Goal: Transaction & Acquisition: Purchase product/service

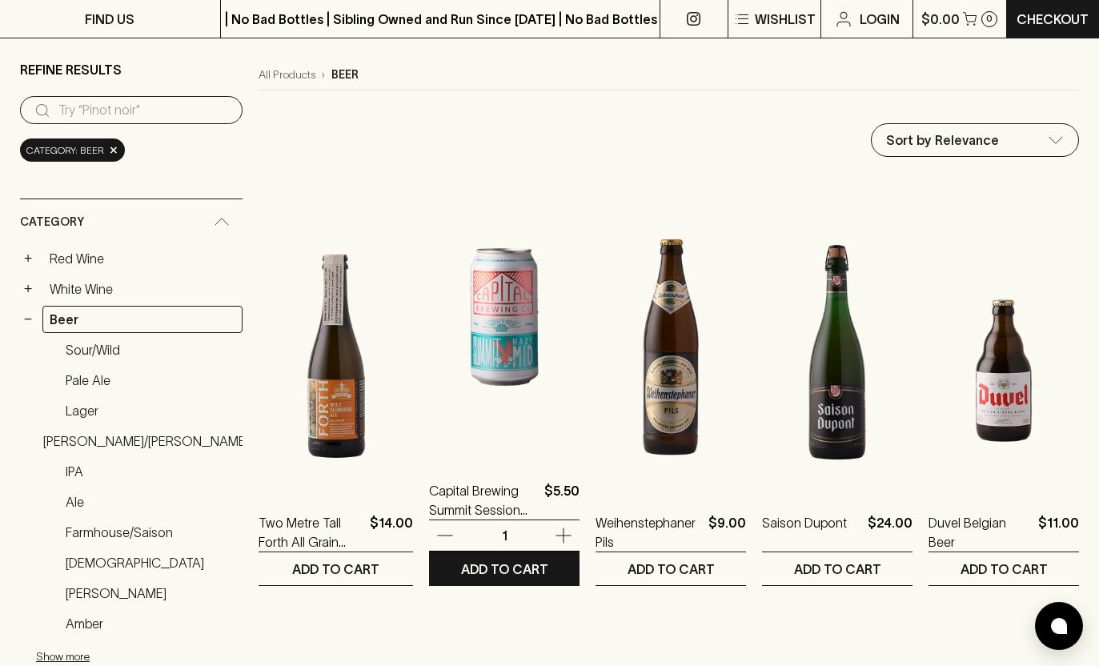
scroll to position [134, 0]
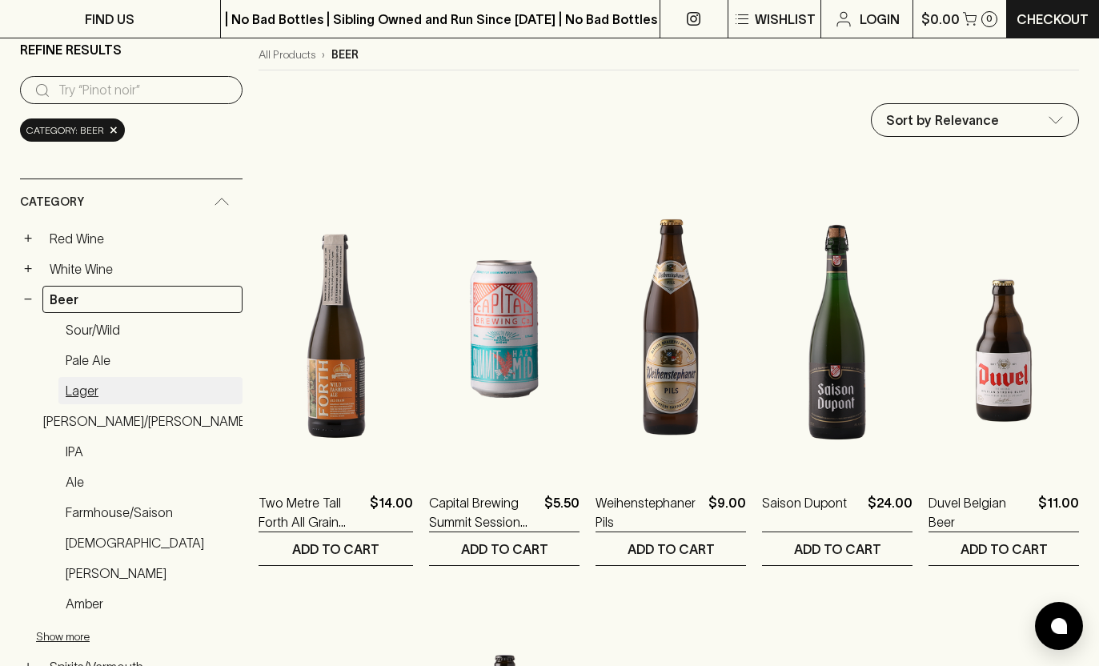
click at [106, 386] on link "Lager" at bounding box center [150, 390] width 184 height 27
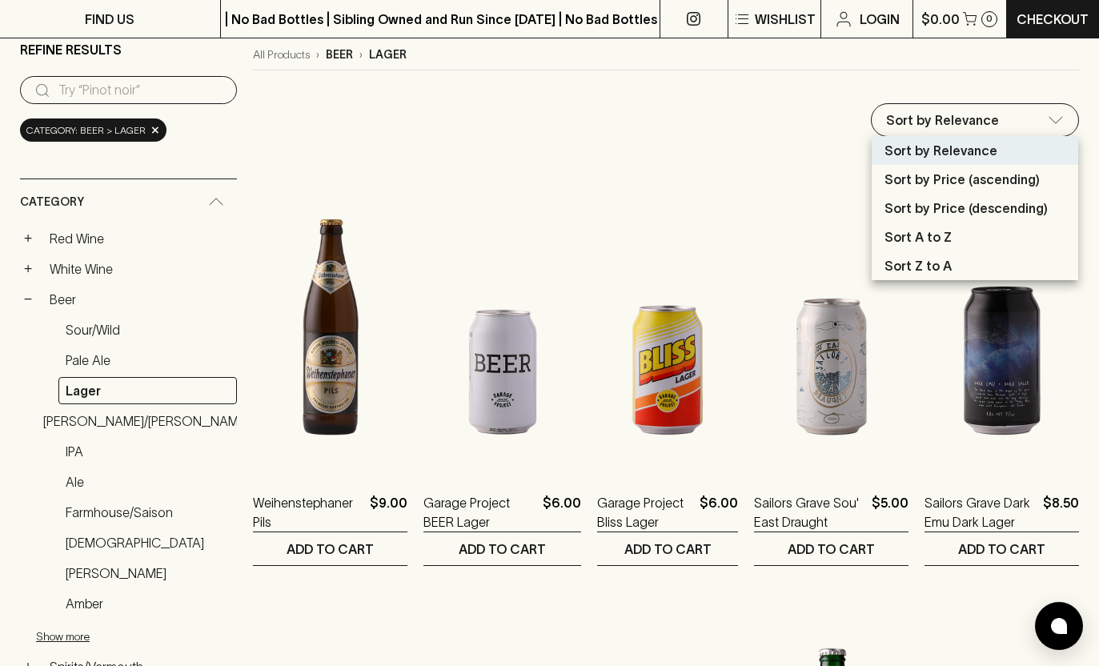
click at [930, 191] on li "Sort by Price (ascending)" at bounding box center [974, 179] width 206 height 29
type input "price:asc"
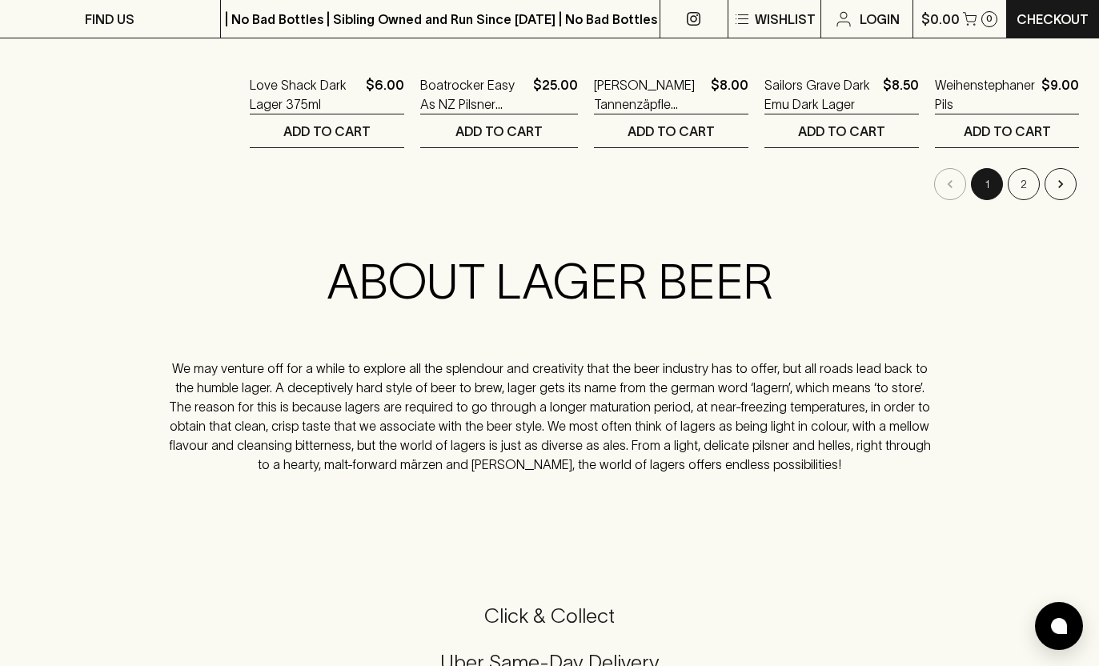
scroll to position [1830, 0]
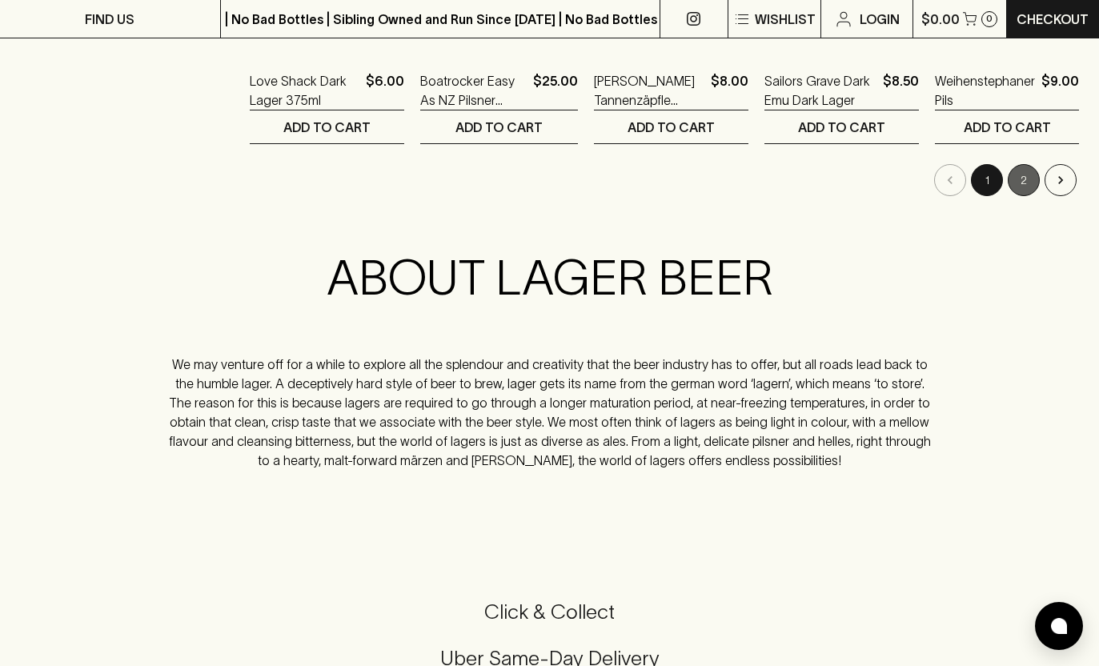
click at [1026, 182] on button "2" at bounding box center [1023, 180] width 32 height 32
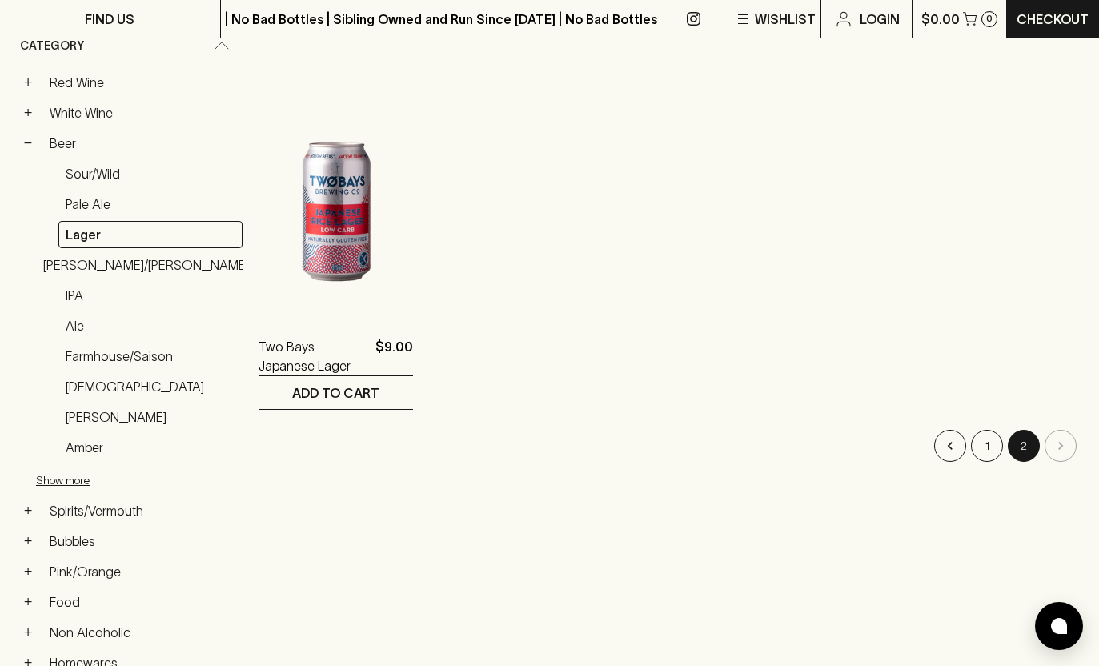
scroll to position [294, 0]
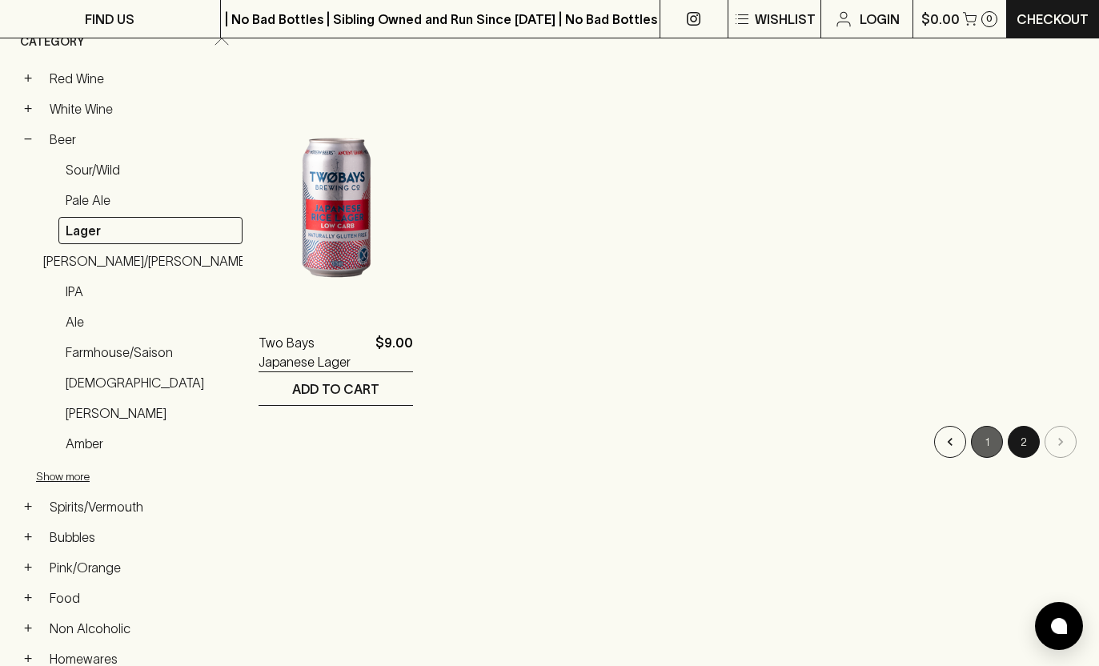
click at [988, 444] on button "1" at bounding box center [987, 442] width 32 height 32
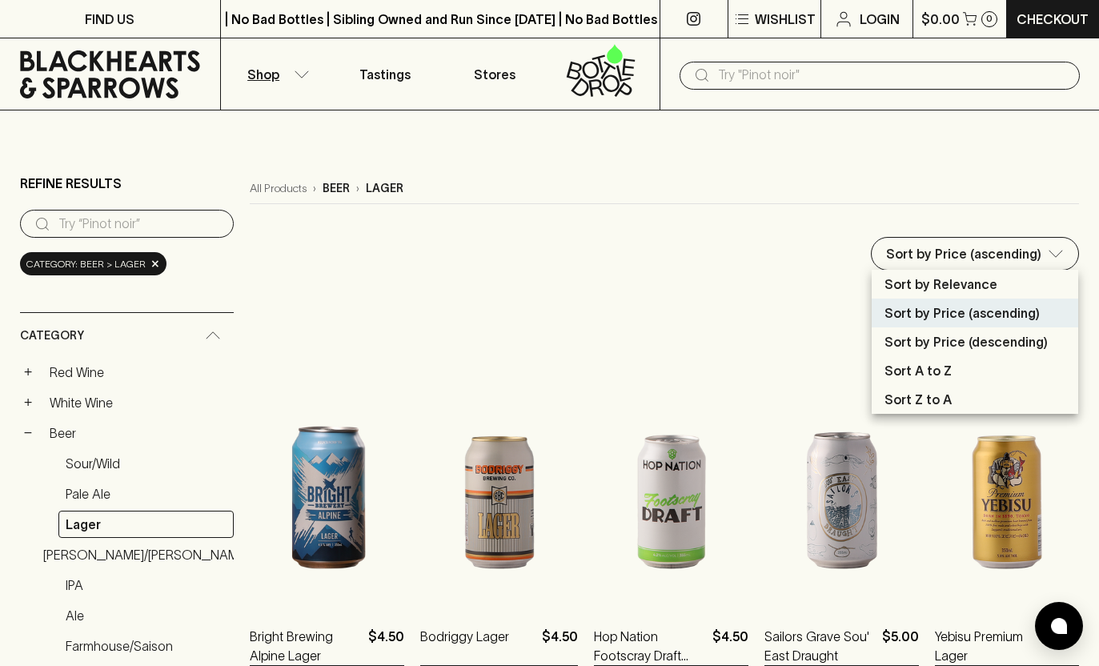
click at [749, 287] on div at bounding box center [549, 333] width 1099 height 666
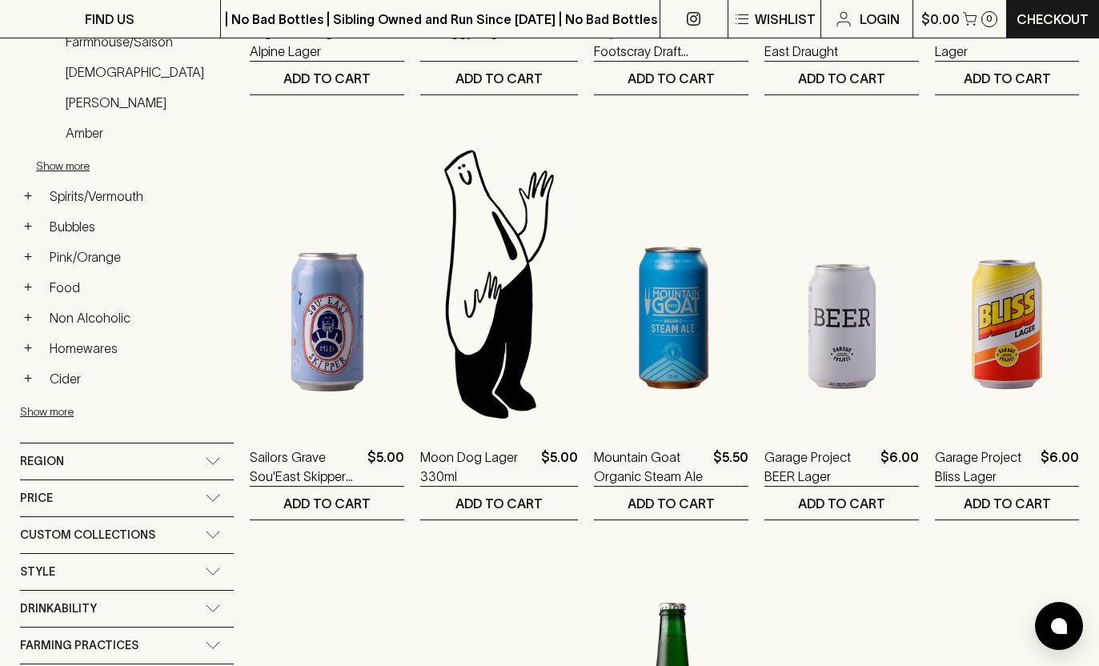
scroll to position [624, 0]
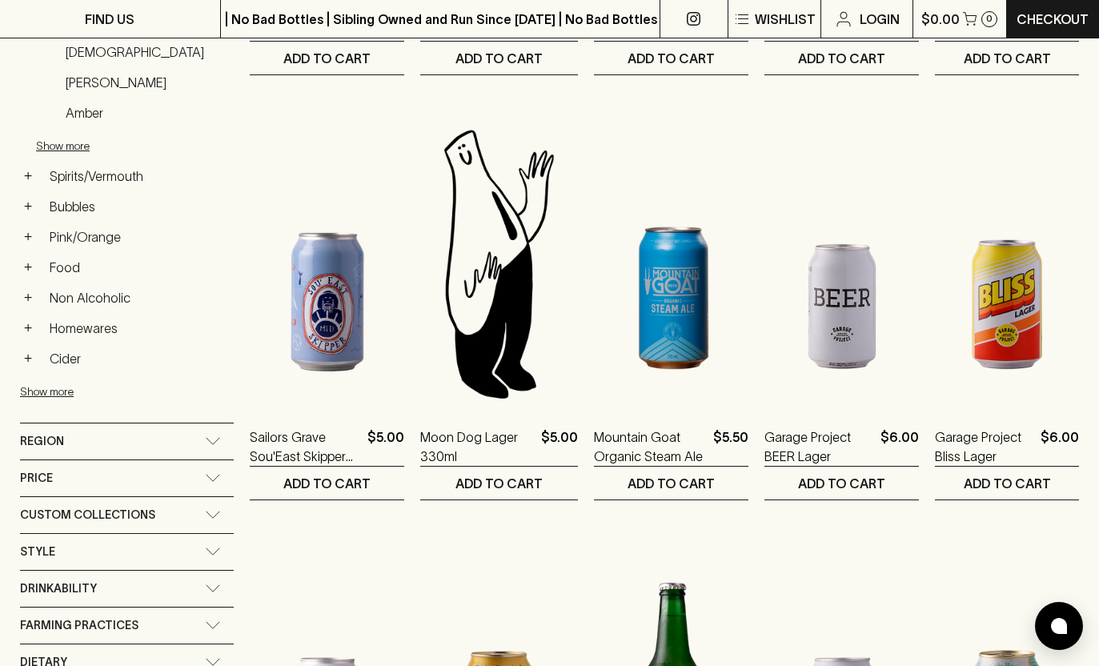
click at [204, 518] on div "Custom Collections" at bounding box center [127, 515] width 214 height 36
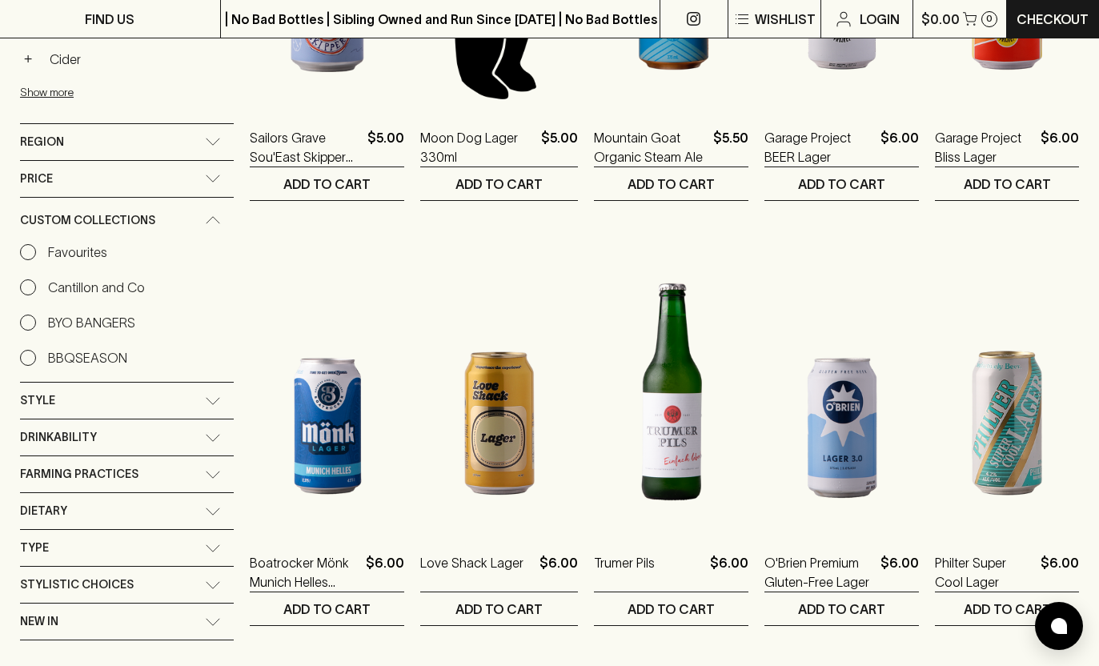
scroll to position [927, 0]
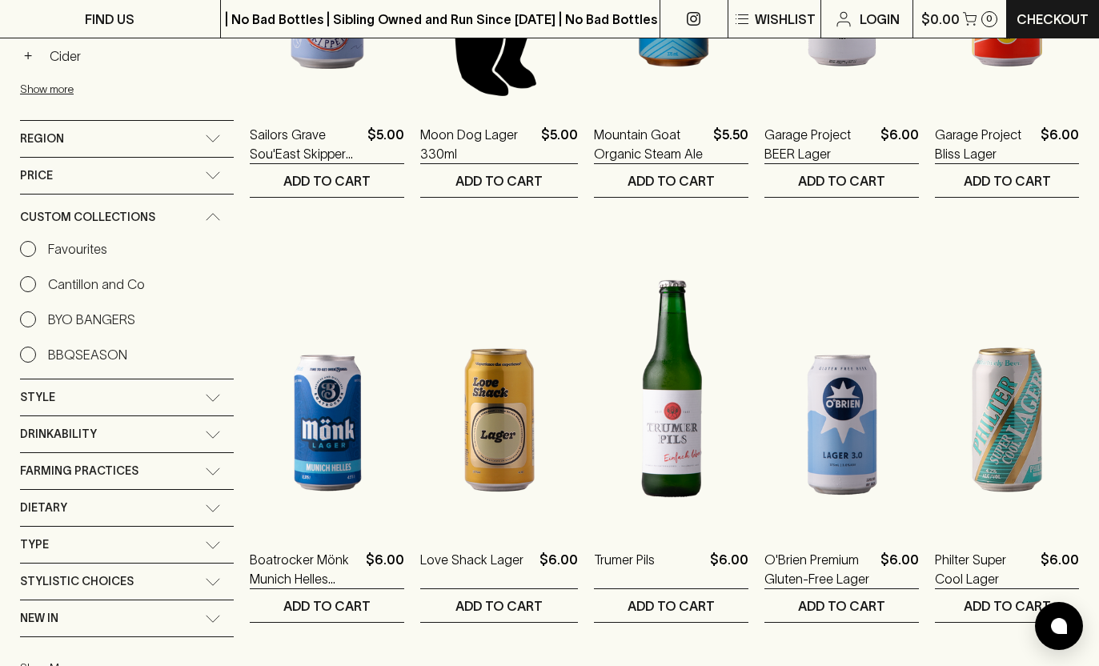
click at [206, 437] on icon at bounding box center [213, 434] width 16 height 8
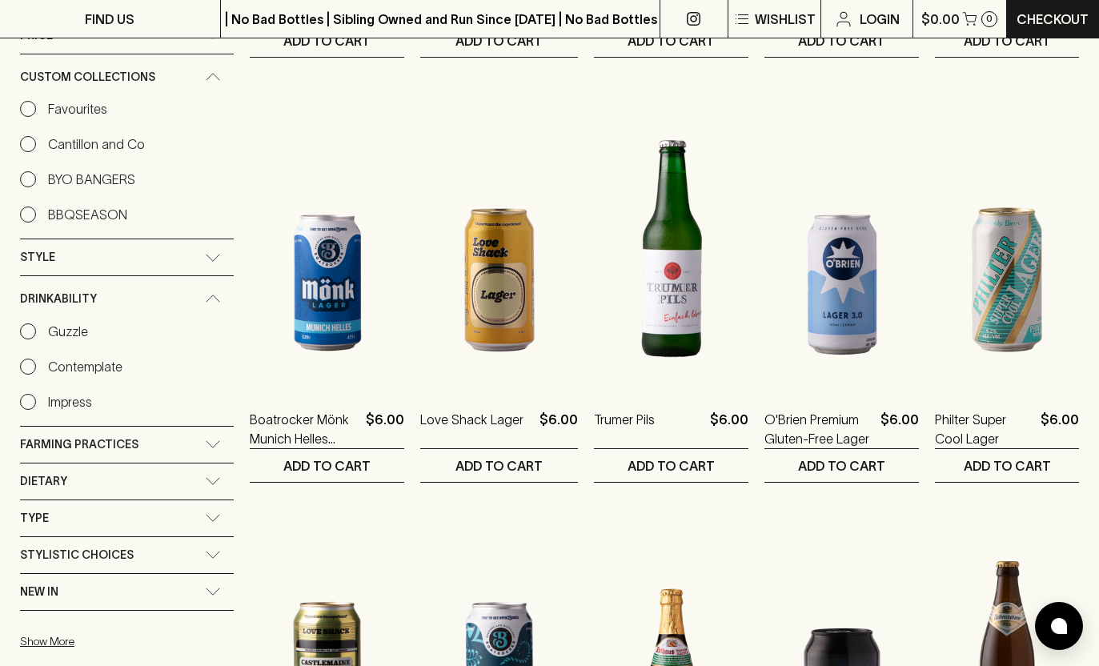
scroll to position [1067, 0]
click at [206, 438] on div "Farming Practices" at bounding box center [127, 444] width 214 height 36
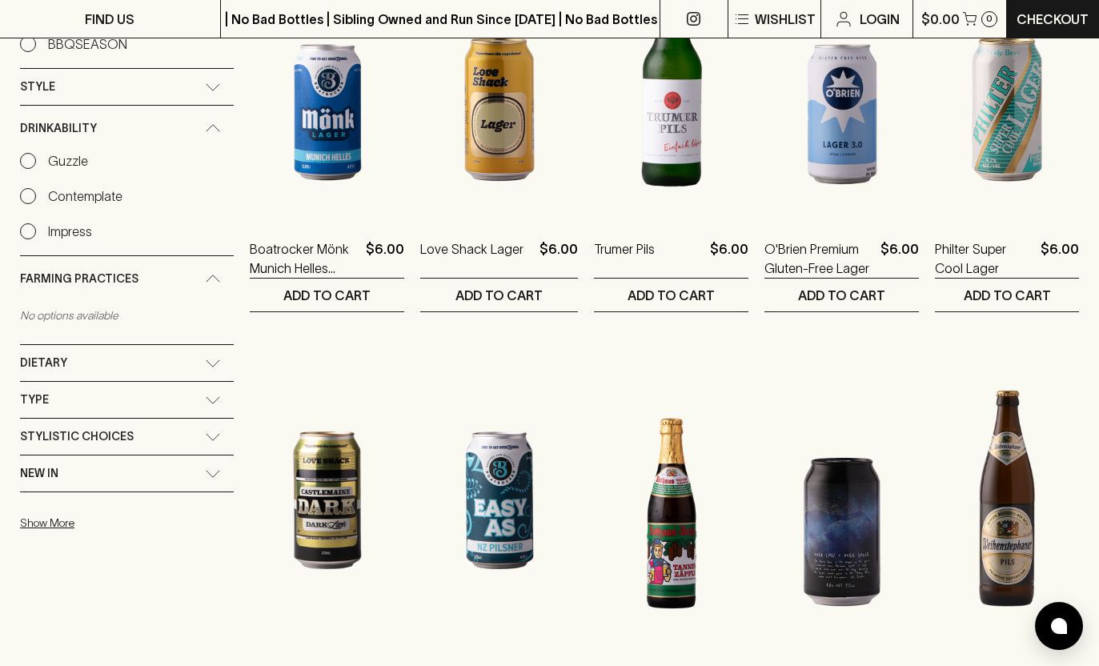
scroll to position [1304, 0]
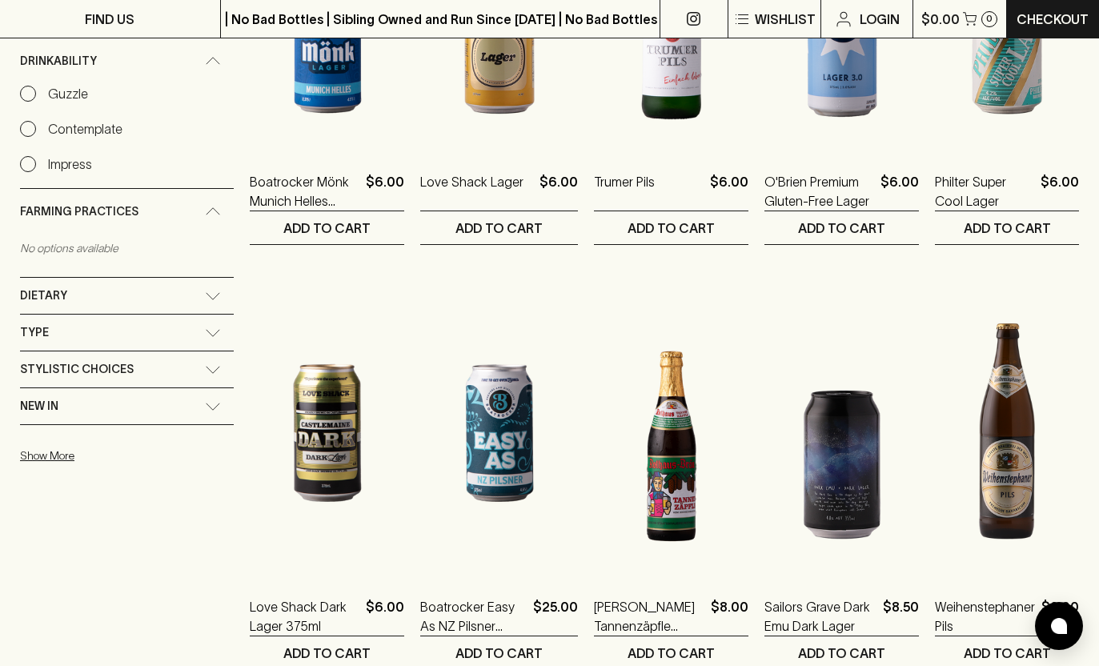
click at [209, 404] on div "New In" at bounding box center [127, 406] width 214 height 36
click at [200, 362] on div "Stylistic Choices" at bounding box center [127, 369] width 214 height 36
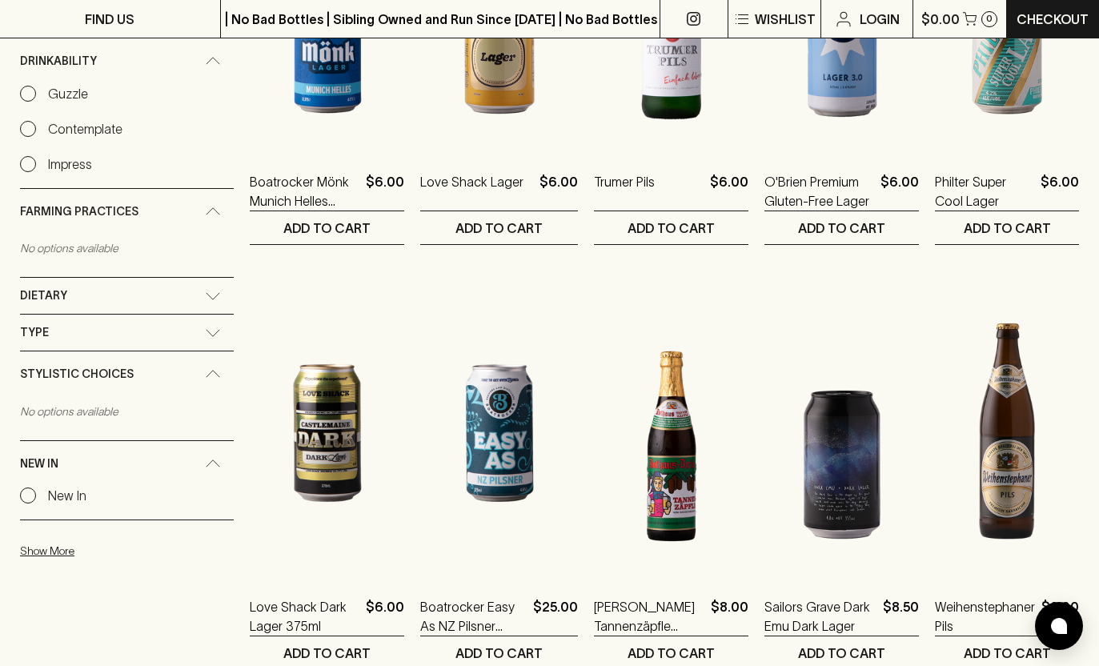
click at [199, 338] on div "Type" at bounding box center [127, 332] width 214 height 36
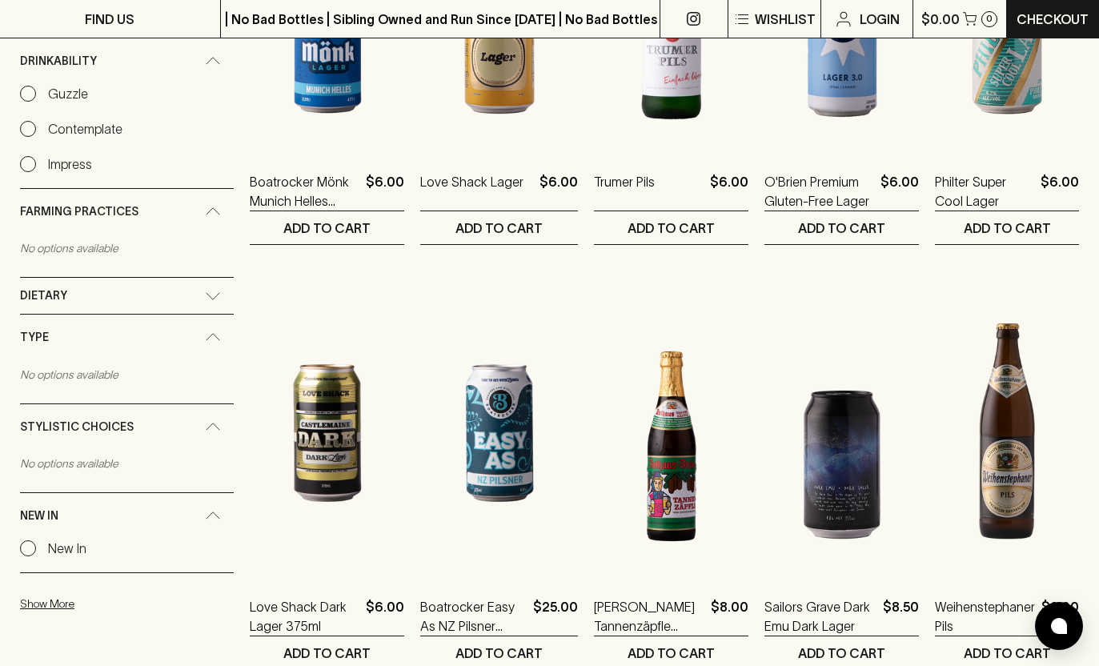
click at [205, 298] on icon at bounding box center [213, 296] width 16 height 8
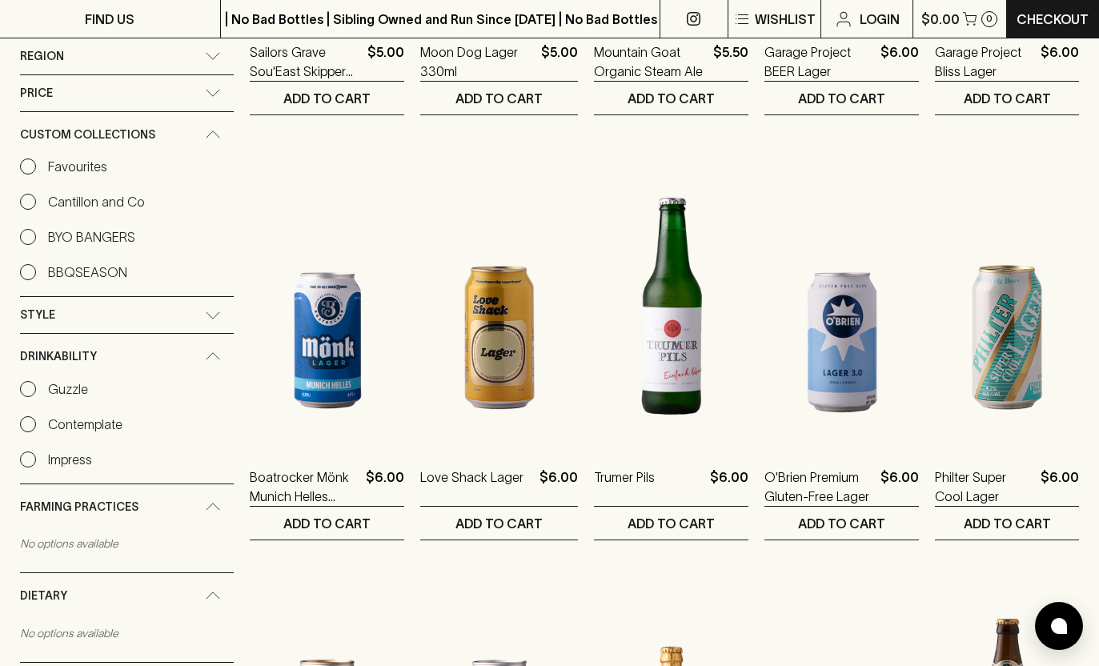
scroll to position [1010, 0]
click at [201, 308] on div "Style" at bounding box center [127, 314] width 214 height 36
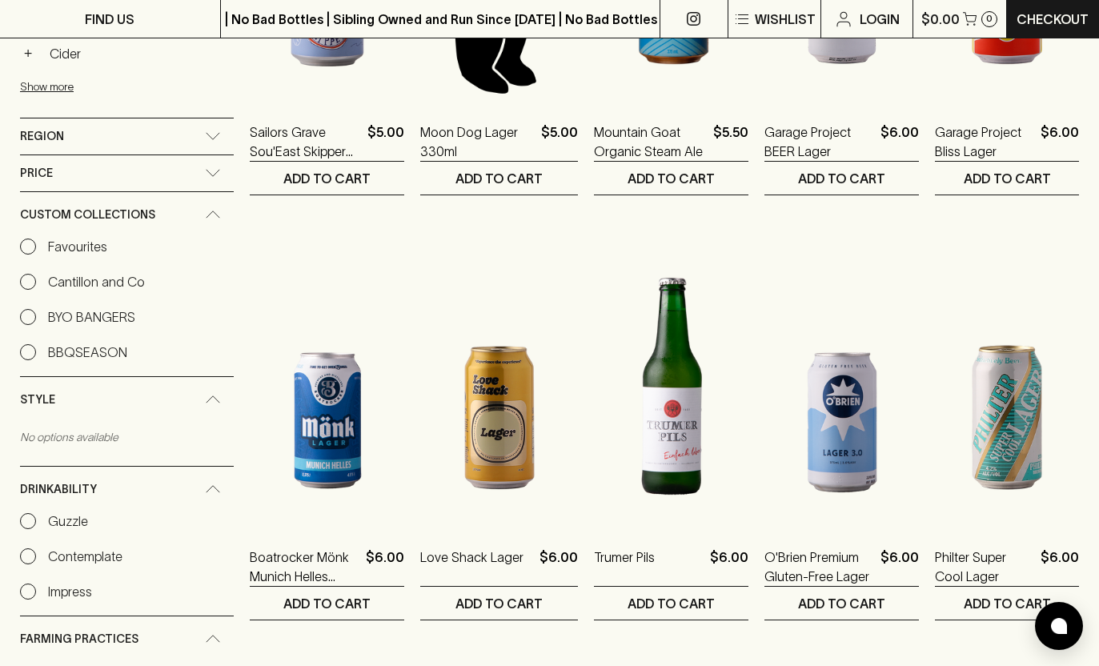
scroll to position [831, 0]
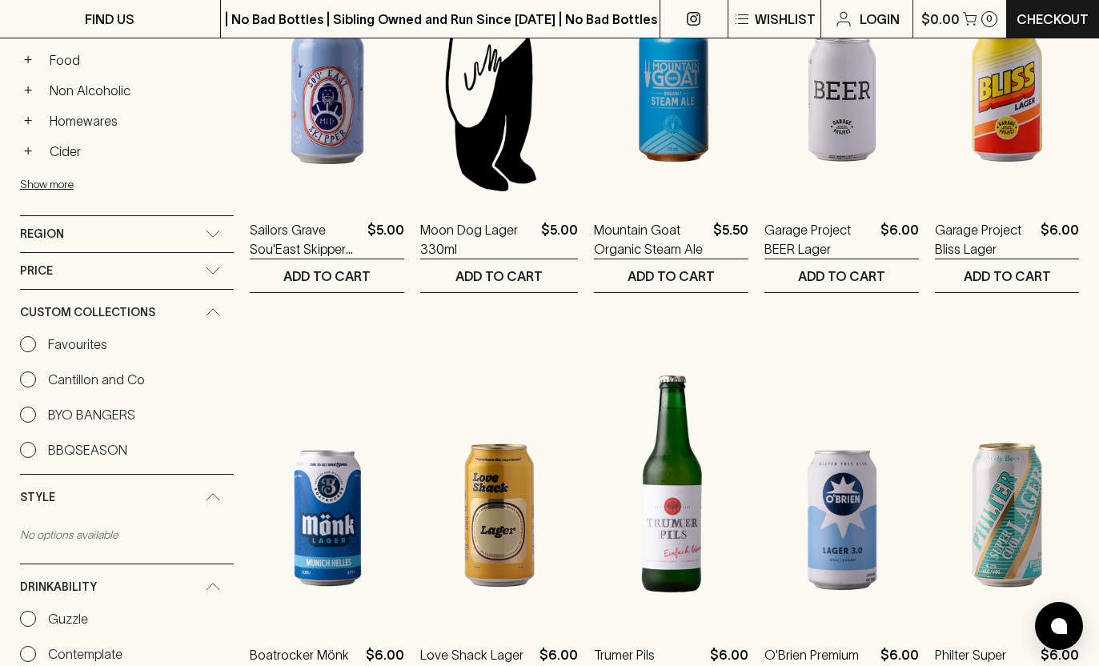
click at [205, 273] on icon at bounding box center [213, 270] width 16 height 8
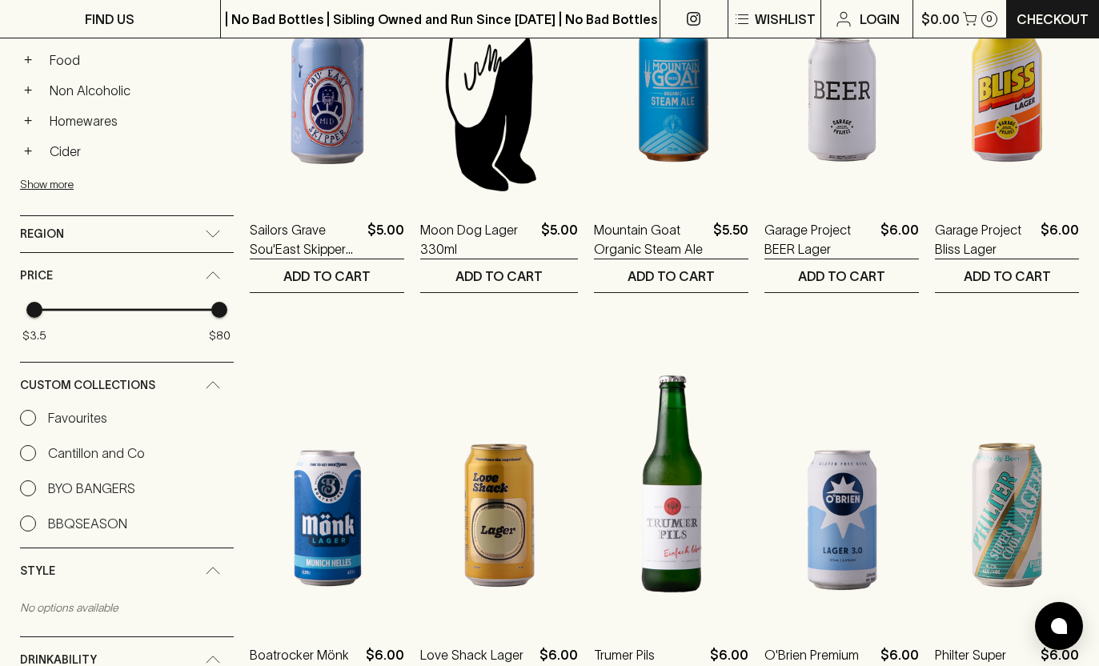
click at [200, 241] on div "Region" at bounding box center [127, 234] width 214 height 36
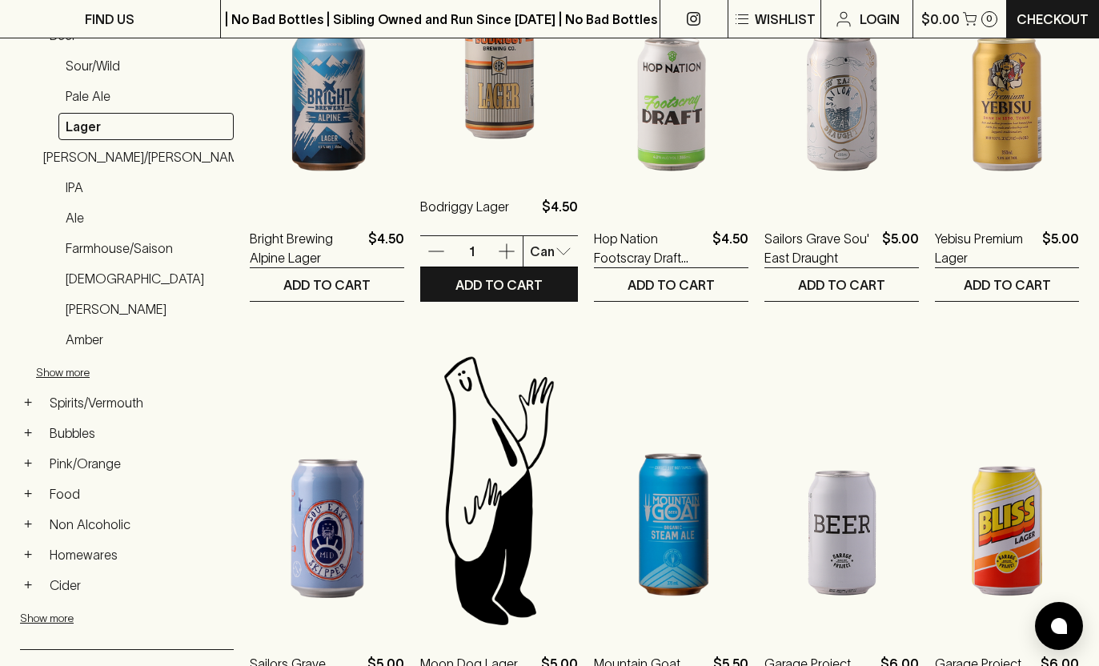
scroll to position [398, 0]
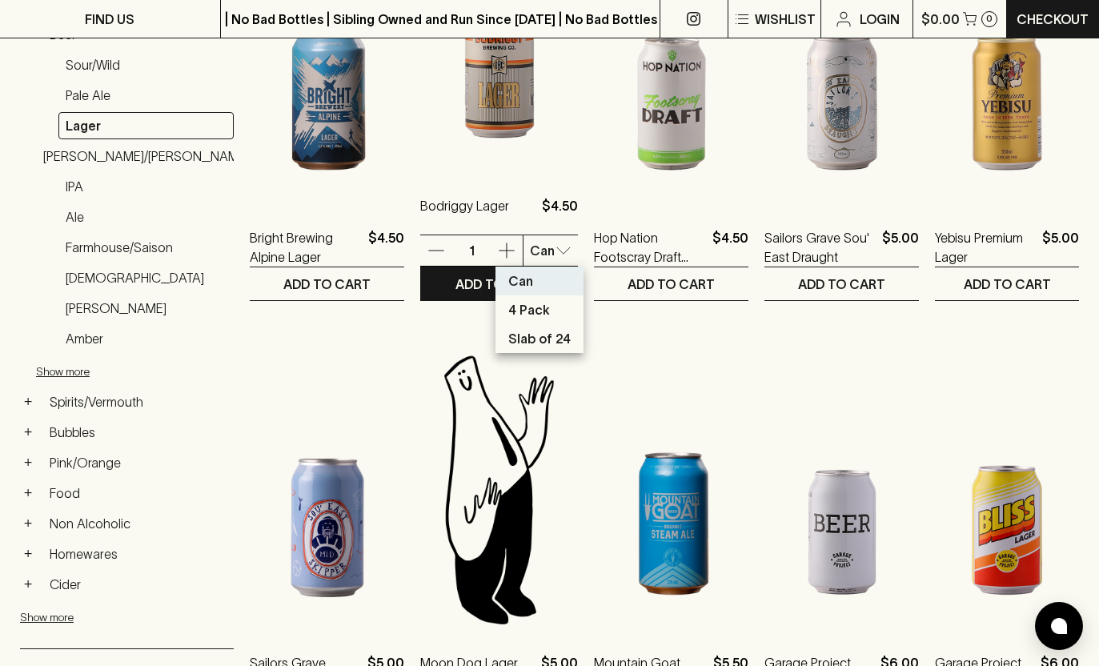
click at [554, 337] on p "Slab of 24" at bounding box center [539, 338] width 62 height 19
type input "2"
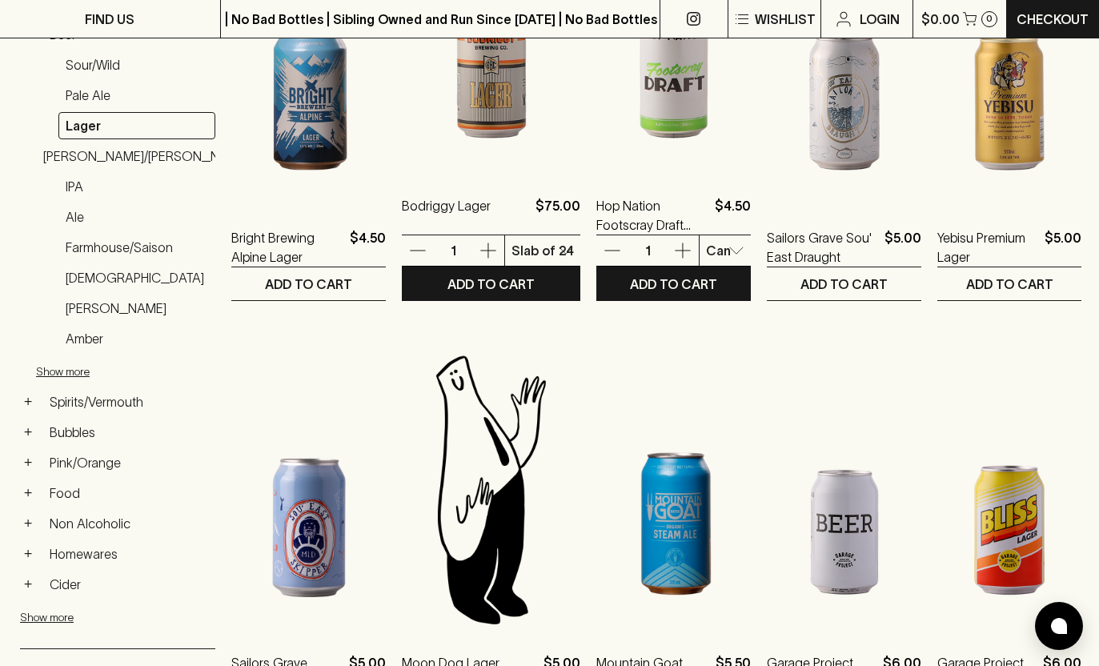
click at [908, 259] on div at bounding box center [549, 333] width 1099 height 666
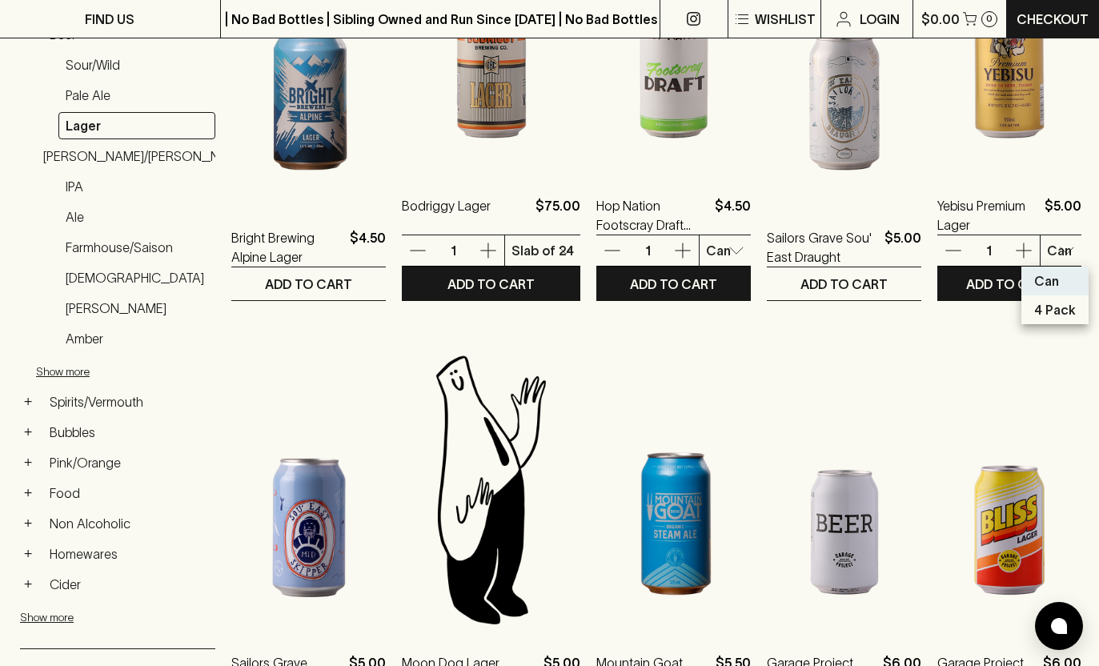
click at [1053, 250] on div at bounding box center [549, 333] width 1099 height 666
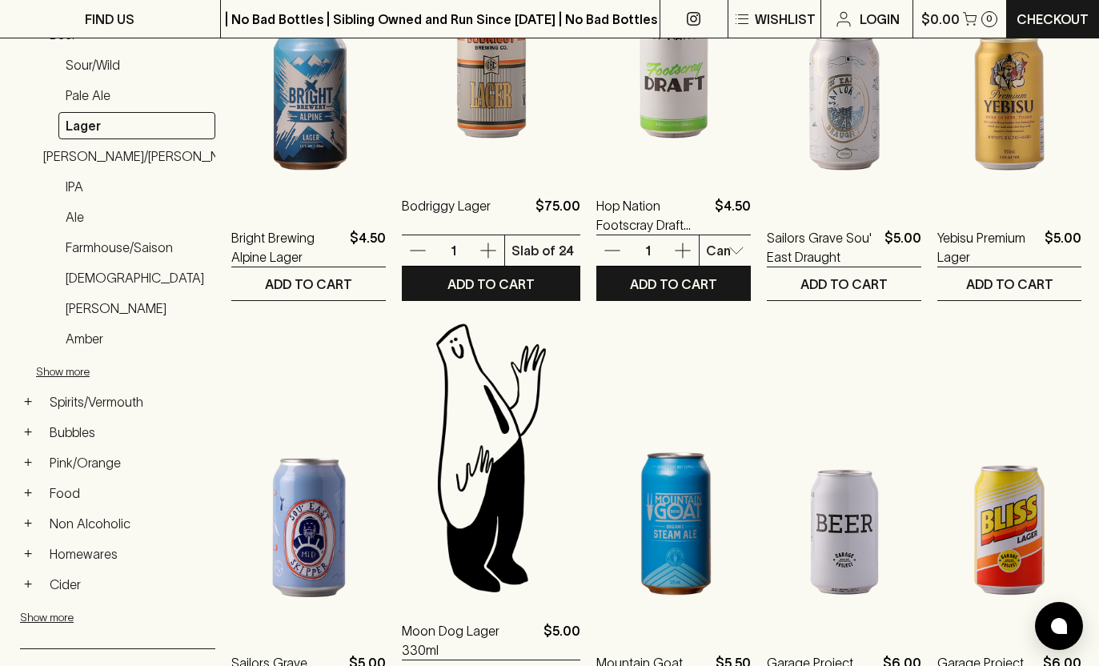
scroll to position [589, 0]
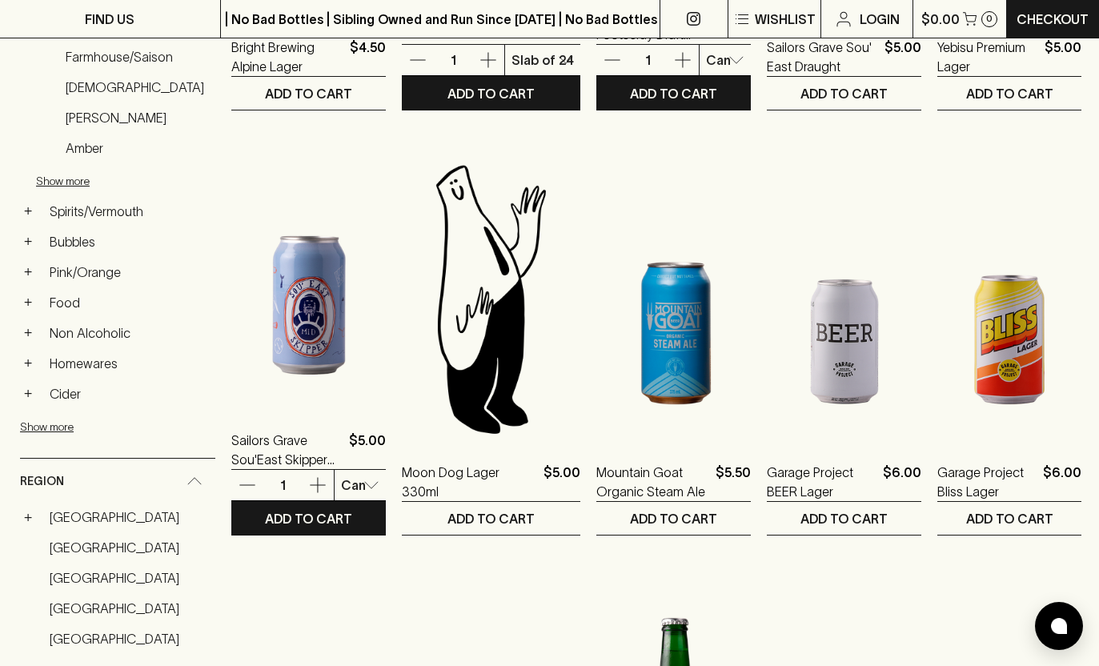
click at [547, 478] on div at bounding box center [549, 333] width 1099 height 666
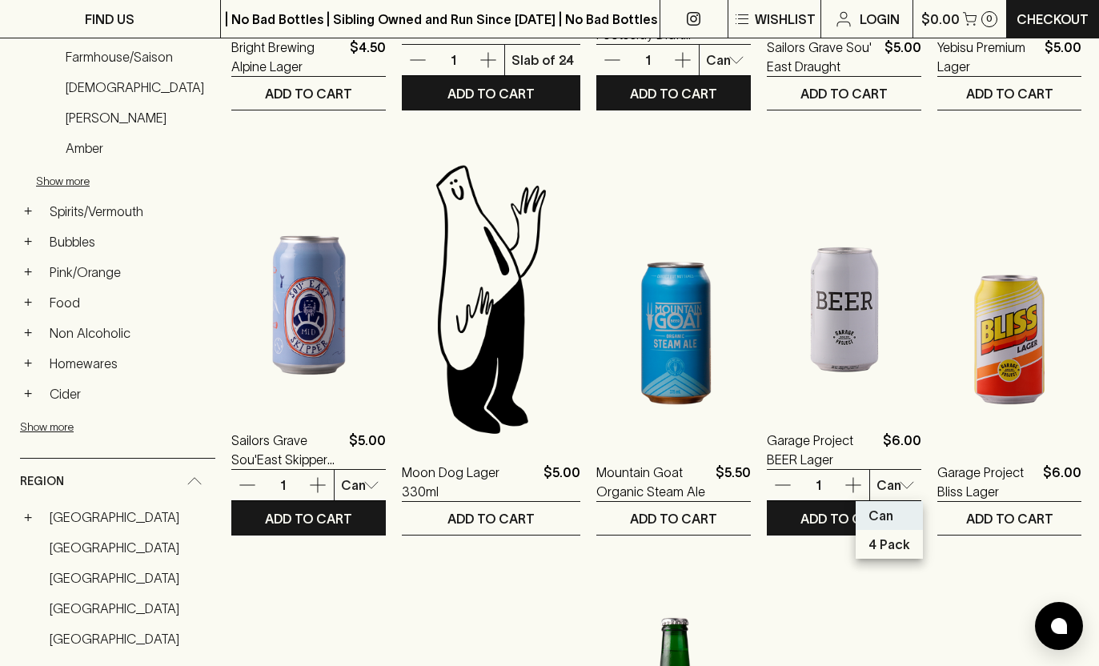
click at [1049, 480] on div at bounding box center [549, 333] width 1099 height 666
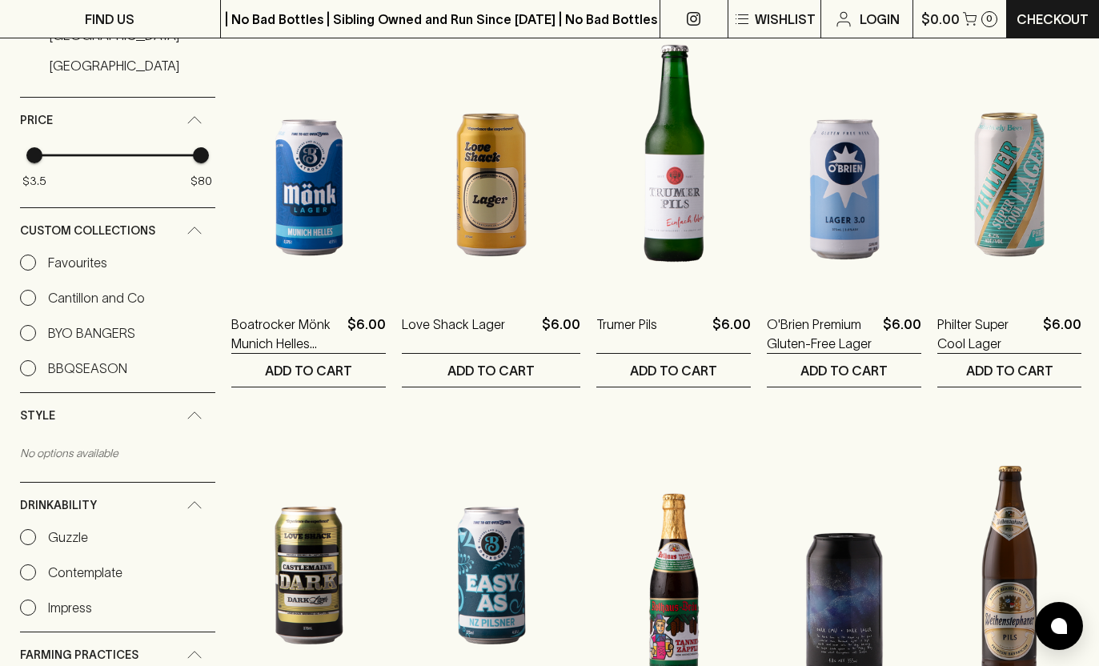
scroll to position [1161, 0]
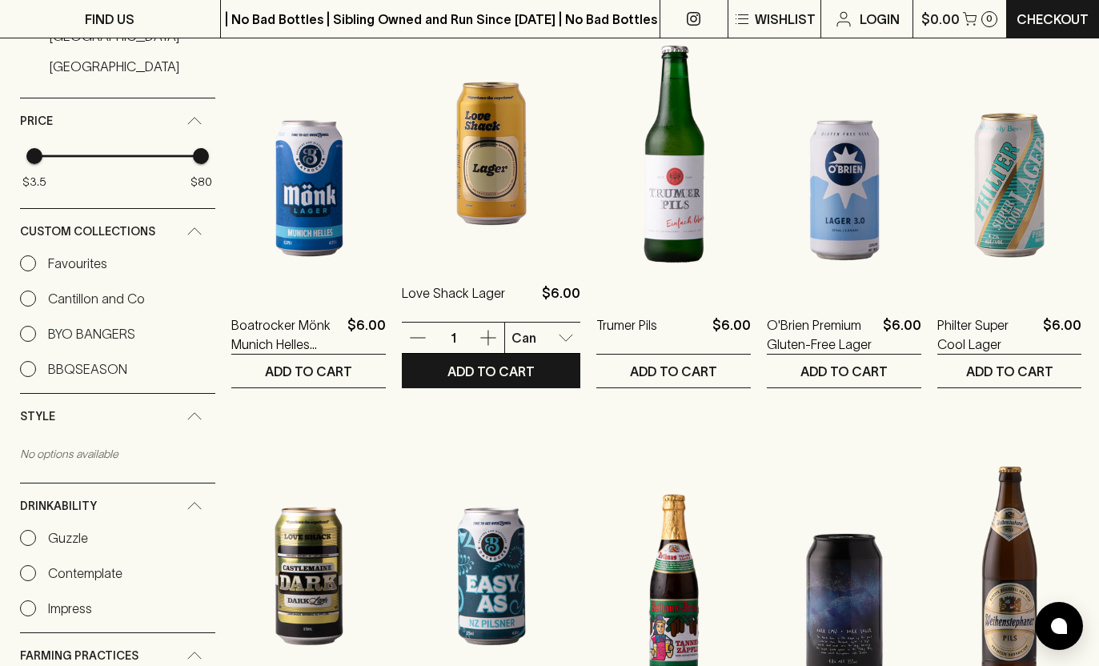
click at [539, 334] on body "FIND US | No Bad Bottles | Sibling Owned and Run Since 2006 | No Bad Bottles | …" at bounding box center [549, 635] width 1099 height 3592
click at [728, 328] on div at bounding box center [549, 333] width 1099 height 666
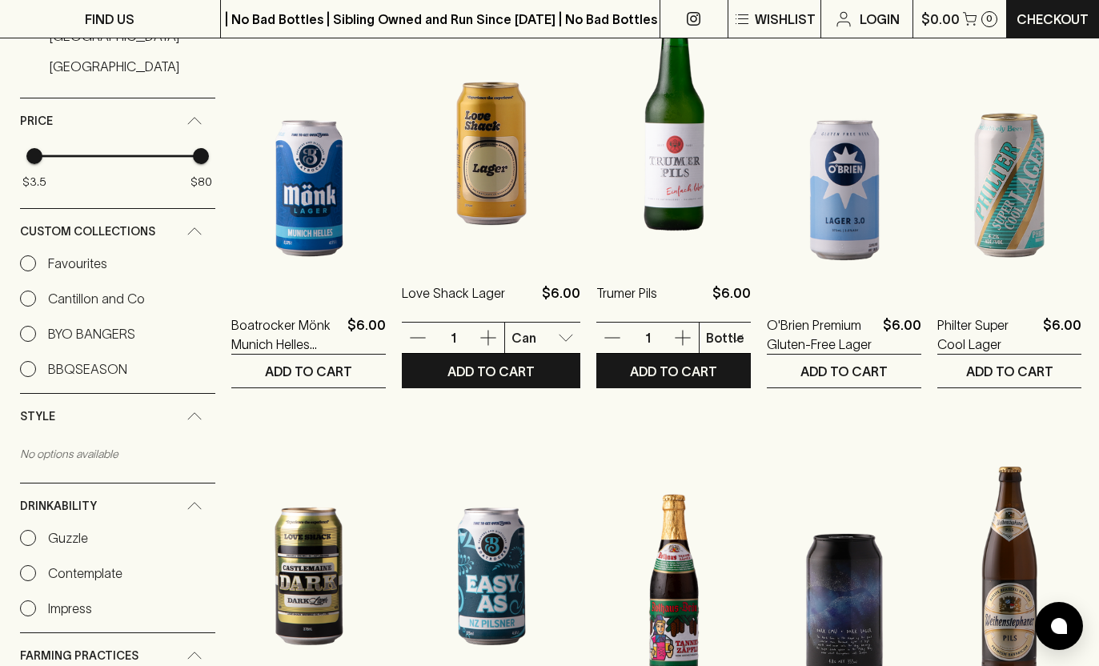
click at [710, 334] on body "FIND US | No Bad Bottles | Sibling Owned and Run Since 2006 | No Bad Bottles | …" at bounding box center [549, 635] width 1099 height 3592
click at [714, 399] on p "6 Pack" at bounding box center [721, 396] width 42 height 19
type input "2"
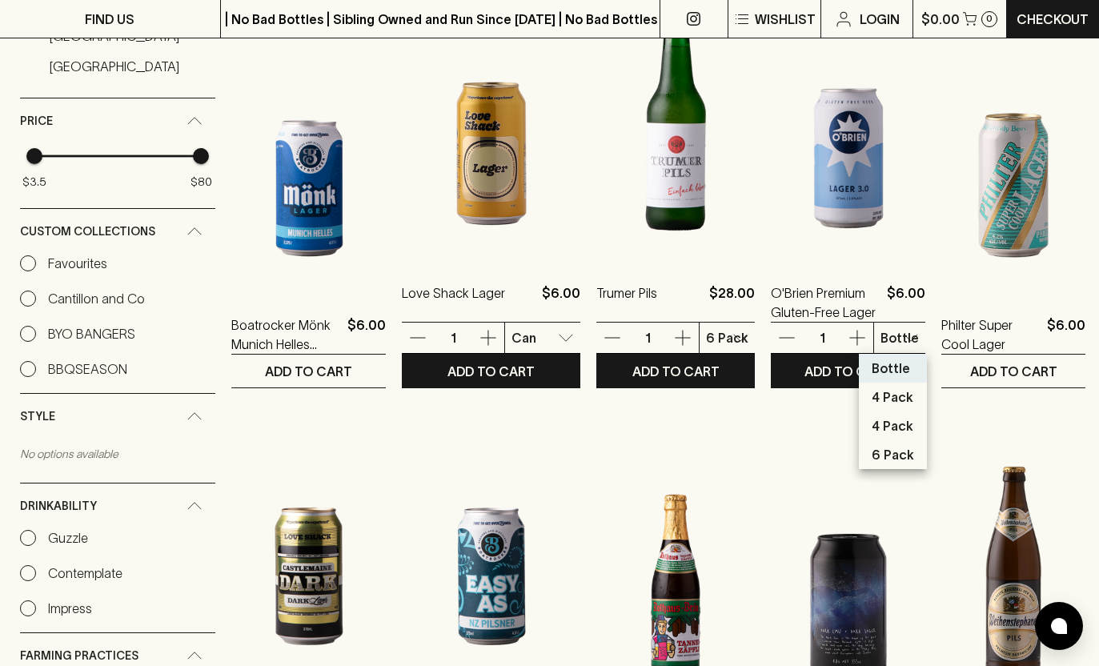
click at [888, 340] on body "FIND US | No Bad Bottles | Sibling Owned and Run Since 2006 | No Bad Bottles | …" at bounding box center [549, 635] width 1099 height 3592
click at [896, 458] on p "6 Pack" at bounding box center [892, 454] width 42 height 19
type input "3"
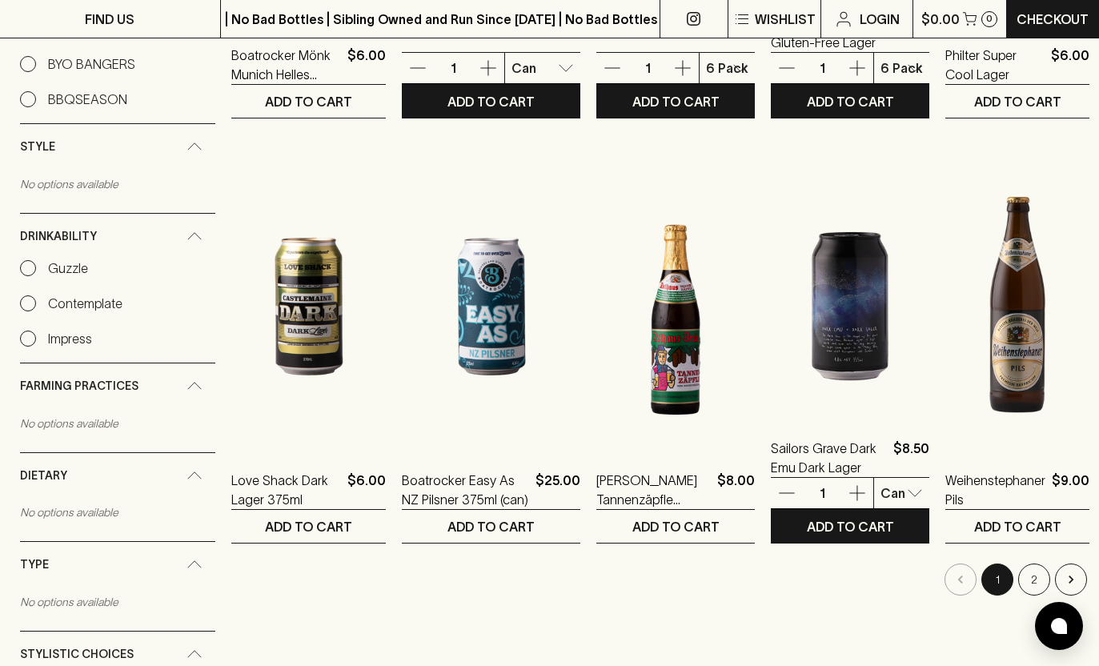
scroll to position [1432, 0]
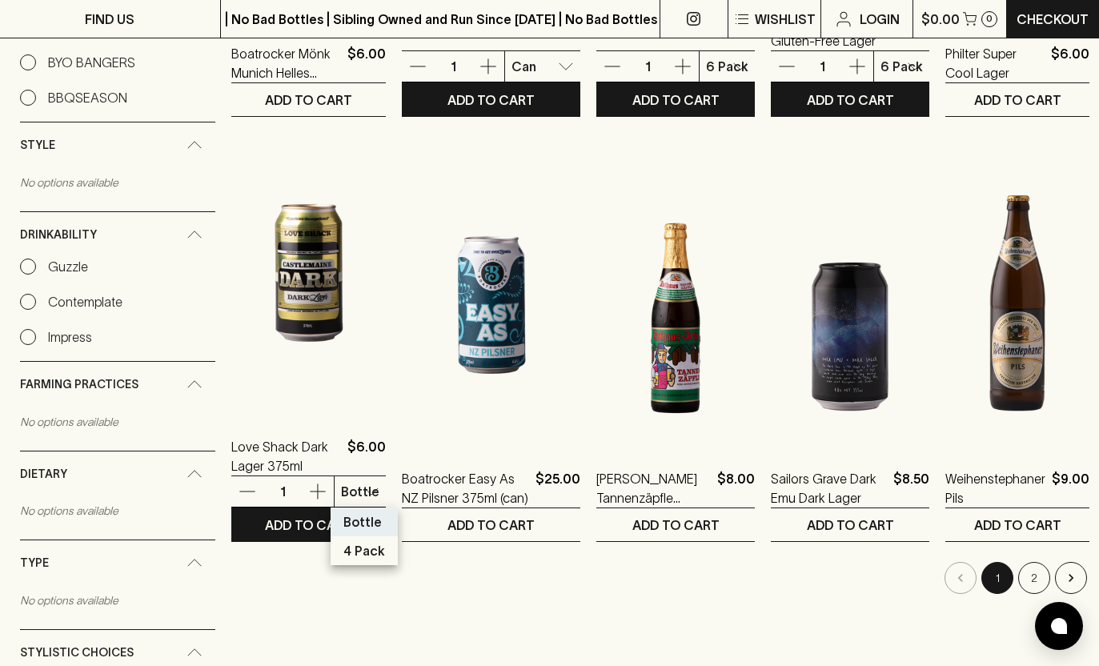
click at [358, 485] on body "FIND US | No Bad Bottles | Sibling Owned and Run Since 2006 | No Bad Bottles | …" at bounding box center [549, 364] width 1099 height 3592
click at [536, 475] on div at bounding box center [549, 333] width 1099 height 666
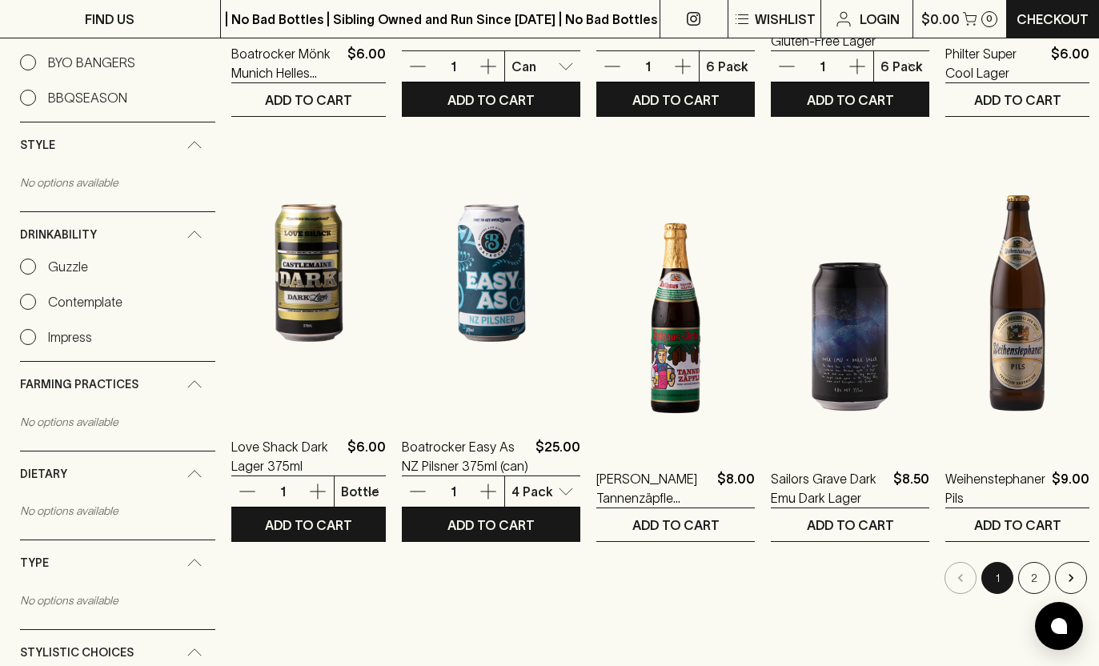
click at [537, 488] on body "FIND US | No Bad Bottles | Sibling Owned and Run Since 2006 | No Bad Bottles | …" at bounding box center [549, 364] width 1099 height 3592
click at [537, 488] on div at bounding box center [549, 333] width 1099 height 666
click at [538, 485] on body "FIND US | No Bad Bottles | Sibling Owned and Run Since 2006 | No Bad Bottles | …" at bounding box center [549, 364] width 1099 height 3592
click at [540, 521] on p "4 Pack" at bounding box center [539, 521] width 42 height 19
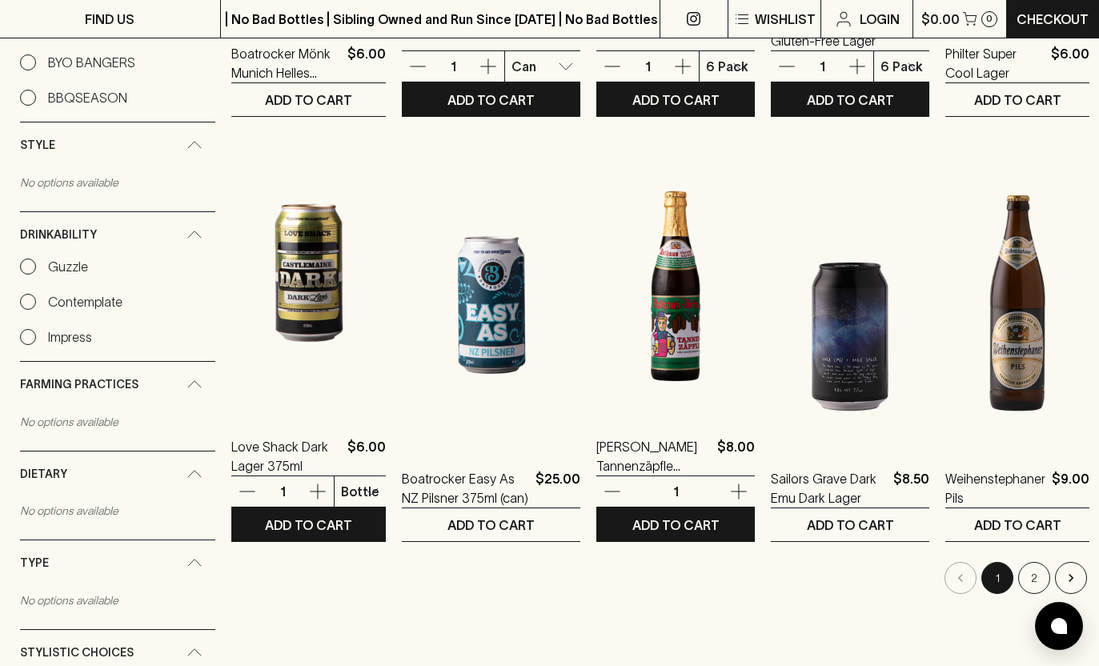
click at [738, 489] on icon "button" at bounding box center [738, 491] width 19 height 19
click at [608, 493] on icon "button" at bounding box center [611, 491] width 19 height 19
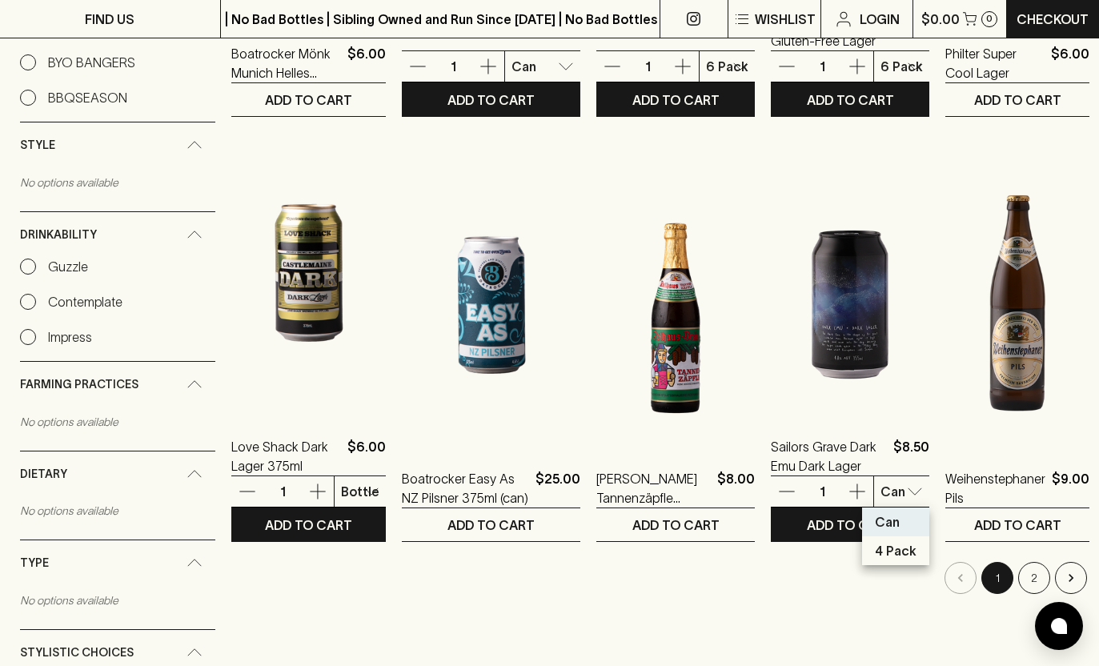
click at [906, 490] on body "FIND US | No Bad Bottles | Sibling Owned and Run Since 2006 | No Bad Bottles | …" at bounding box center [549, 364] width 1099 height 3592
click at [1074, 494] on div at bounding box center [549, 333] width 1099 height 666
click at [1025, 577] on button "2" at bounding box center [1034, 578] width 32 height 32
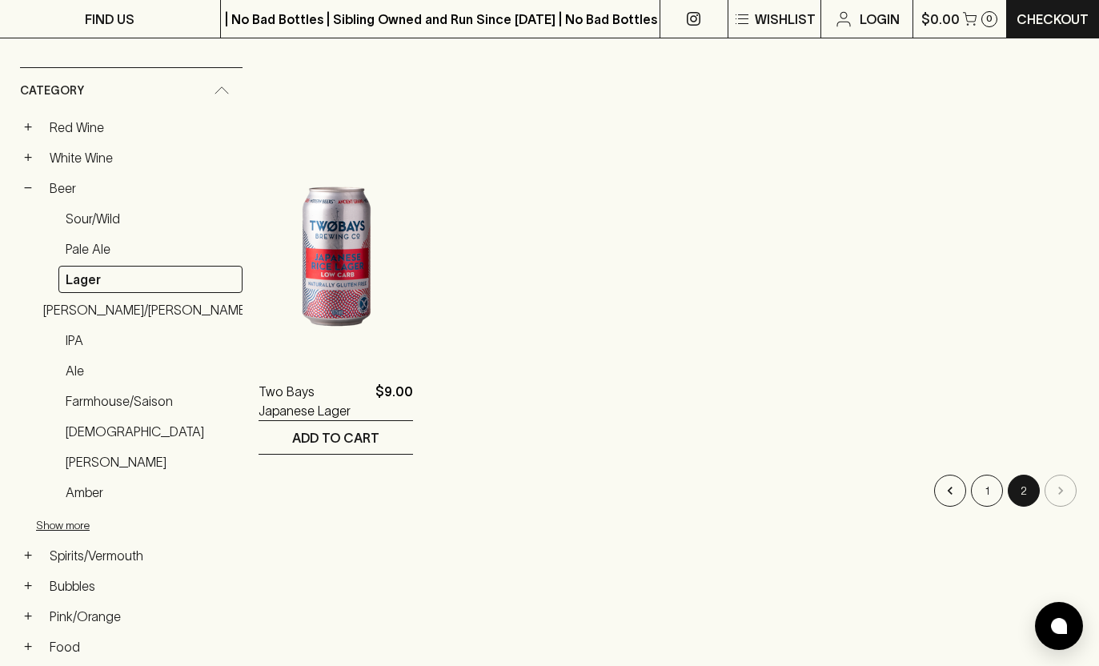
scroll to position [244, 0]
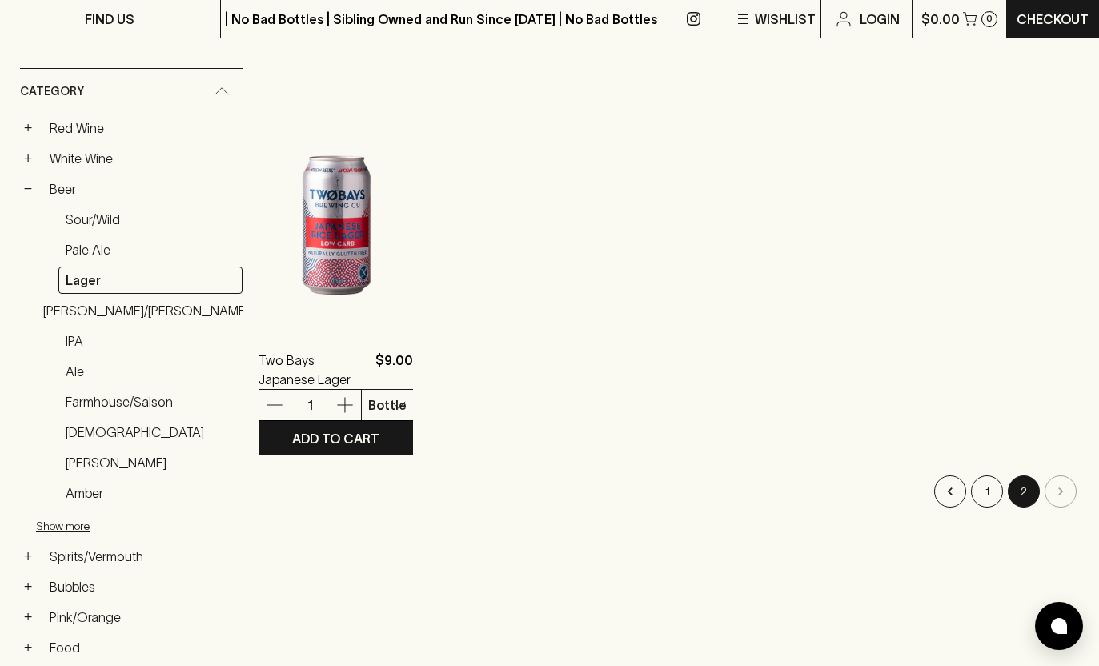
click at [580, 426] on div at bounding box center [549, 333] width 1099 height 666
click at [992, 504] on button "1" at bounding box center [987, 491] width 32 height 32
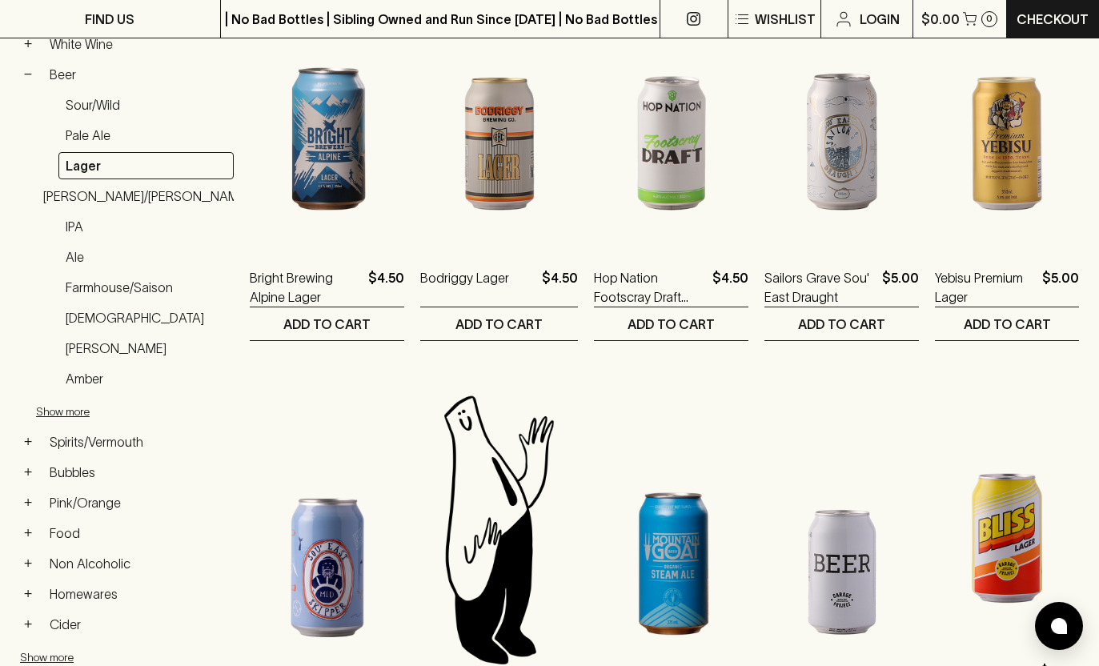
scroll to position [360, 0]
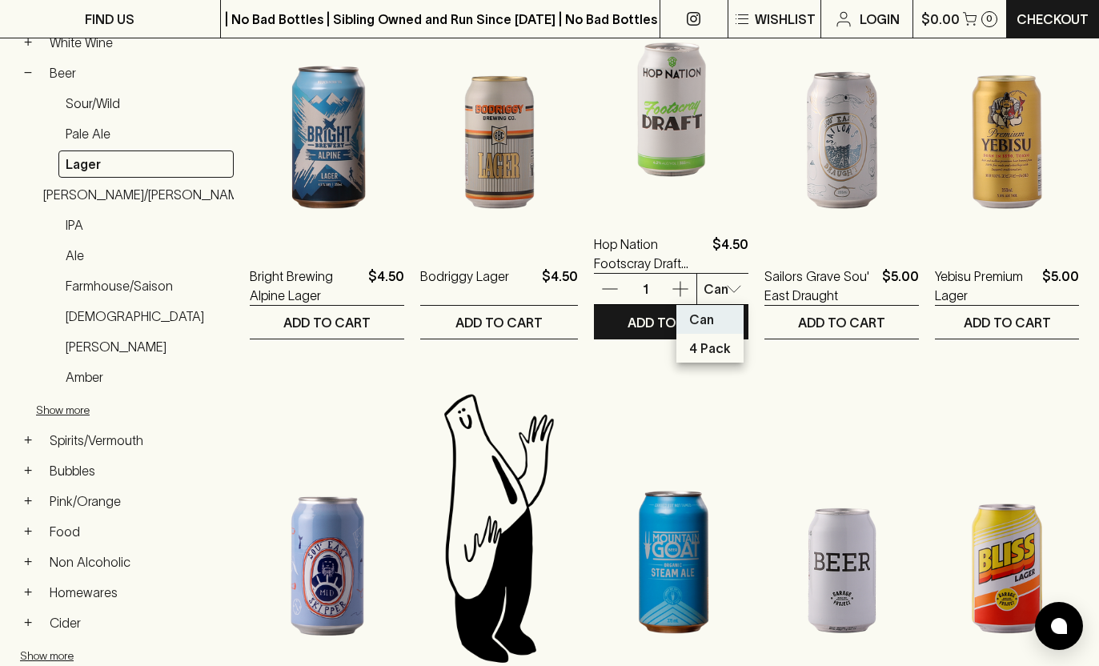
click at [704, 289] on div at bounding box center [549, 333] width 1099 height 666
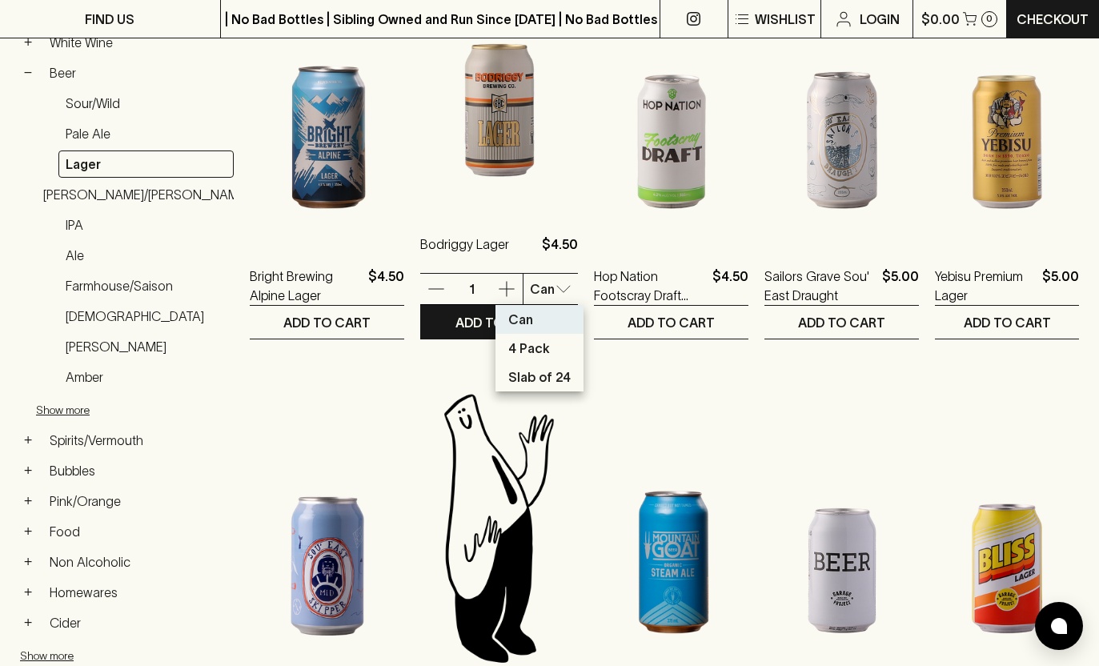
click at [553, 383] on p "Slab of 24" at bounding box center [539, 376] width 62 height 19
type input "2"
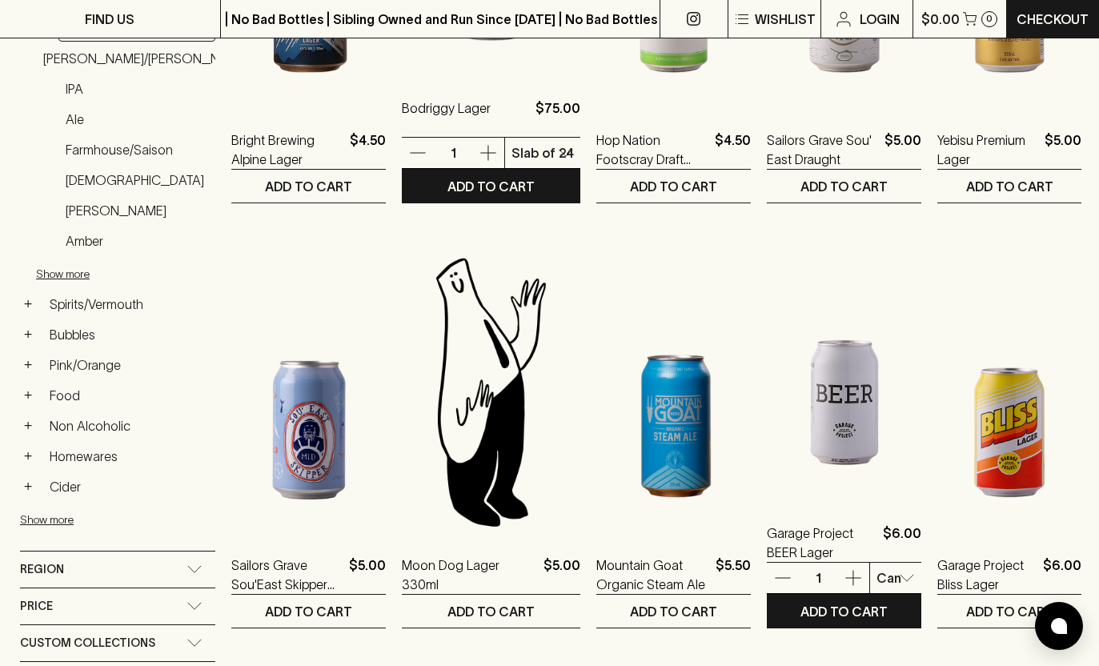
scroll to position [498, 0]
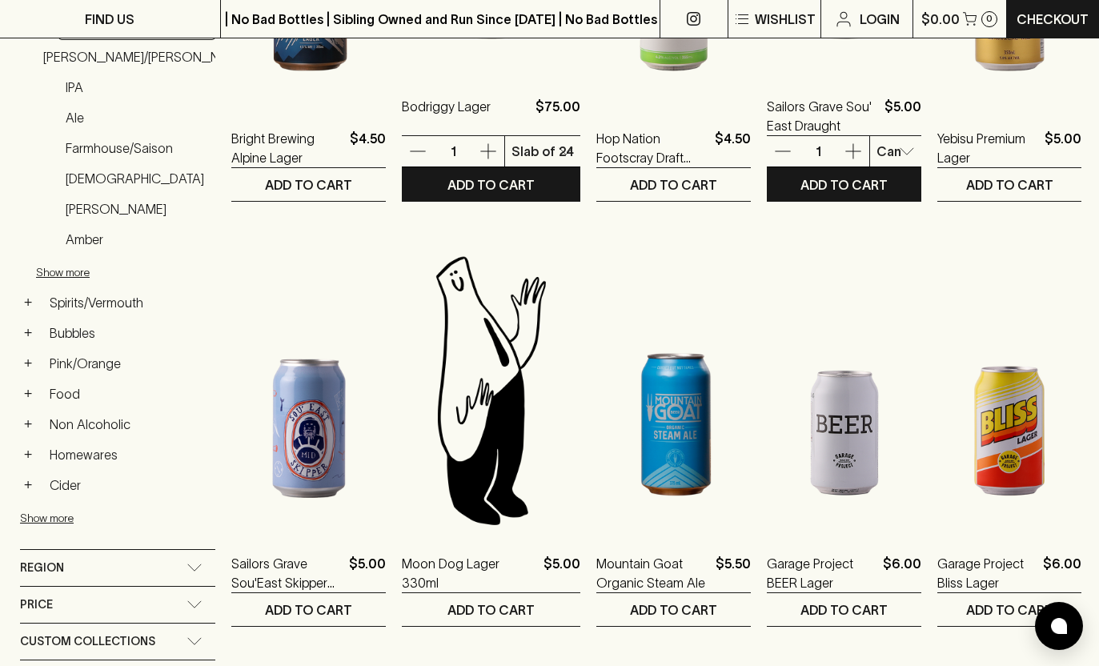
click at [1047, 154] on div at bounding box center [549, 333] width 1099 height 666
click at [1065, 148] on p "$5.00" at bounding box center [1062, 148] width 37 height 38
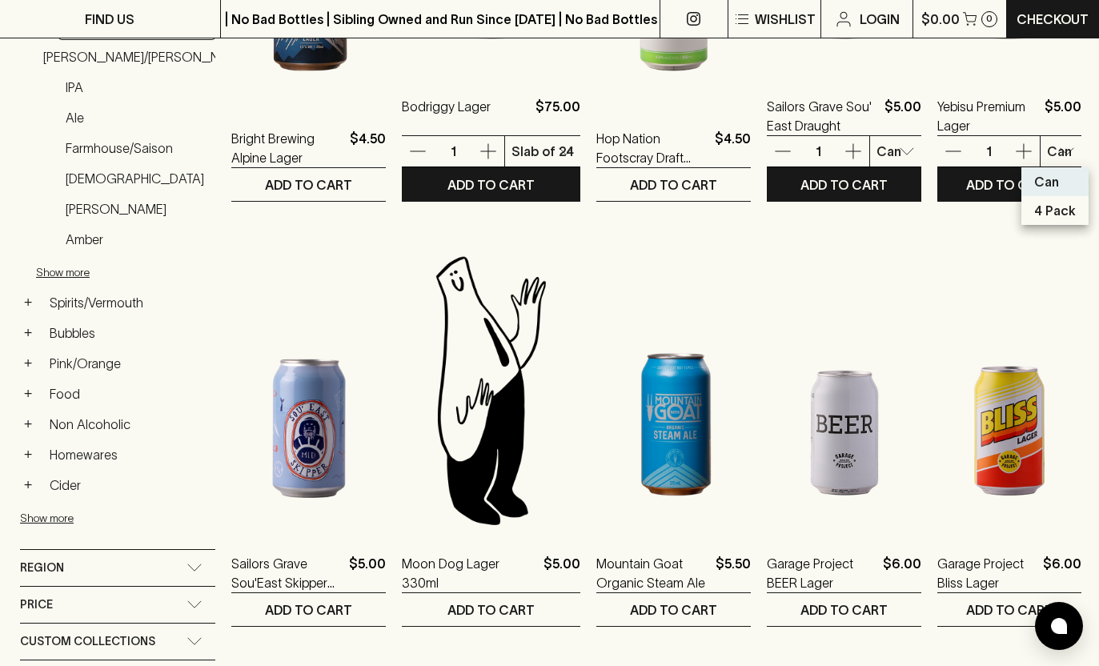
click at [910, 327] on div at bounding box center [549, 333] width 1099 height 666
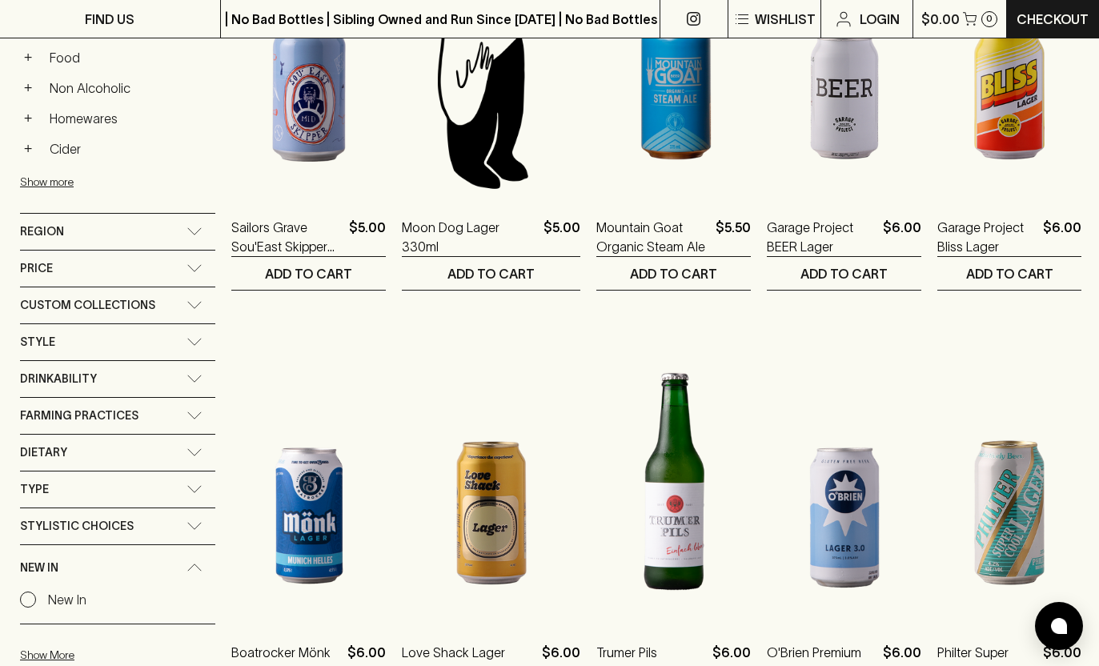
scroll to position [833, 0]
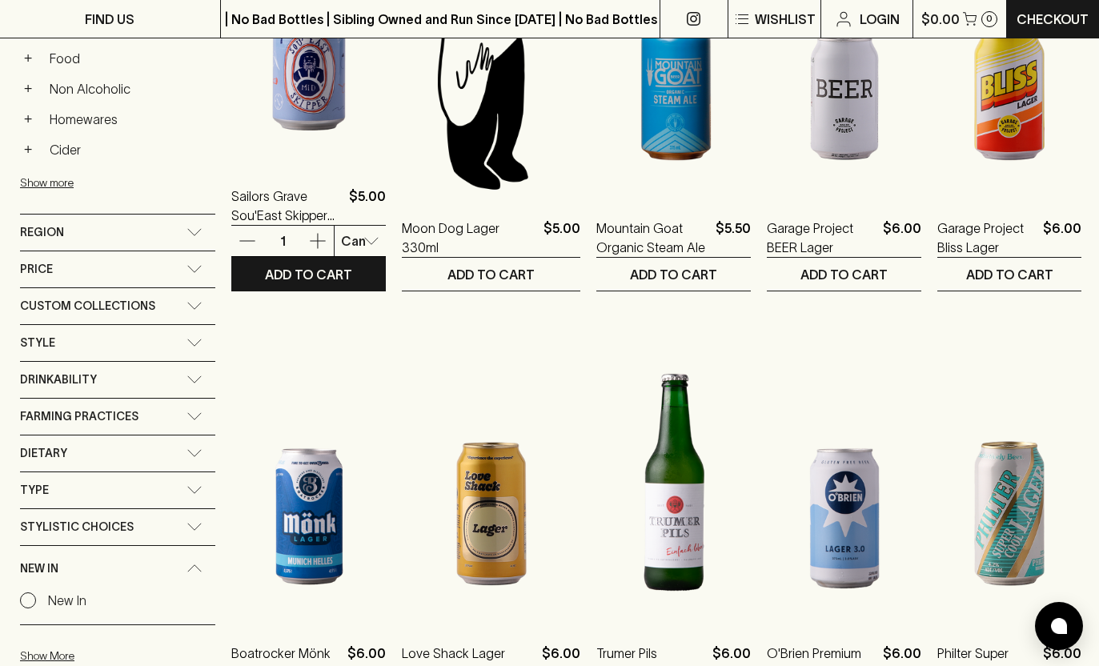
click at [489, 275] on div at bounding box center [549, 333] width 1099 height 666
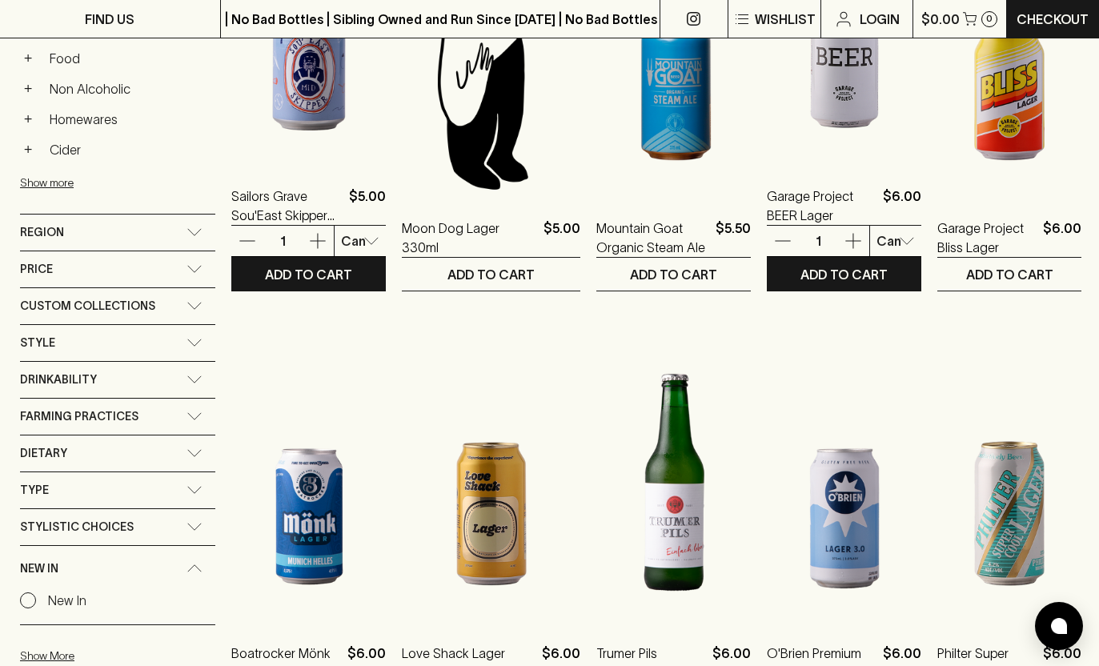
click at [983, 349] on div at bounding box center [549, 333] width 1099 height 666
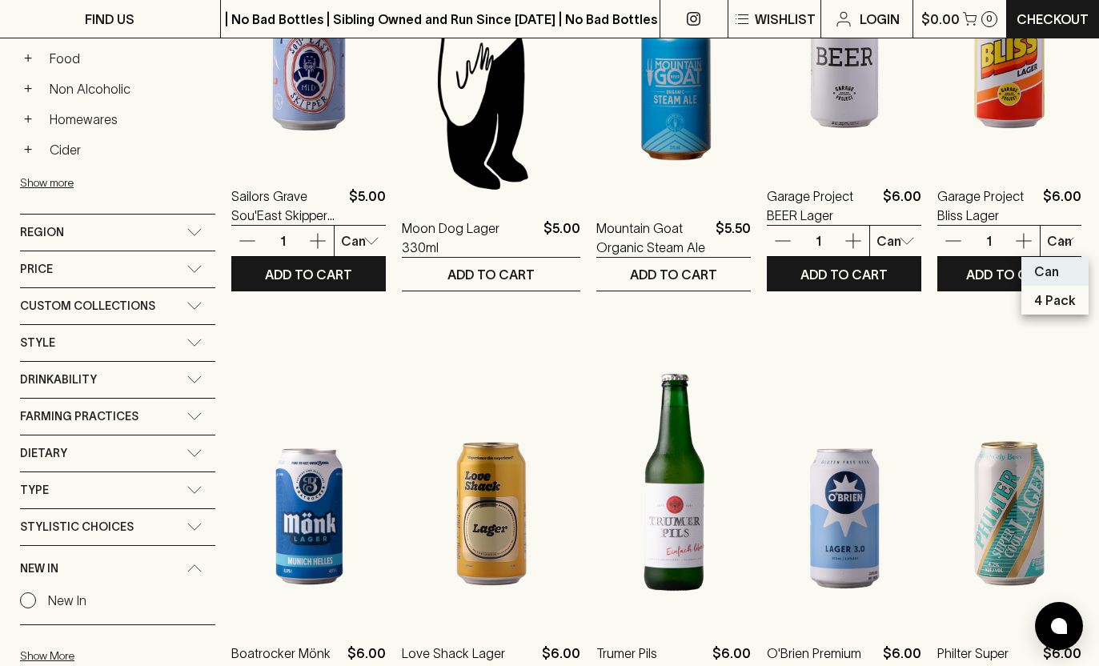
click at [1051, 250] on div at bounding box center [549, 333] width 1099 height 666
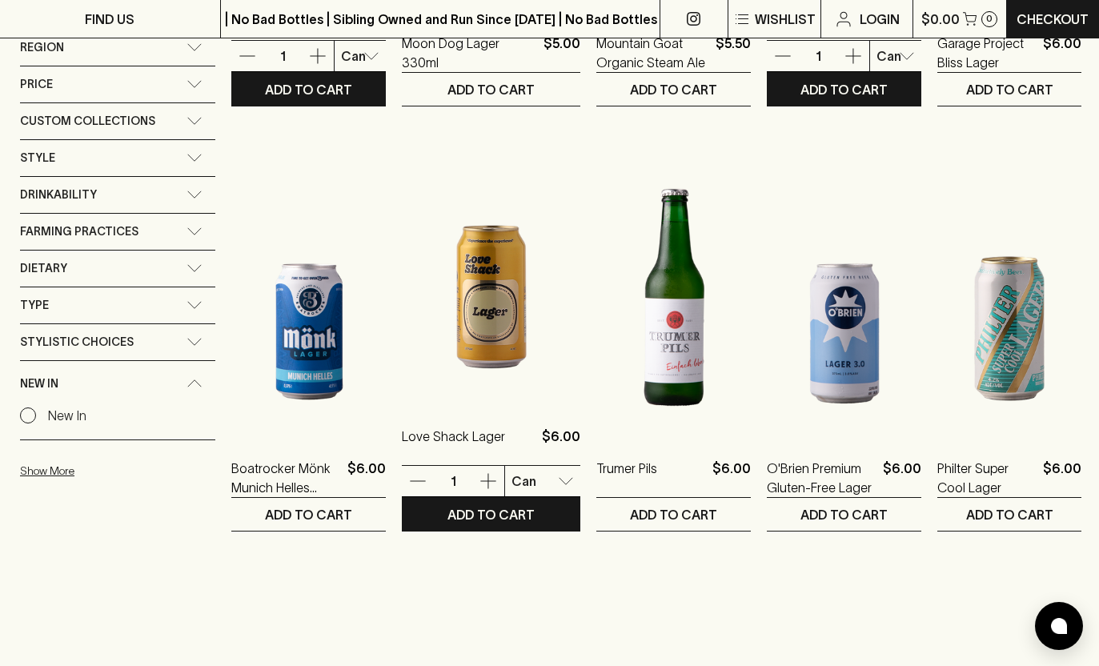
scroll to position [1045, 0]
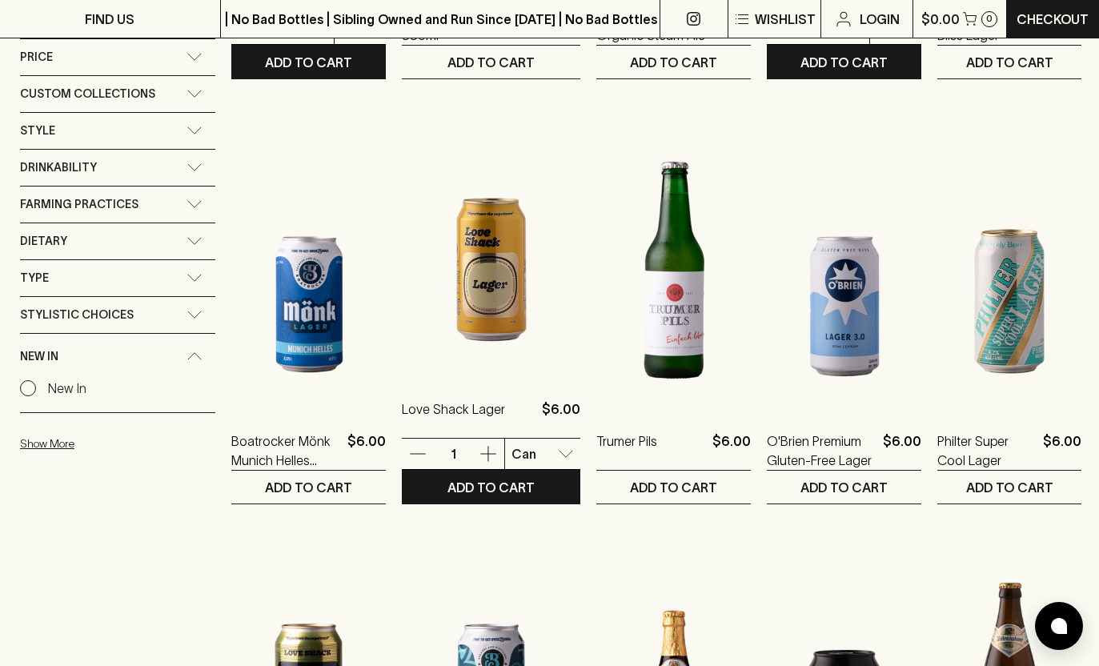
click at [532, 454] on body "FIND US | No Bad Bottles | Sibling Owned and Run Since 2006 | No Bad Bottles | …" at bounding box center [549, 625] width 1099 height 3340
click at [532, 454] on div at bounding box center [549, 333] width 1099 height 666
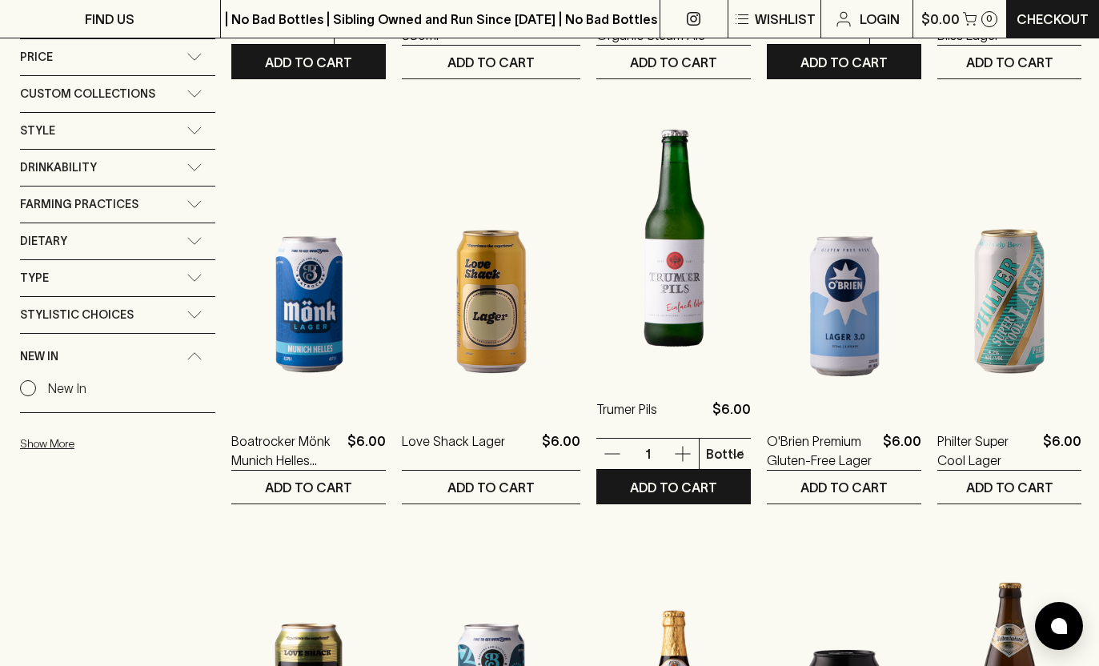
click at [724, 456] on body "FIND US | No Bad Bottles | Sibling Owned and Run Since 2006 | No Bad Bottles | …" at bounding box center [549, 625] width 1099 height 3340
click at [128, 536] on div at bounding box center [549, 333] width 1099 height 666
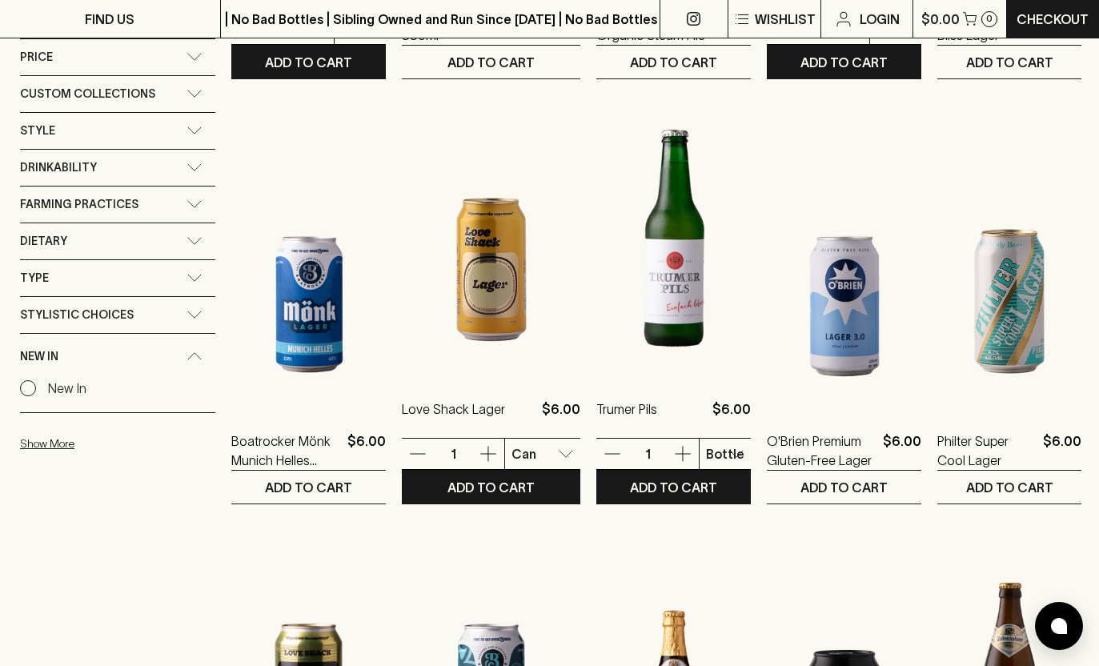
click at [523, 462] on body "FIND US | No Bad Bottles | Sibling Owned and Run Since 2006 | No Bad Bottles | …" at bounding box center [549, 625] width 1099 height 3340
click at [536, 506] on p "6 Pack" at bounding box center [539, 512] width 42 height 19
type input "1"
click at [724, 458] on body "FIND US | No Bad Bottles | Sibling Owned and Run Since 2006 | No Bad Bottles | …" at bounding box center [549, 625] width 1099 height 3340
click at [728, 511] on p "6 Pack" at bounding box center [721, 512] width 42 height 19
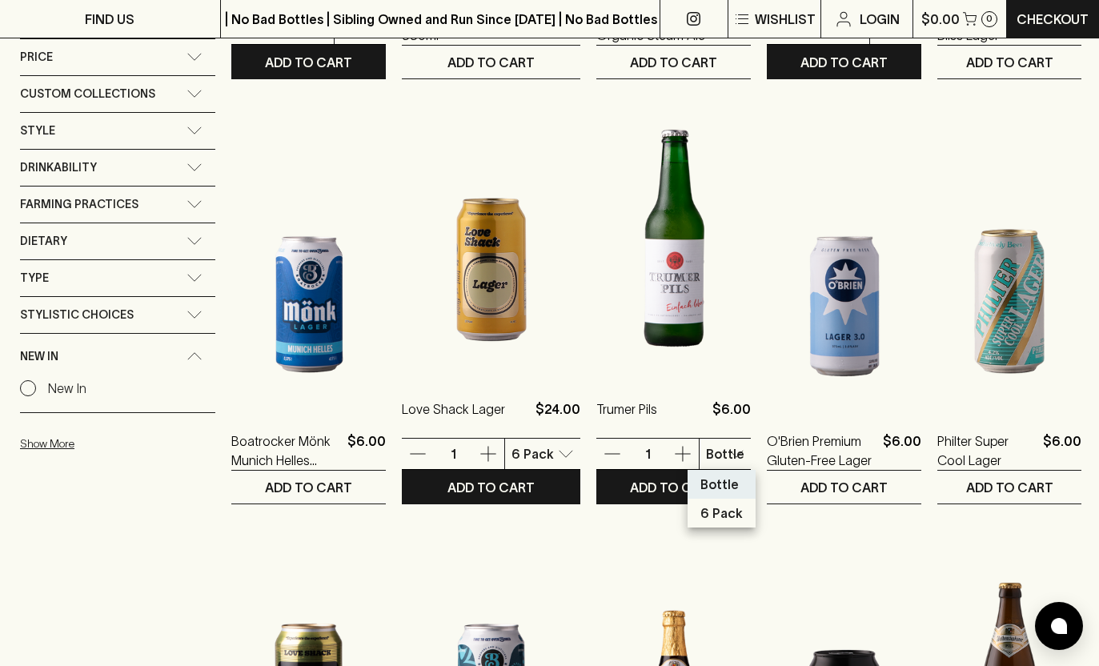
type input "2"
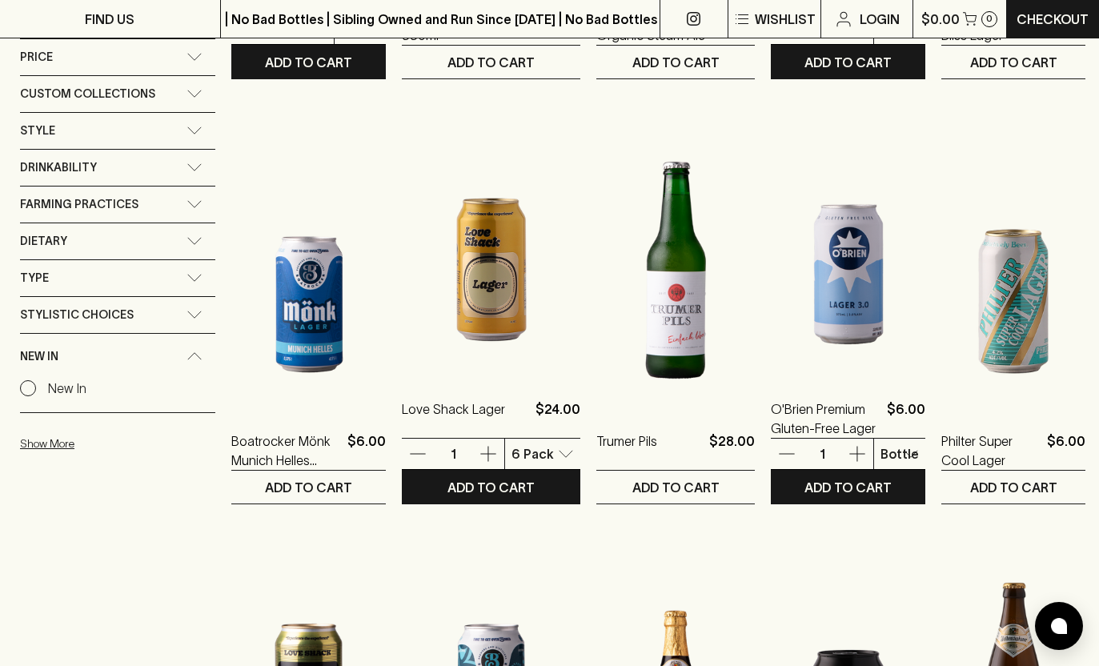
click at [894, 457] on body "FIND US | No Bad Bottles | Sibling Owned and Run Since 2006 | No Bad Bottles | …" at bounding box center [549, 625] width 1099 height 3340
click at [878, 571] on p "6 Pack" at bounding box center [892, 570] width 42 height 19
type input "3"
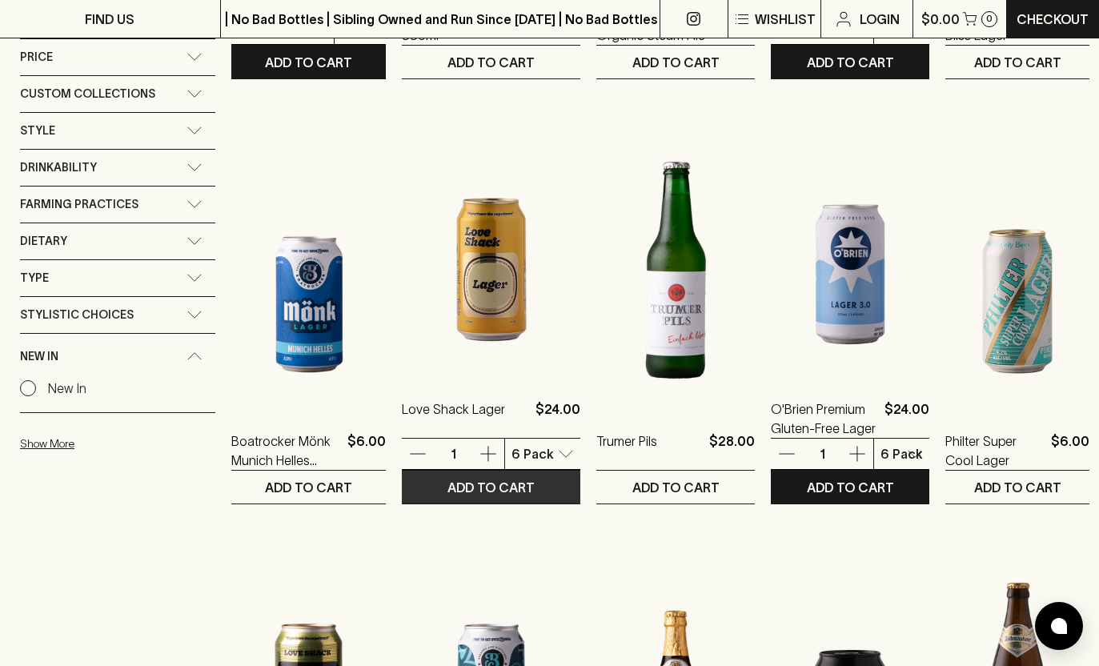
click at [499, 487] on p "ADD TO CART" at bounding box center [490, 487] width 87 height 19
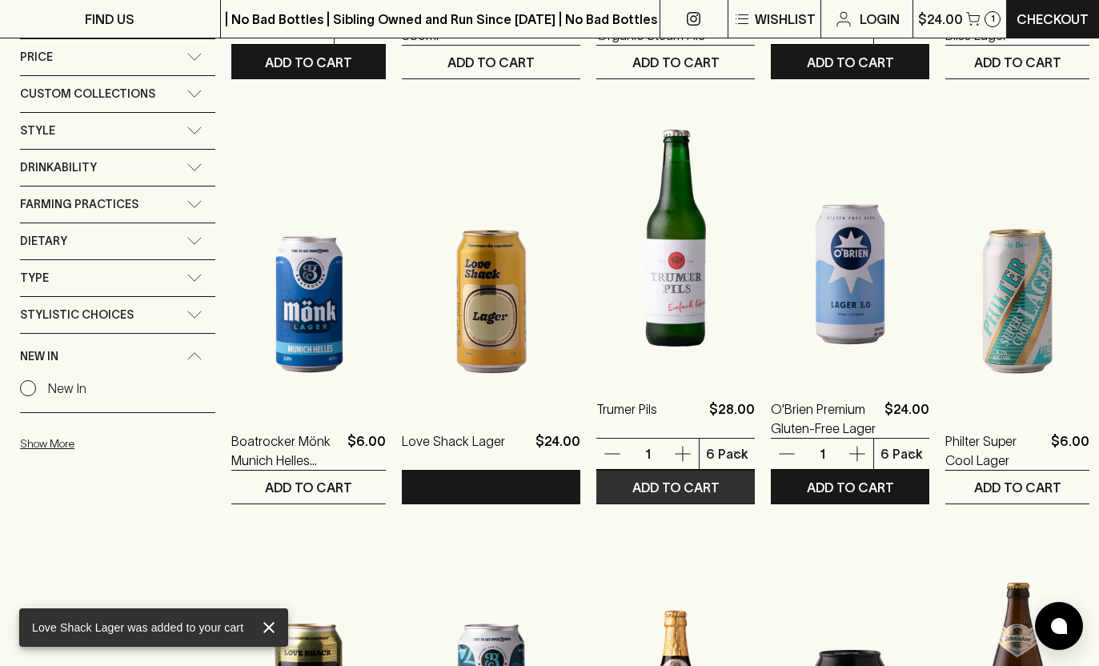
click at [687, 494] on p "ADD TO CART" at bounding box center [675, 487] width 87 height 19
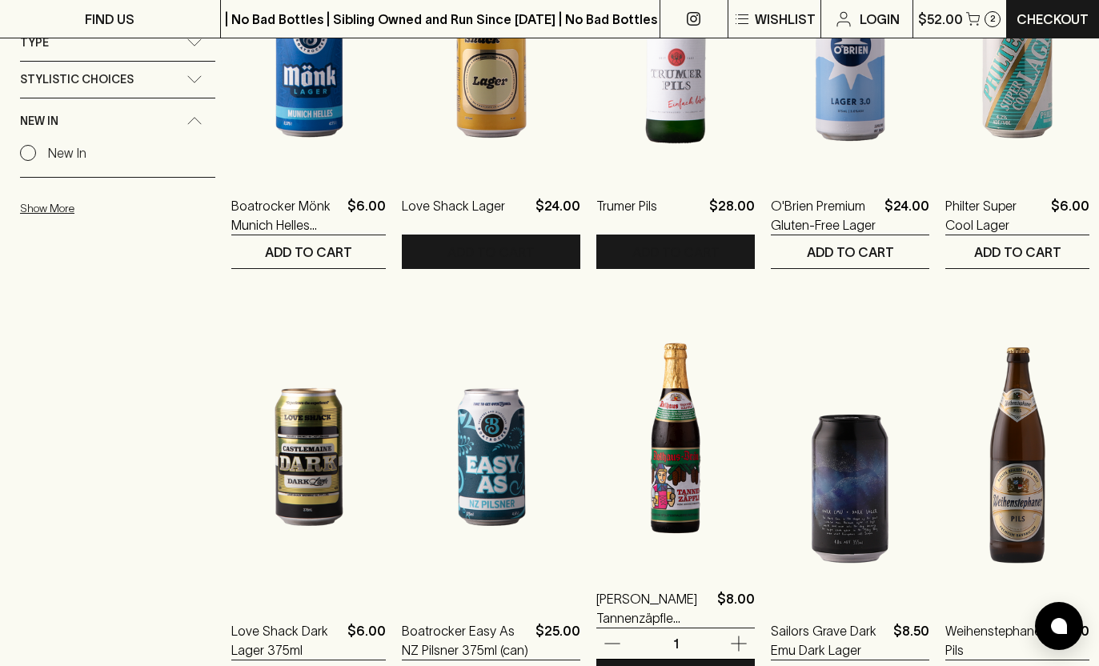
scroll to position [1366, 0]
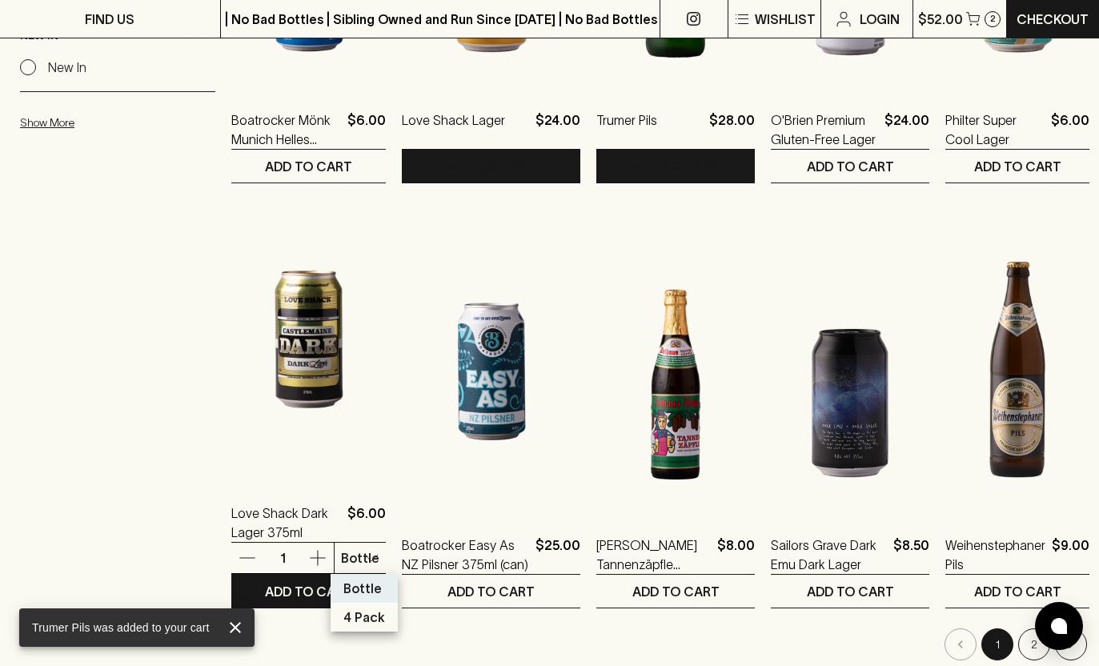
click at [362, 556] on body "Trumer Pils was added to your cart FIND US | No Bad Bottles | Sibling Owned and…" at bounding box center [549, 304] width 1099 height 3340
click at [370, 618] on p "4 Pack" at bounding box center [364, 616] width 42 height 19
type input "1"
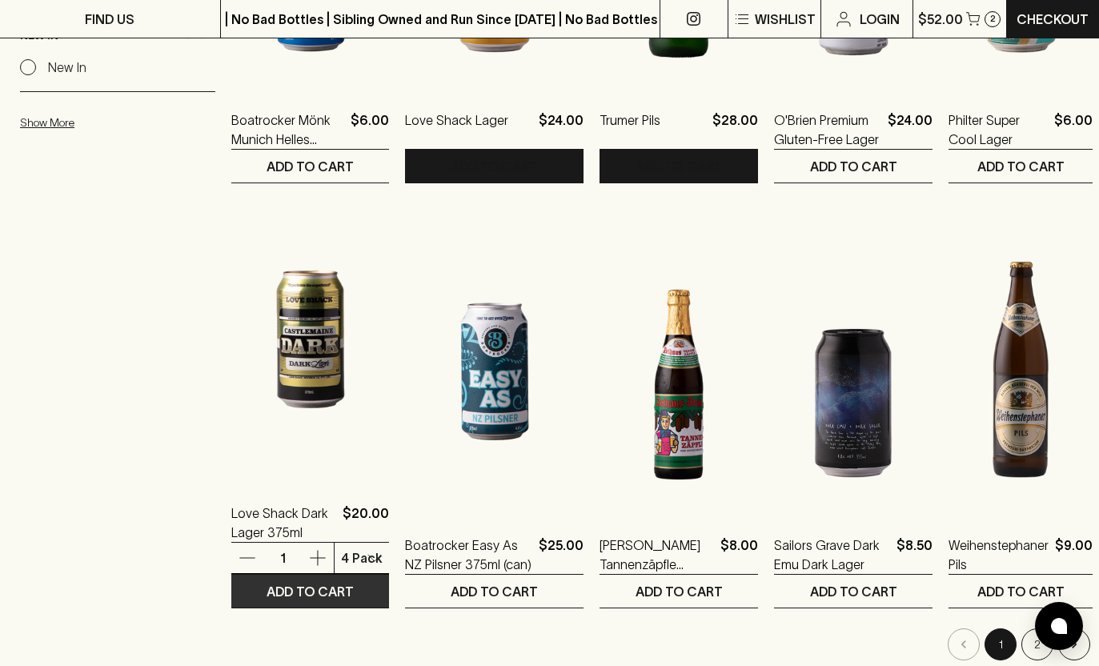
click at [309, 593] on p "ADD TO CART" at bounding box center [309, 591] width 87 height 19
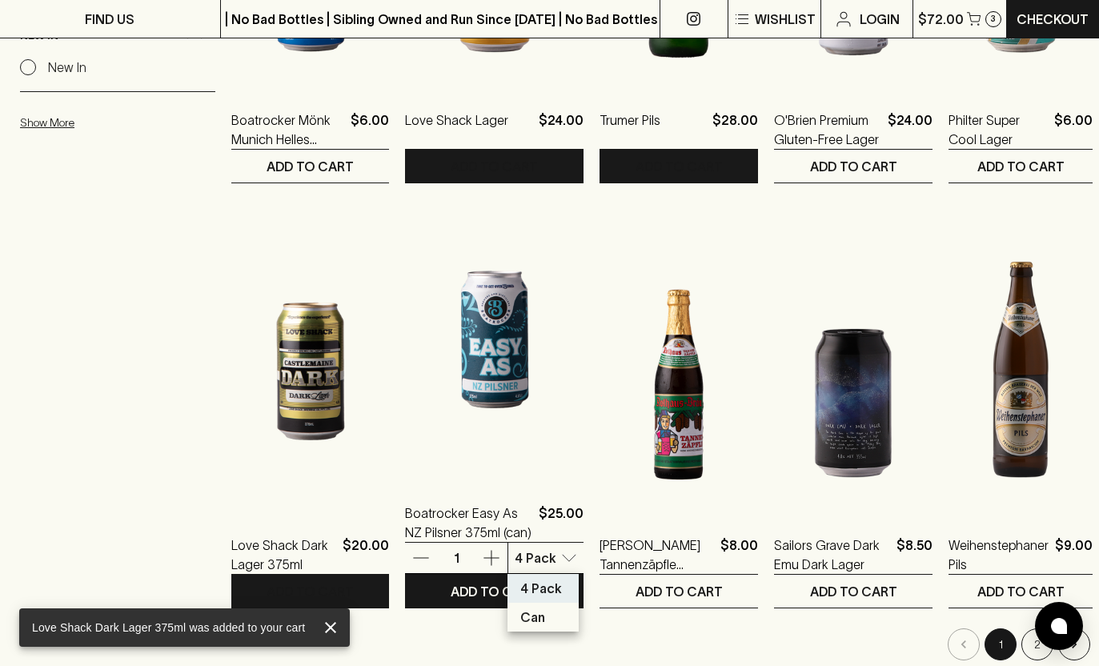
click at [554, 555] on body "Love Shack Dark Lager 375ml was added to your cart FIND US | No Bad Bottles | S…" at bounding box center [549, 304] width 1099 height 3340
click at [734, 553] on div at bounding box center [549, 333] width 1099 height 666
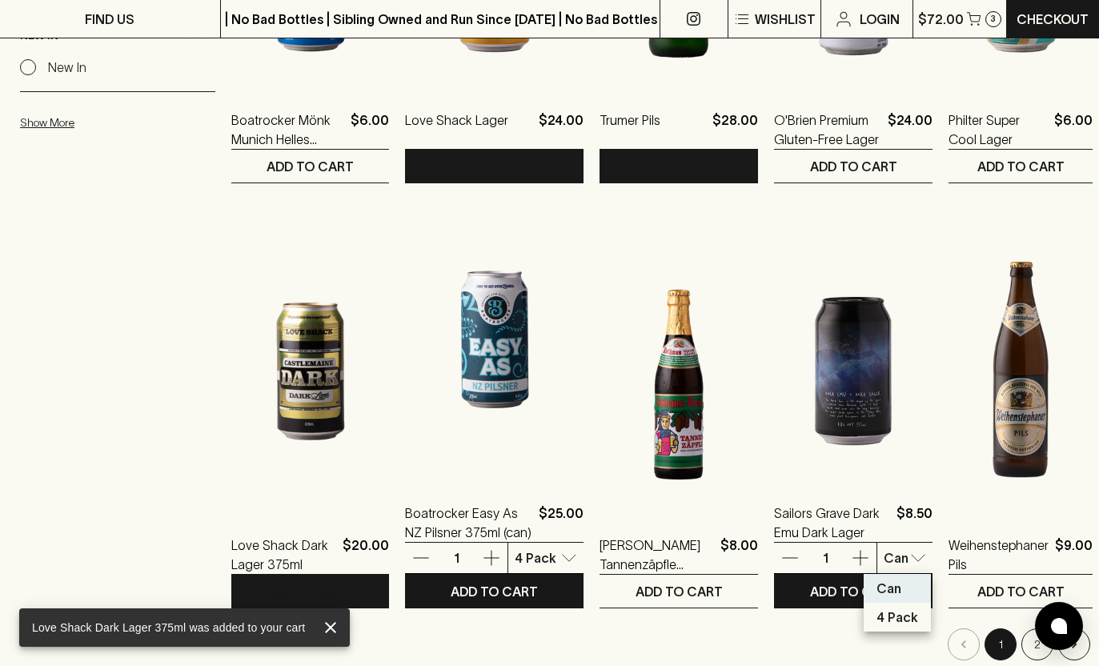
click at [905, 555] on body "Love Shack Dark Lager 375ml was added to your cart FIND US | No Bad Bottles | S…" at bounding box center [549, 304] width 1099 height 3340
click at [1098, 523] on div at bounding box center [549, 333] width 1099 height 666
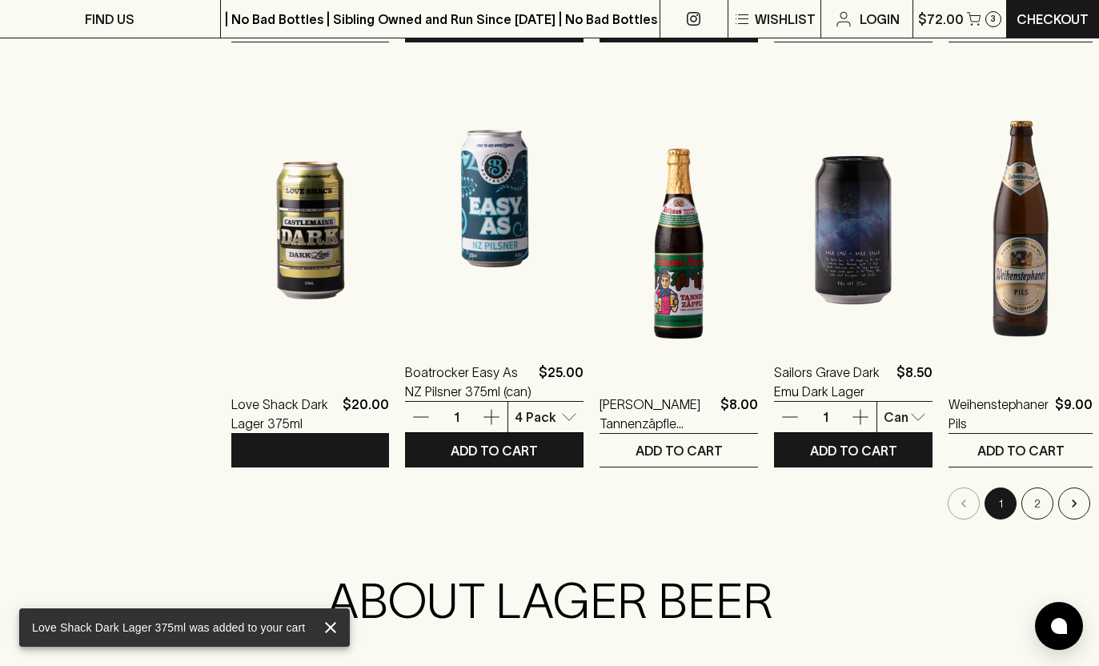
scroll to position [1560, 0]
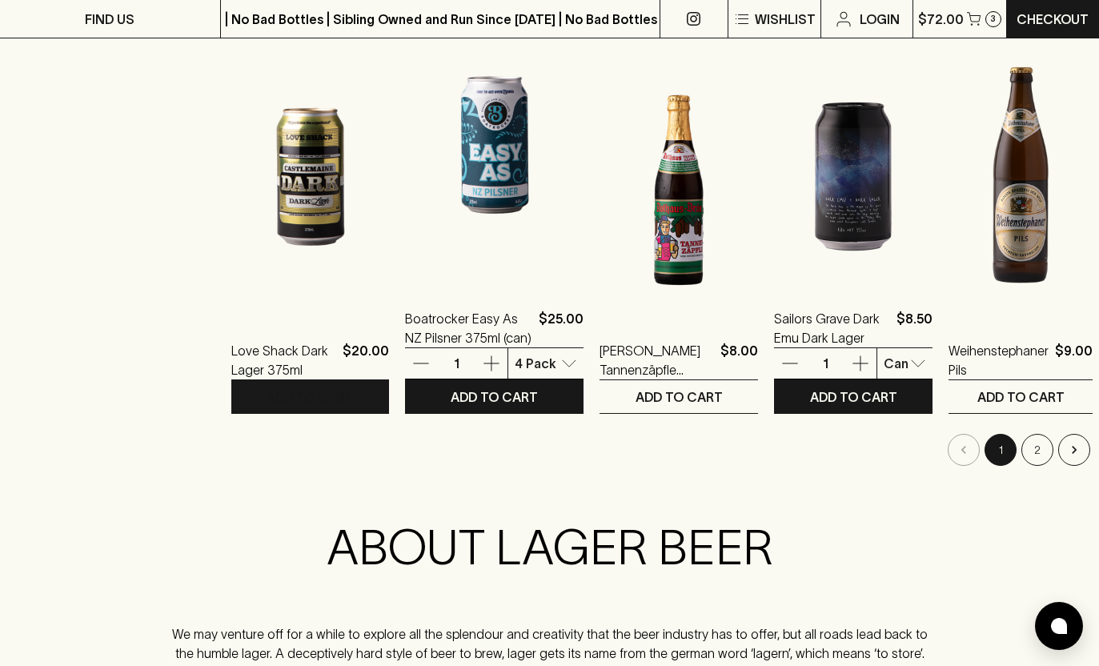
click at [698, 516] on div "ABOUT LAGER BEER We may venture off for a while to explore all the splendour an…" at bounding box center [549, 630] width 1059 height 243
click at [906, 364] on body "FIND US | No Bad Bottles | Sibling Owned and Run Since 2006 | No Bad Bottles | …" at bounding box center [549, 110] width 1099 height 3340
click at [901, 424] on p "4 Pack" at bounding box center [897, 422] width 42 height 19
type input "1"
click at [868, 389] on p "ADD TO CART" at bounding box center [853, 396] width 87 height 19
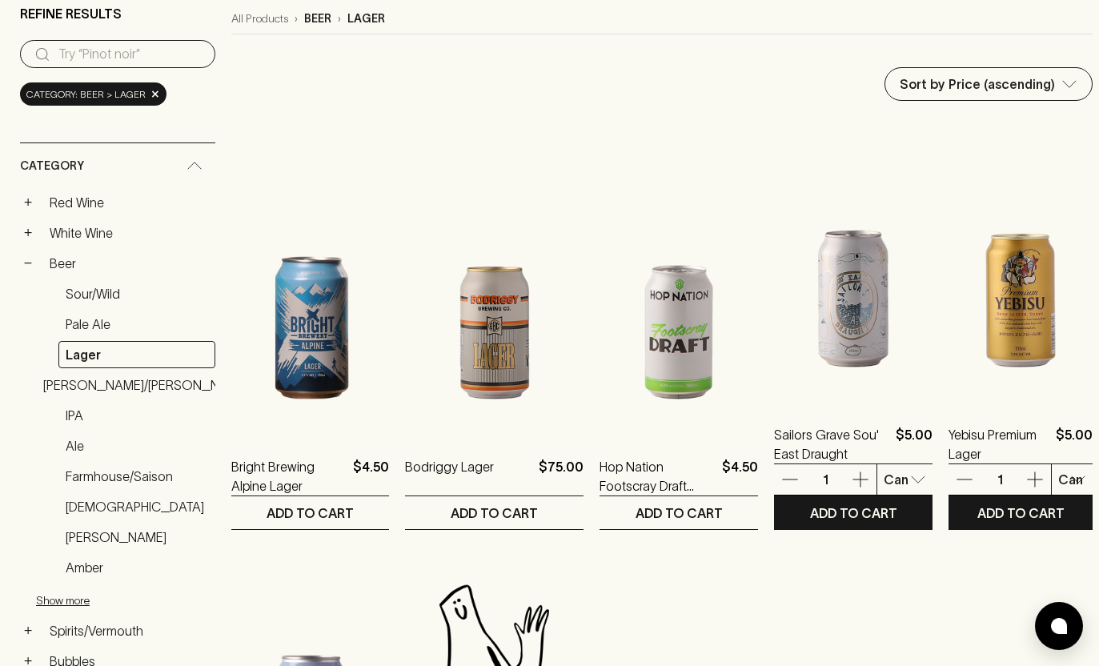
scroll to position [0, 0]
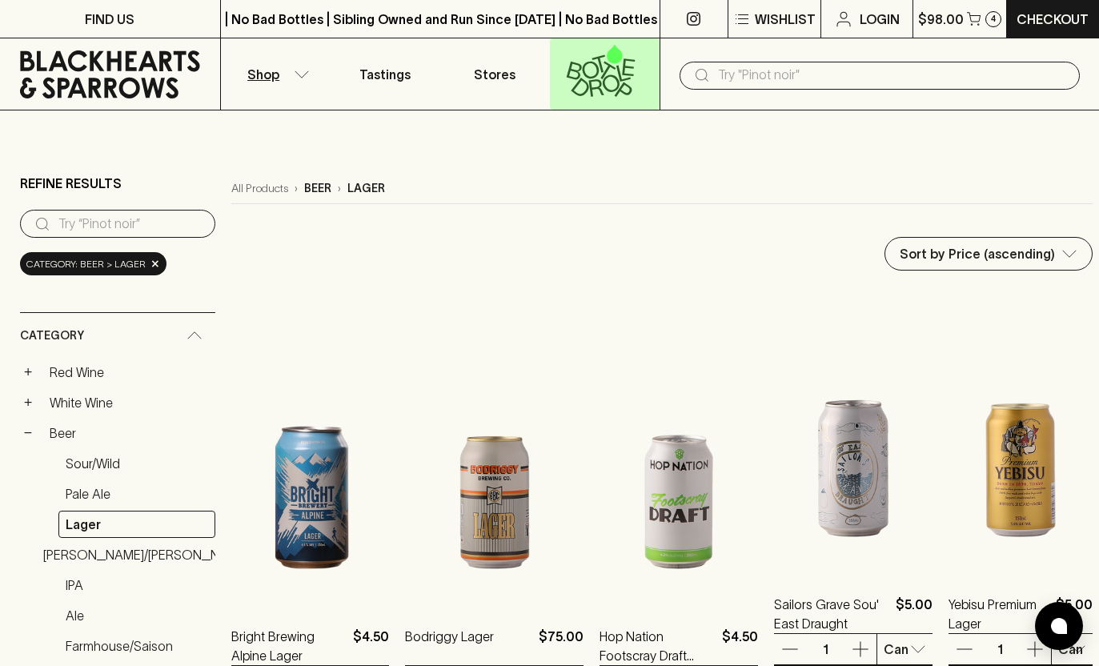
click at [606, 80] on icon at bounding box center [600, 70] width 89 height 53
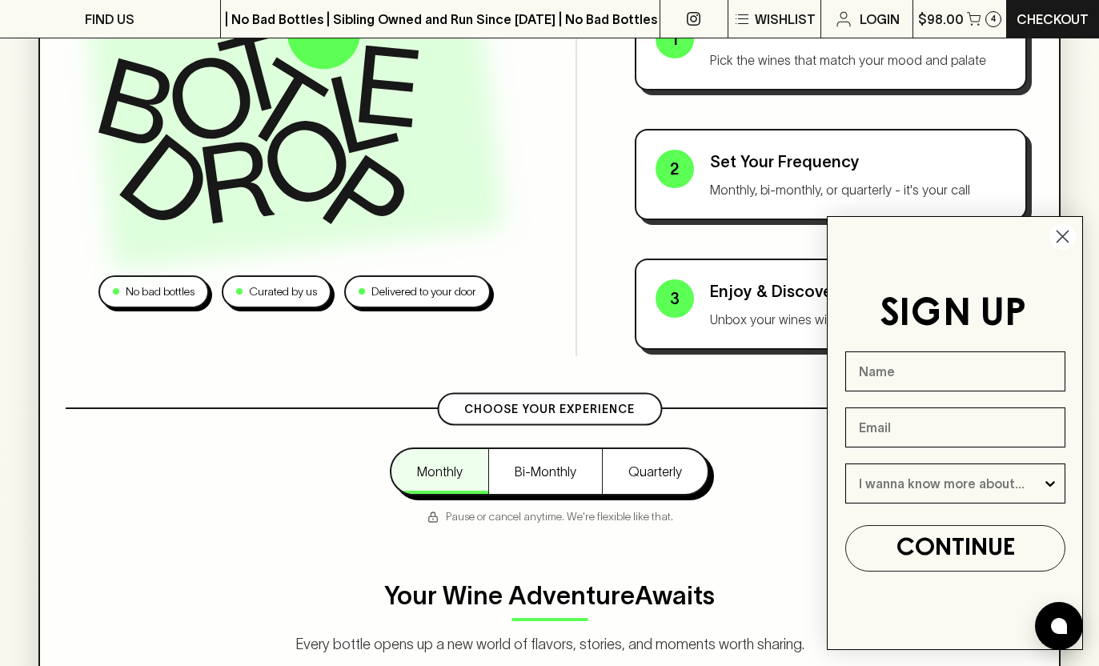
scroll to position [266, 0]
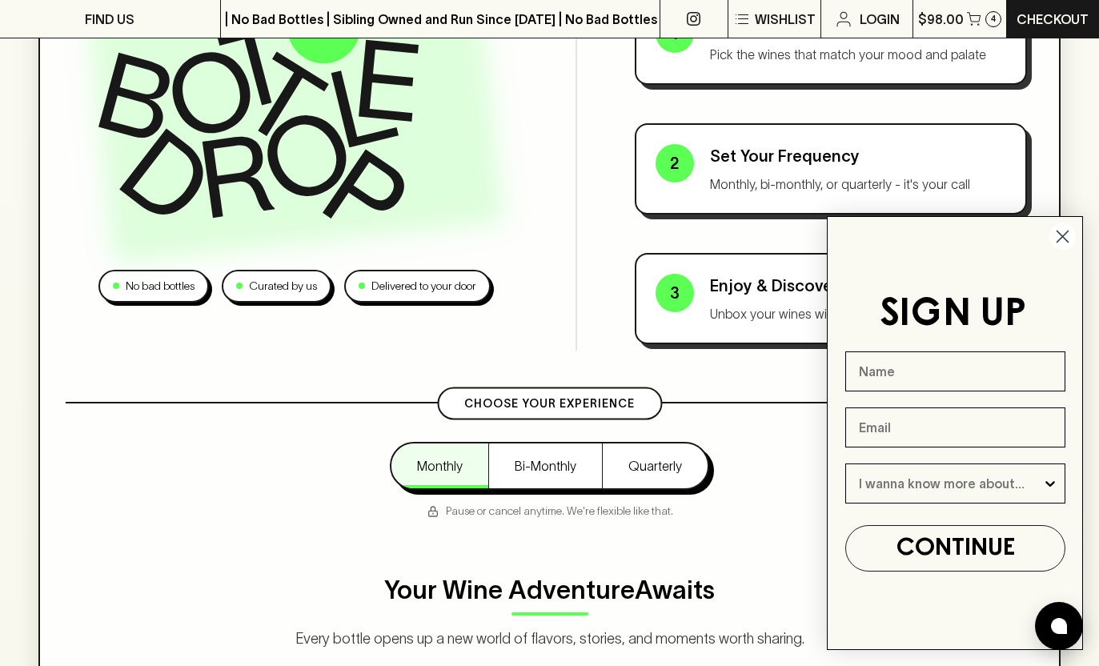
click at [1066, 245] on circle "Close dialog" at bounding box center [1062, 236] width 26 height 26
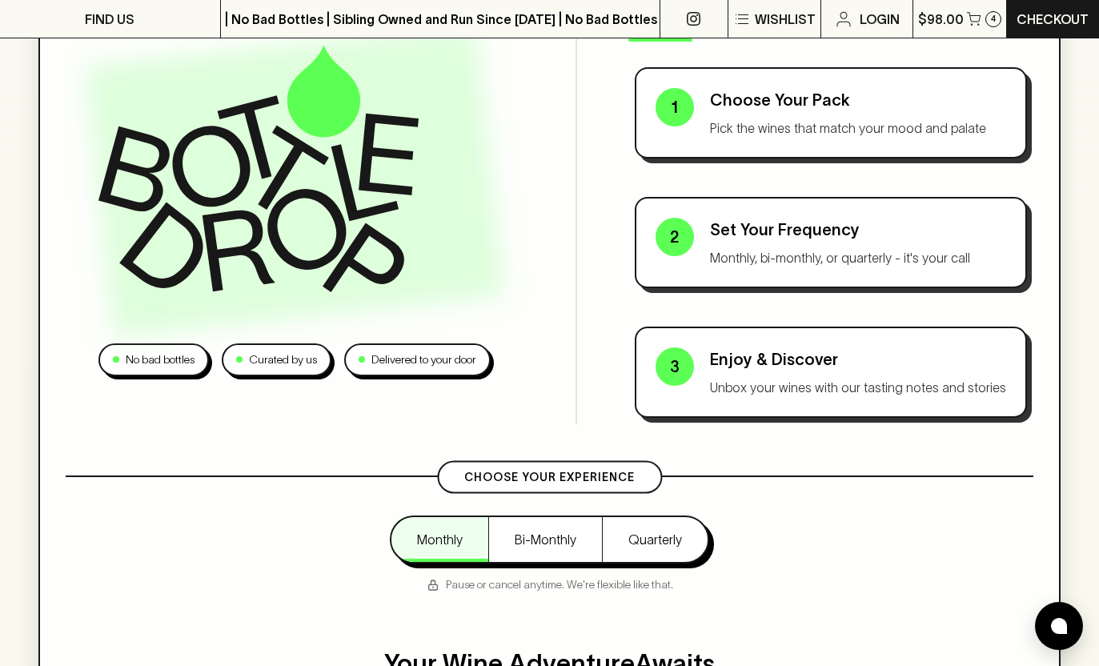
scroll to position [0, 0]
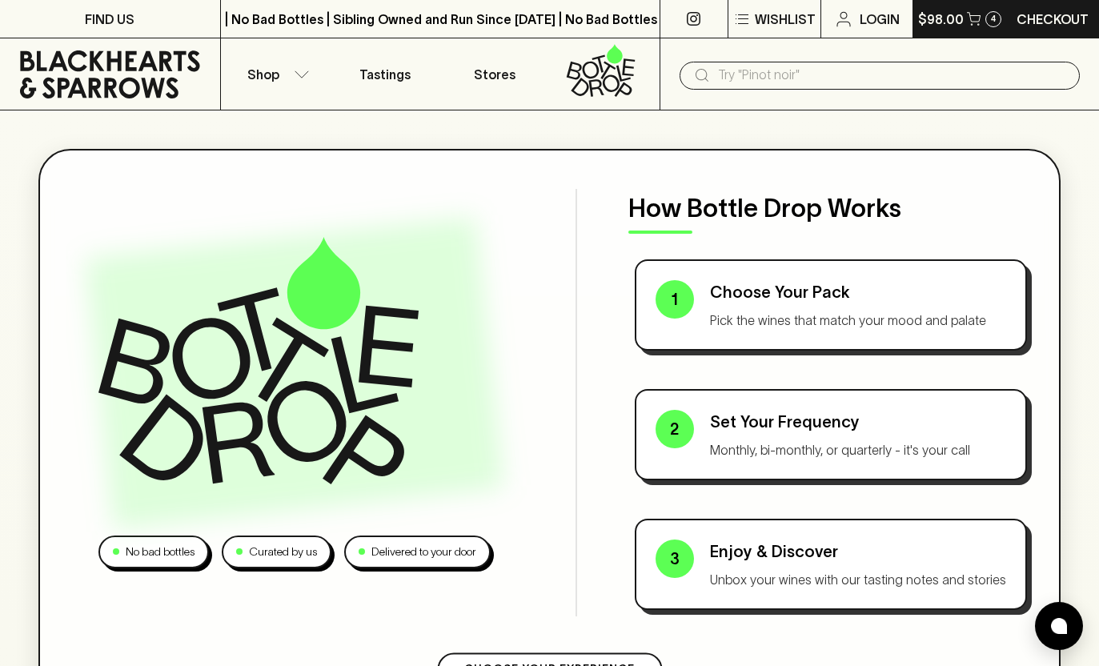
click at [941, 10] on p "$98.00" at bounding box center [941, 19] width 46 height 19
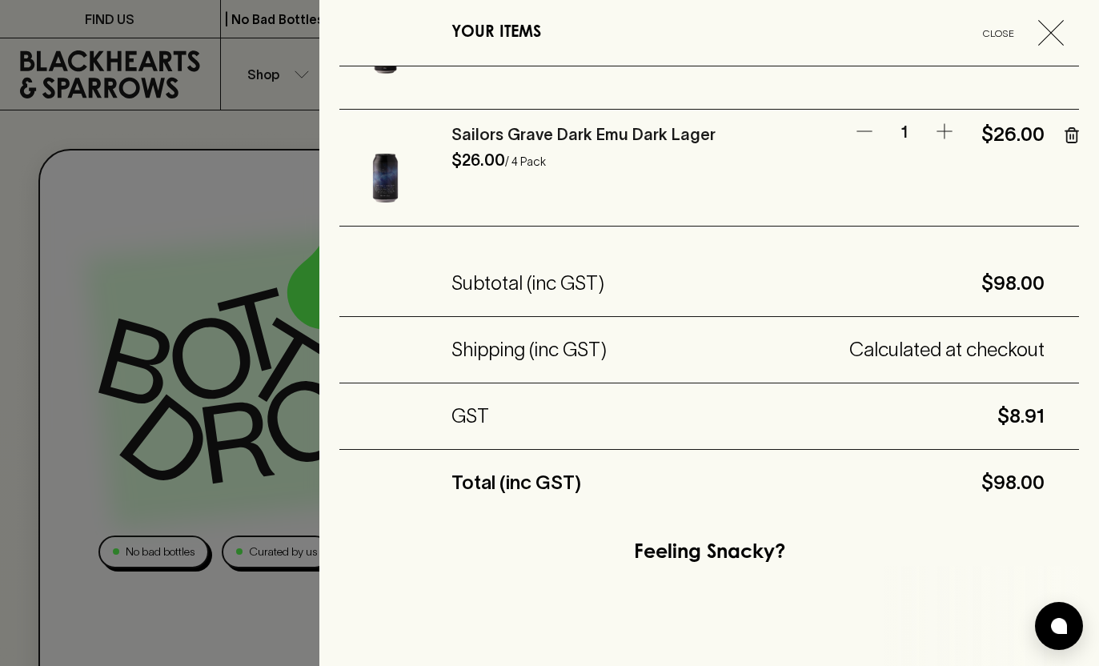
scroll to position [306, 0]
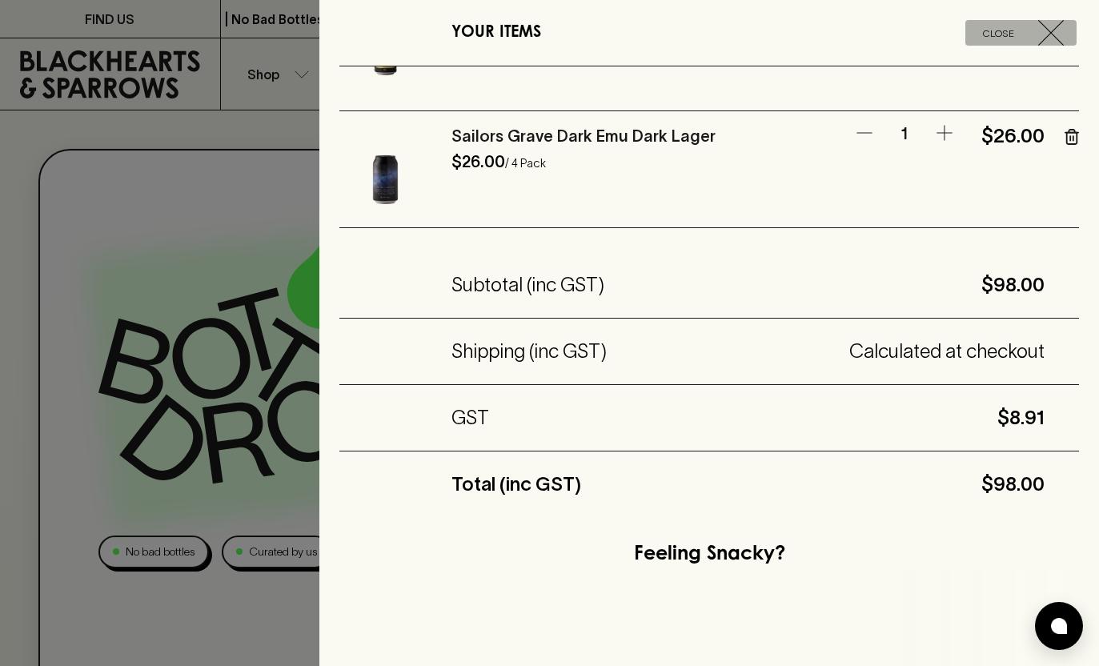
click at [999, 30] on span "Close" at bounding box center [998, 33] width 66 height 17
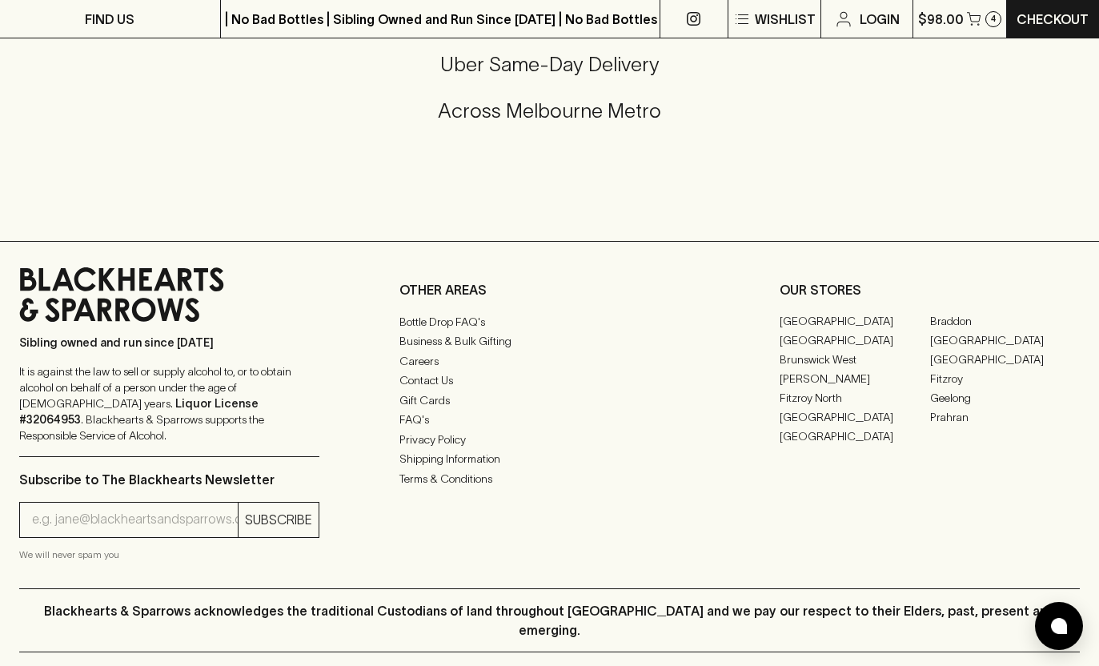
scroll to position [2887, 0]
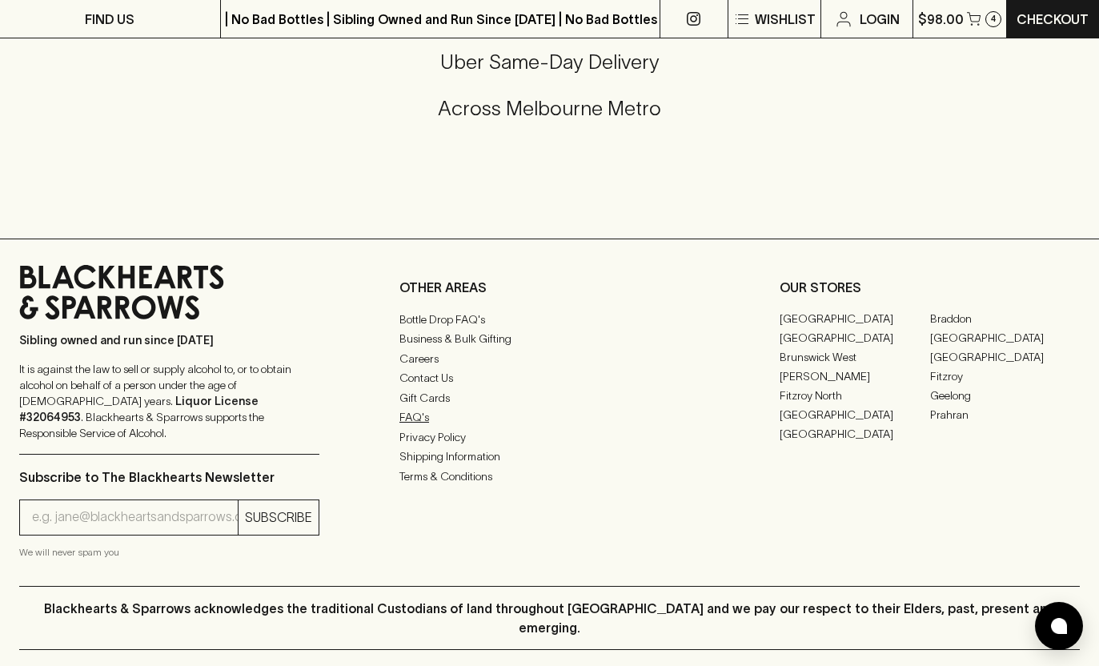
click at [415, 424] on link "FAQ's" at bounding box center [549, 417] width 300 height 19
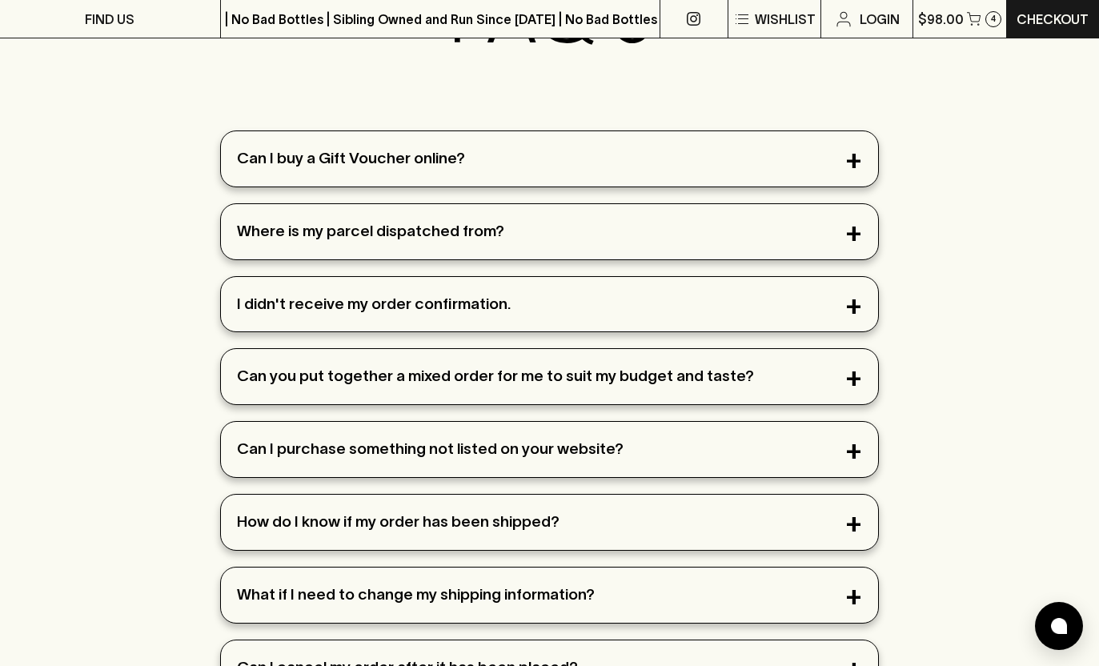
scroll to position [187, 0]
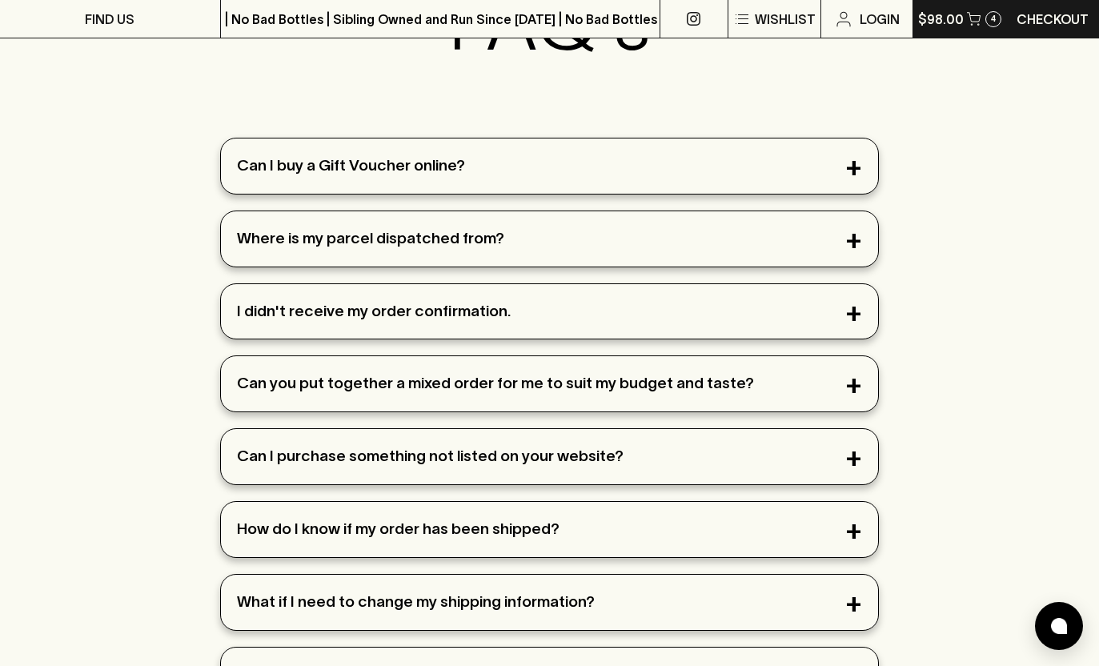
click at [955, 18] on p "$98.00" at bounding box center [941, 19] width 46 height 19
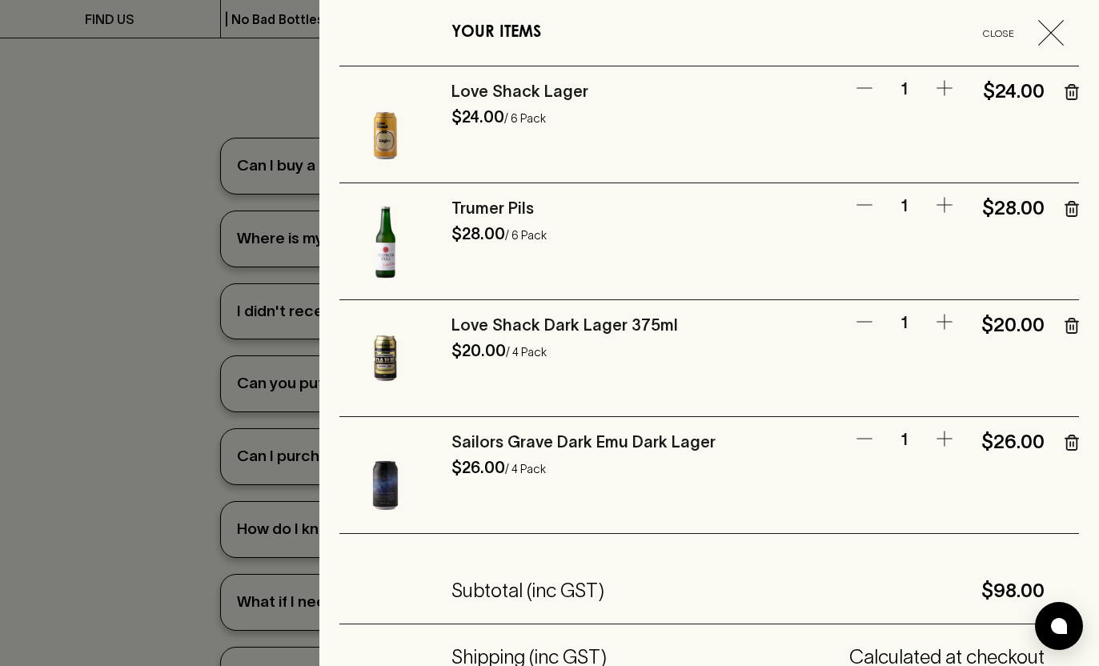
click at [1070, 210] on icon "button" at bounding box center [1070, 210] width 0 height 4
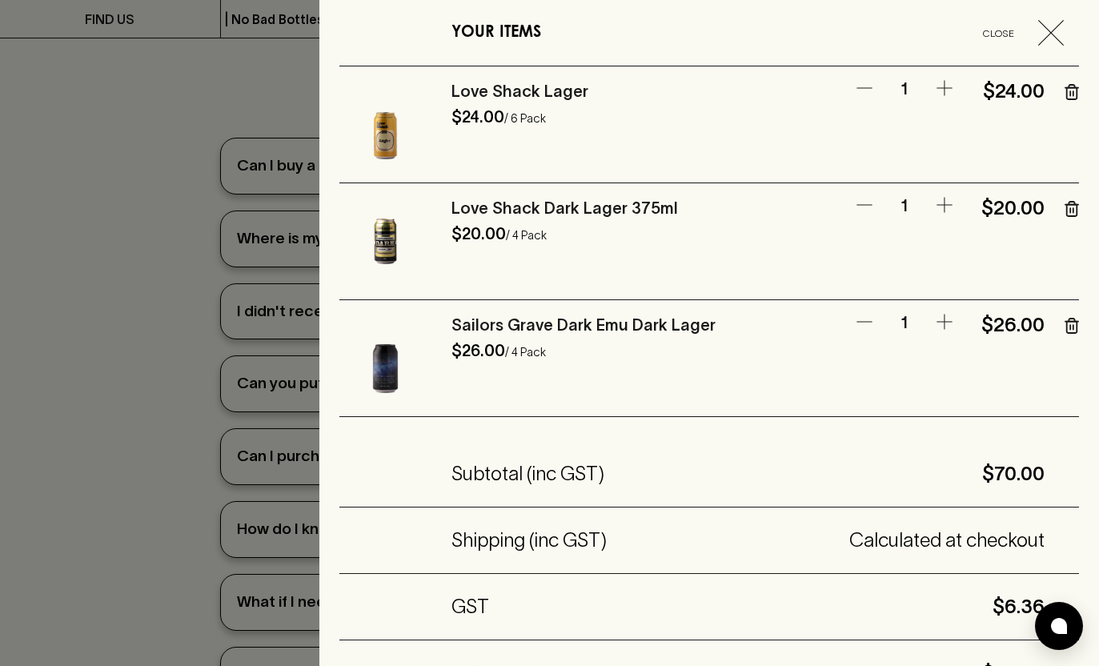
click at [1074, 330] on icon "button" at bounding box center [1071, 326] width 14 height 16
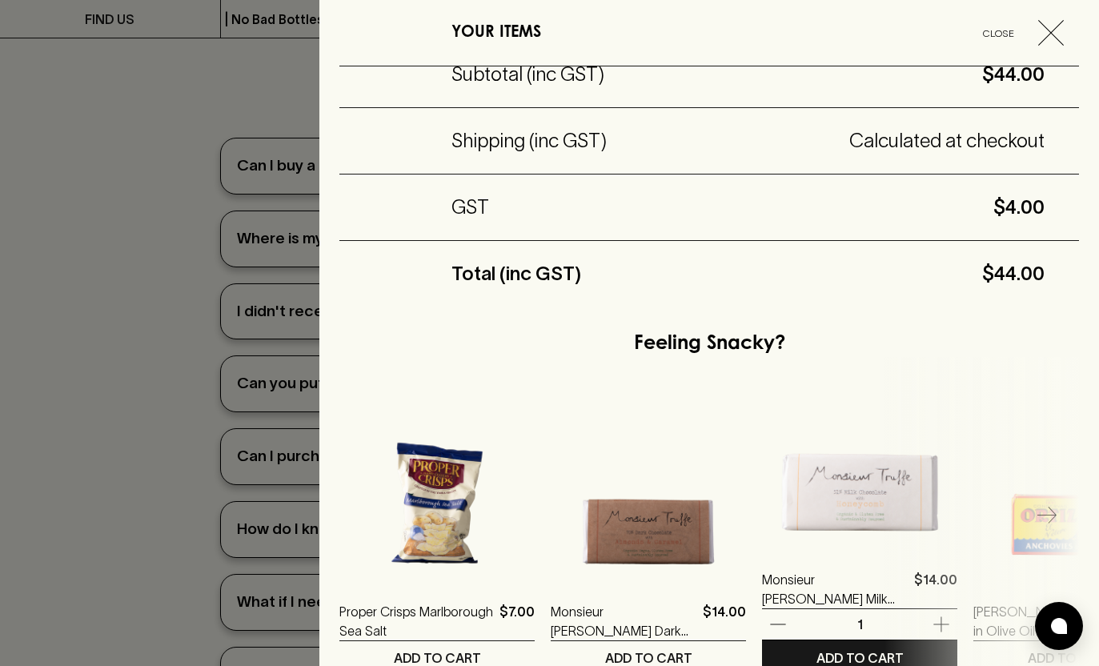
scroll to position [421, 0]
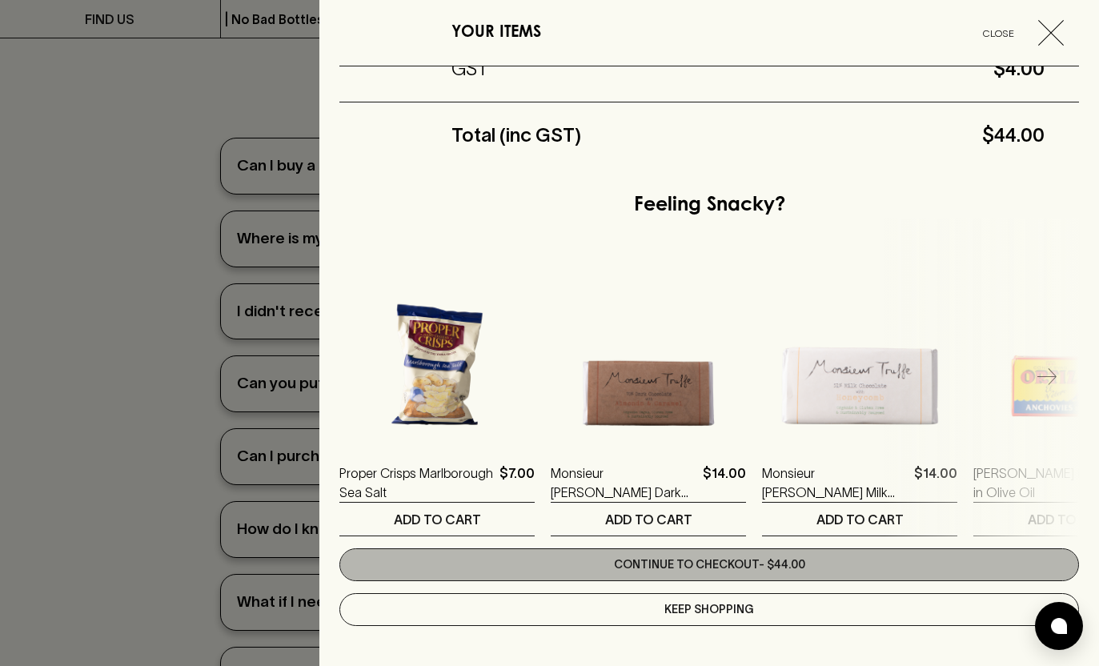
click at [705, 574] on link "Continue to checkout - $44.00" at bounding box center [708, 564] width 739 height 33
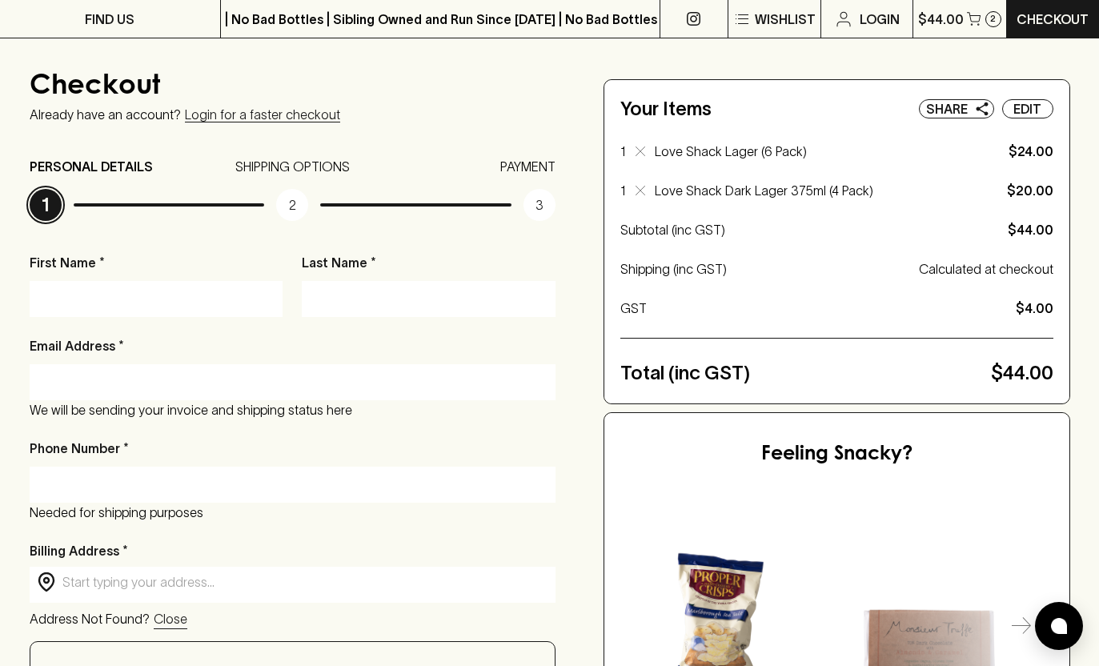
scroll to position [100, 0]
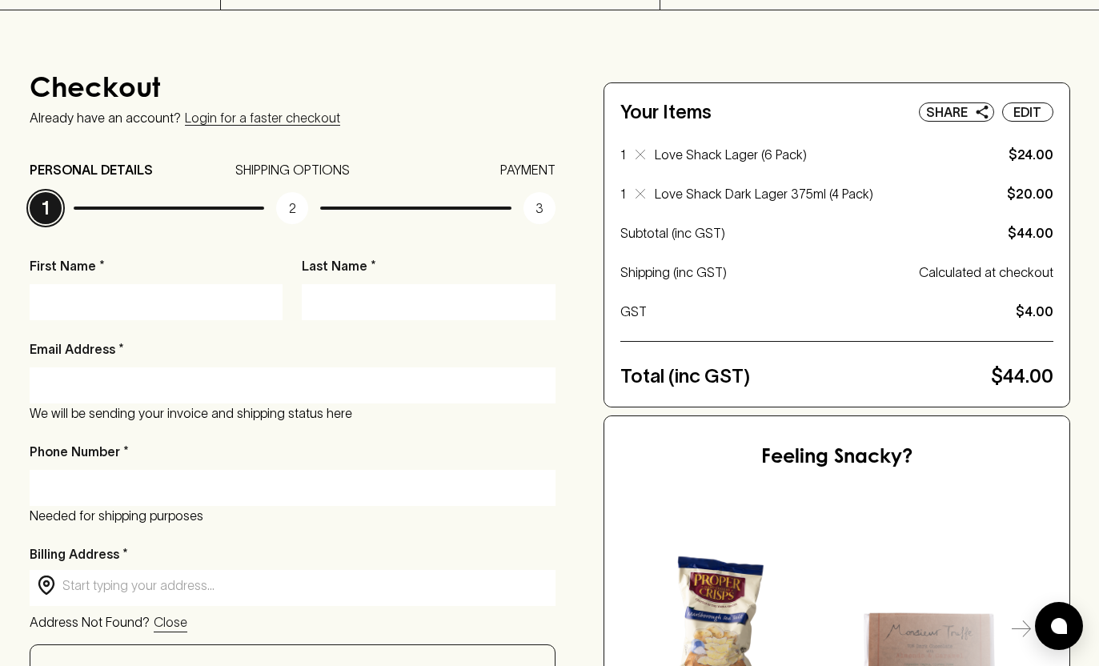
click at [190, 312] on input "First Name *" at bounding box center [157, 302] width 230 height 26
click at [128, 286] on div at bounding box center [157, 302] width 254 height 36
type input "[PERSON_NAME]"
type input "[PERSON_NAME][EMAIL_ADDRESS][PERSON_NAME][DOMAIN_NAME]"
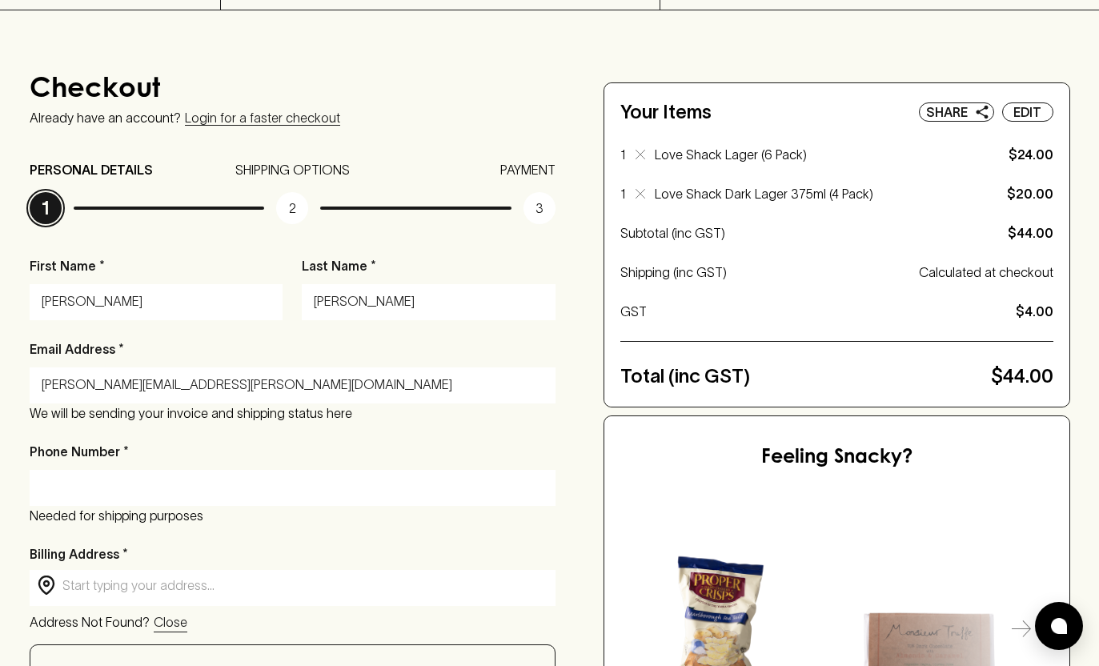
type input "0450304326"
type input "U [PHONE_NUMBER] LORNE ST"
type input "FAWKNER"
type input "3060"
type input "VIC"
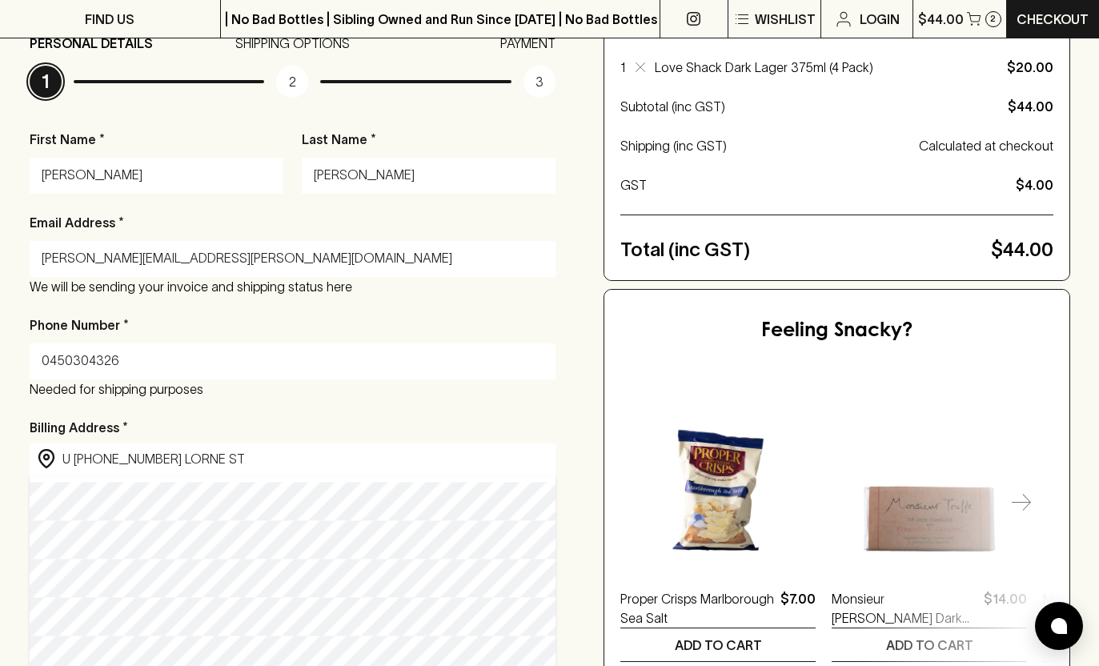
scroll to position [329, 0]
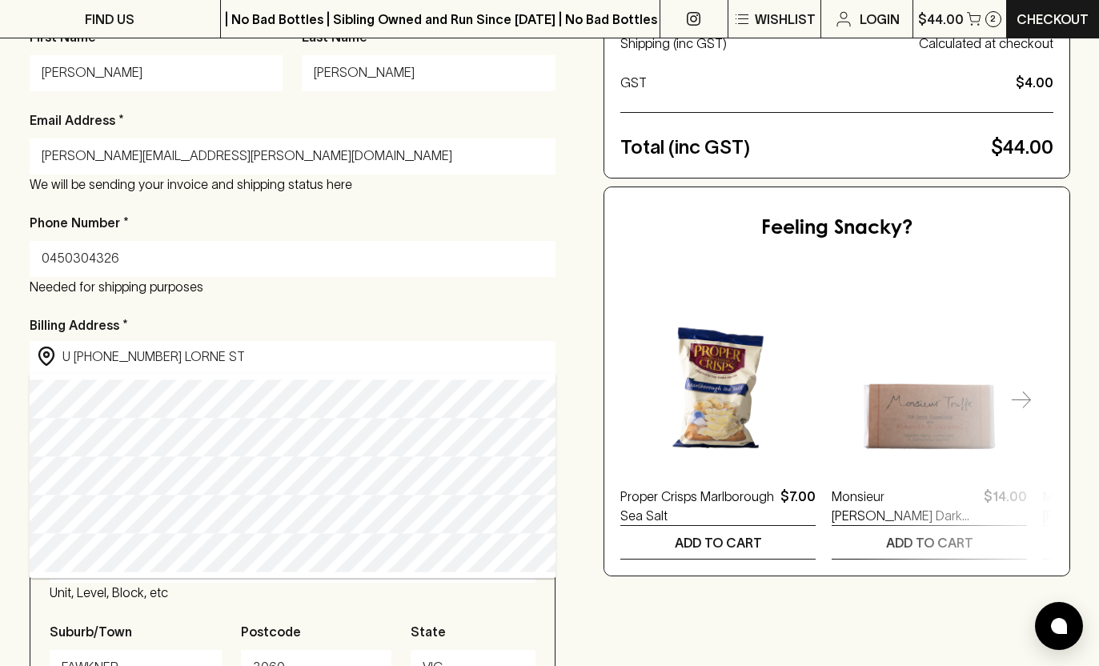
type input "u [STREET_ADDRESS]"
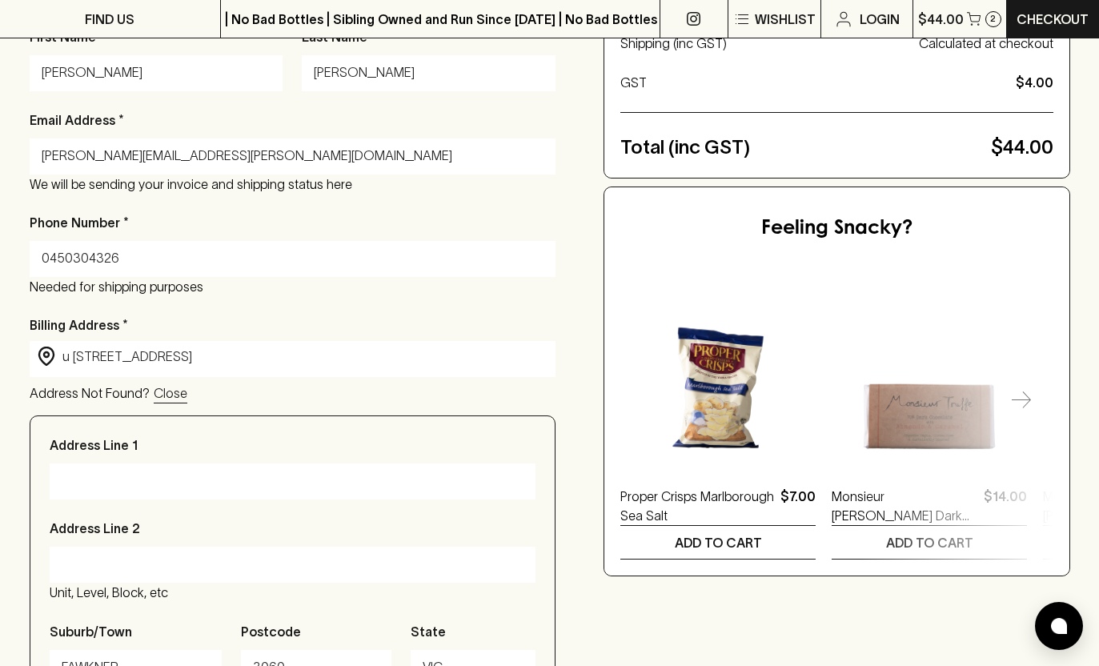
type input "u [STREET_ADDRESS]"
type input "Fawkner"
type input "Victoria"
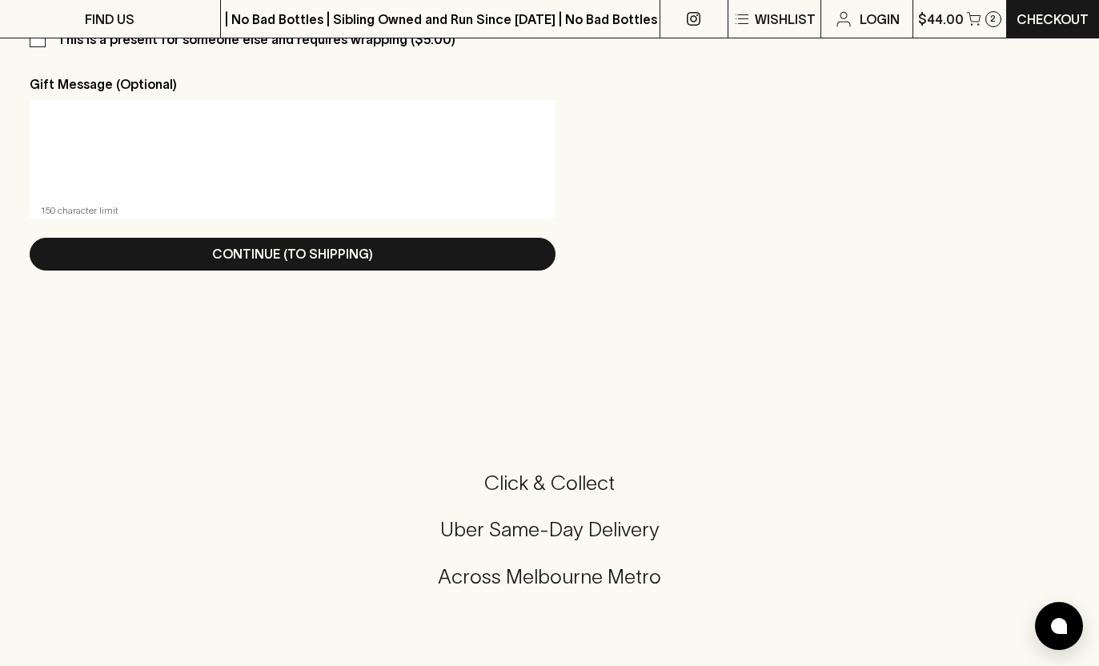
scroll to position [1020, 0]
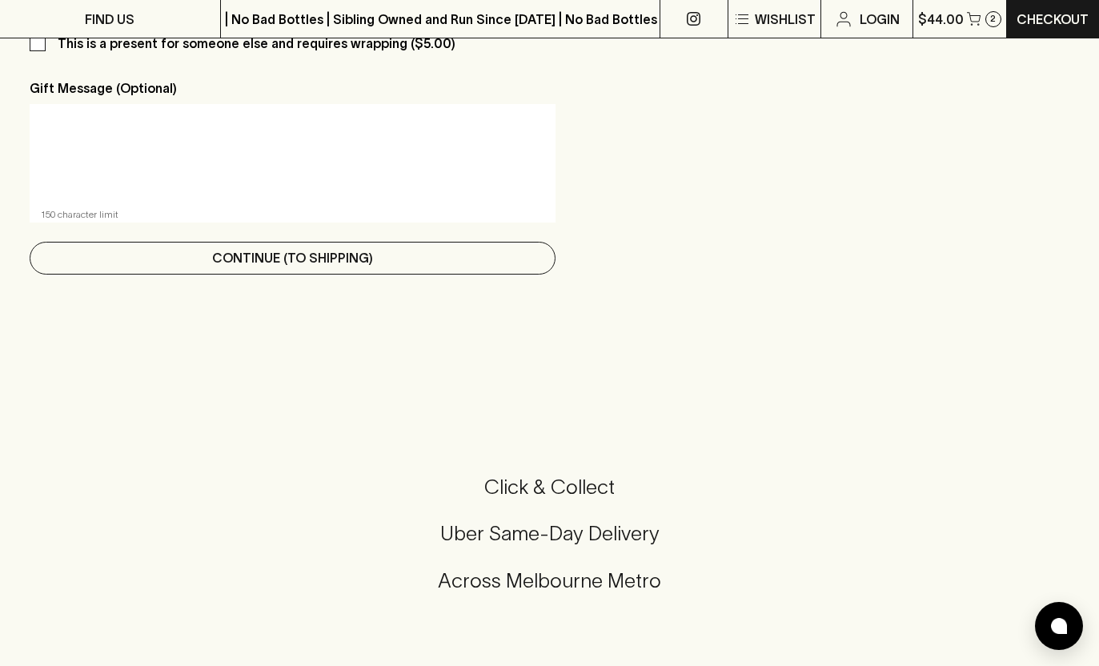
type input "[PERSON_NAME]"
click at [288, 262] on p "Continue (To Shipping)" at bounding box center [292, 257] width 161 height 19
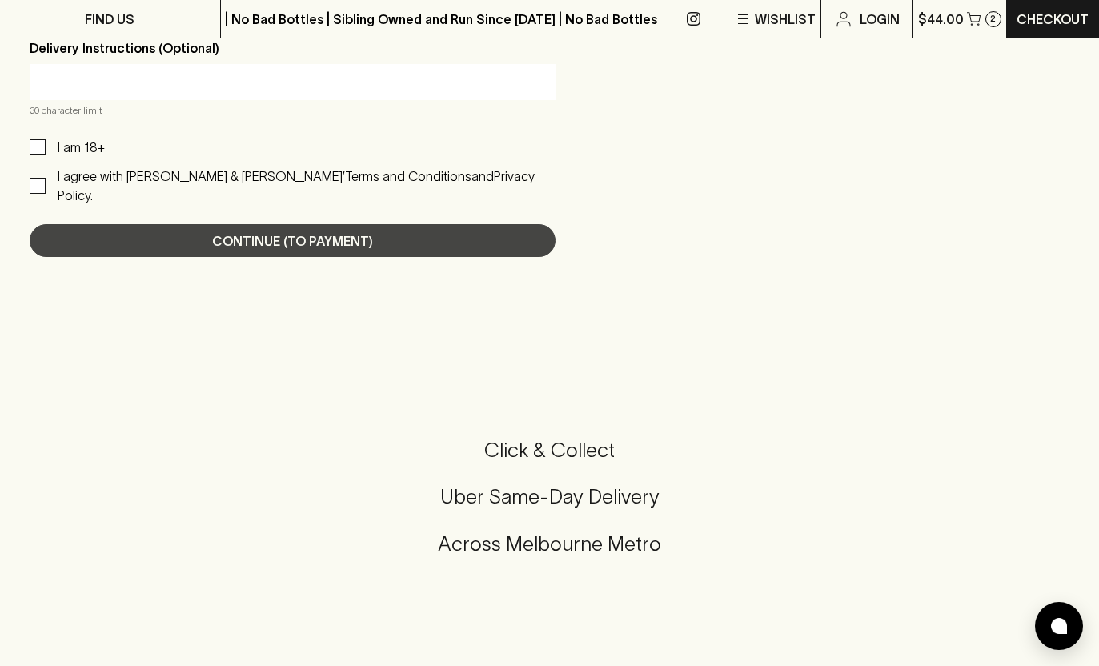
scroll to position [1173, 0]
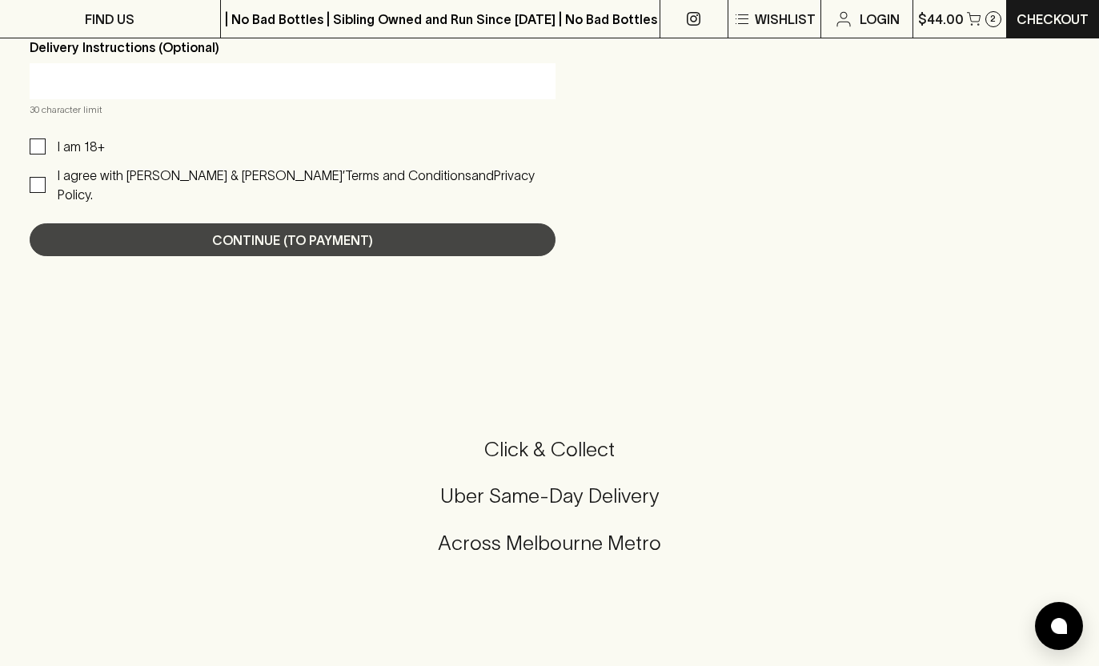
click at [488, 542] on div "Click & Collect Uber Same-Day Delivery Across Melbourne Metro" at bounding box center [549, 506] width 1060 height 140
click at [485, 530] on h5 "Across Melbourne Metro" at bounding box center [549, 543] width 1060 height 26
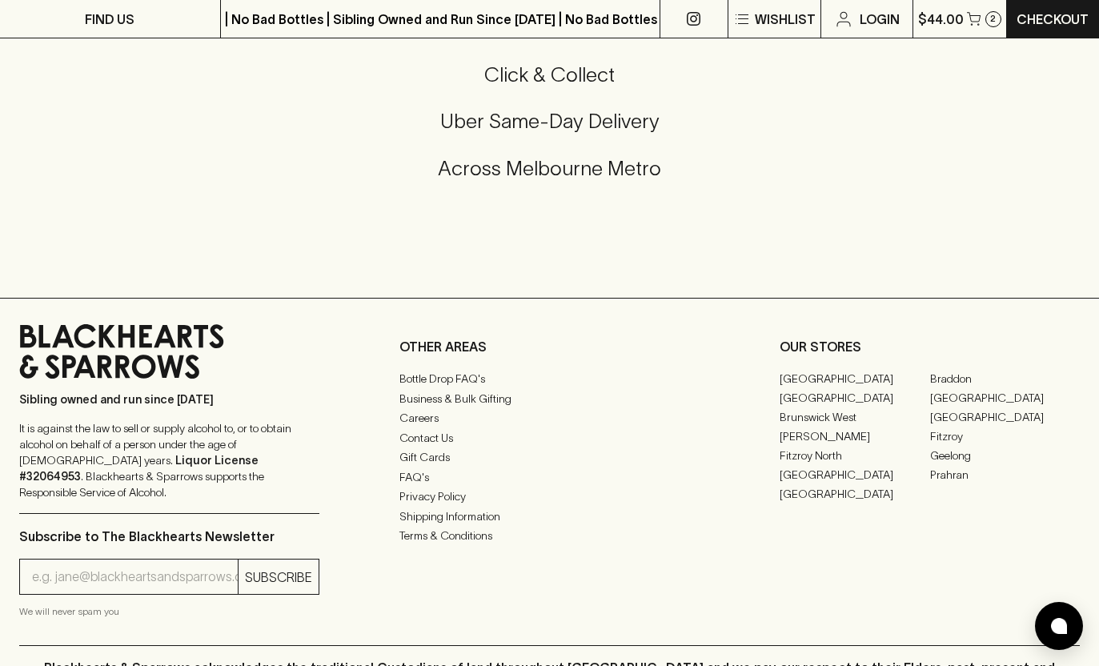
scroll to position [1551, 0]
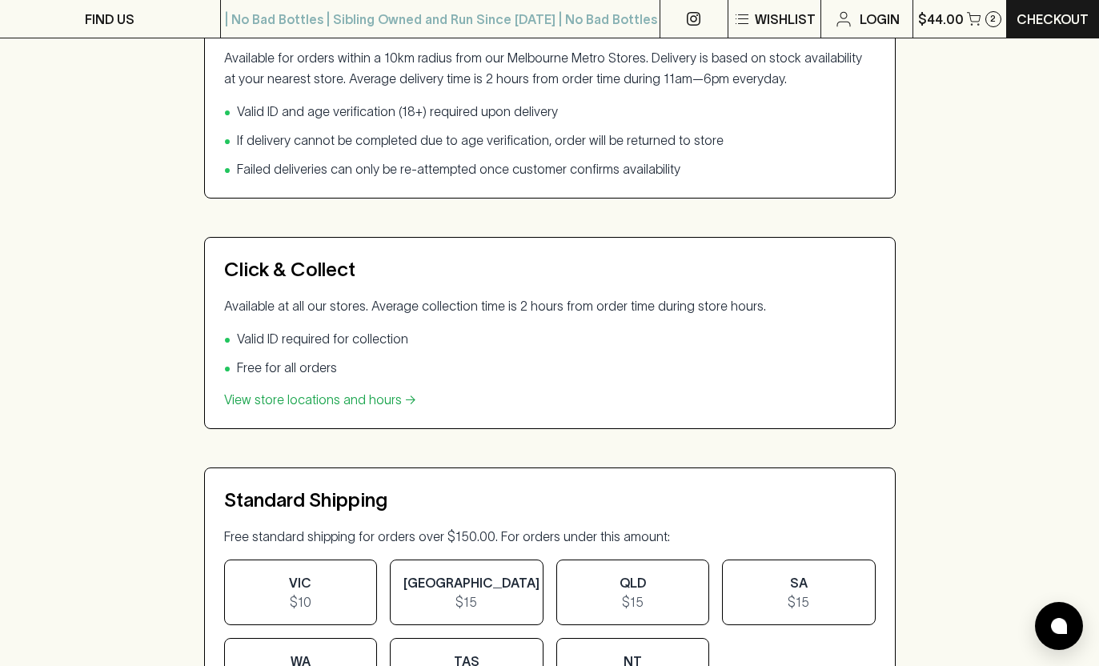
scroll to position [623, 0]
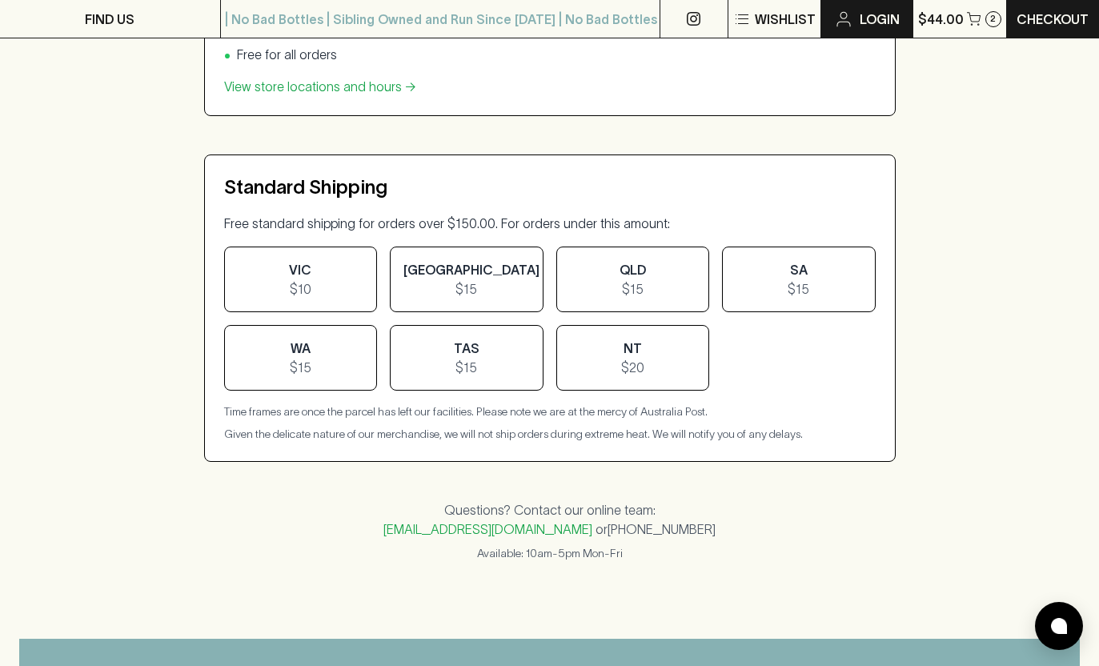
click at [872, 21] on p "Login" at bounding box center [879, 19] width 40 height 19
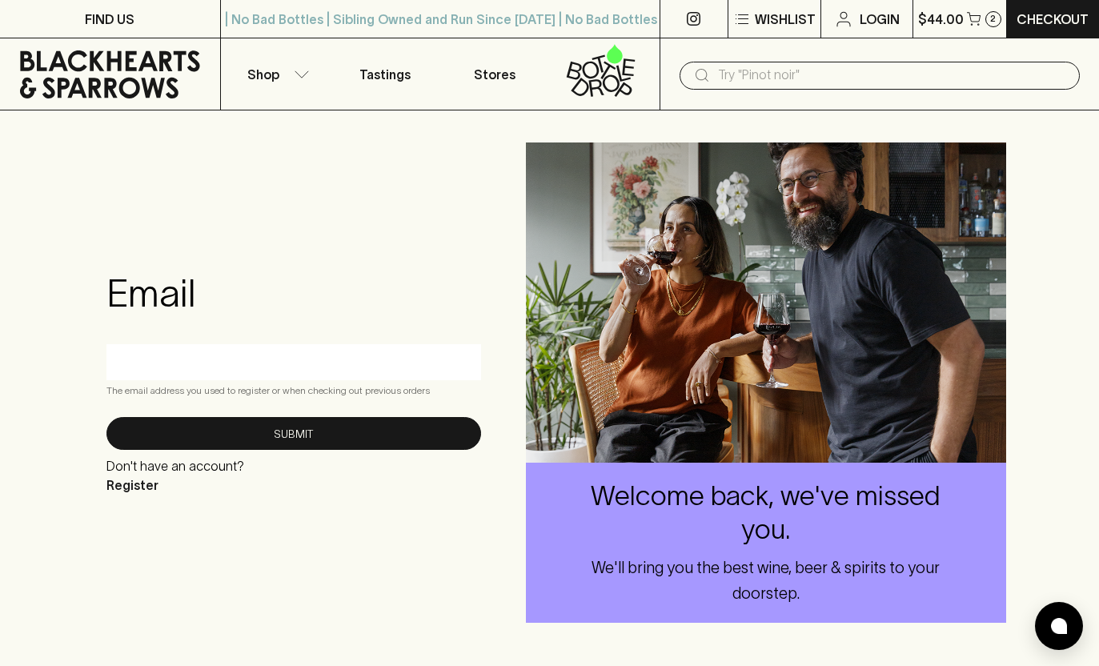
click at [266, 367] on input "text" at bounding box center [293, 362] width 350 height 26
type input "[PERSON_NAME][EMAIL_ADDRESS][PERSON_NAME][DOMAIN_NAME]"
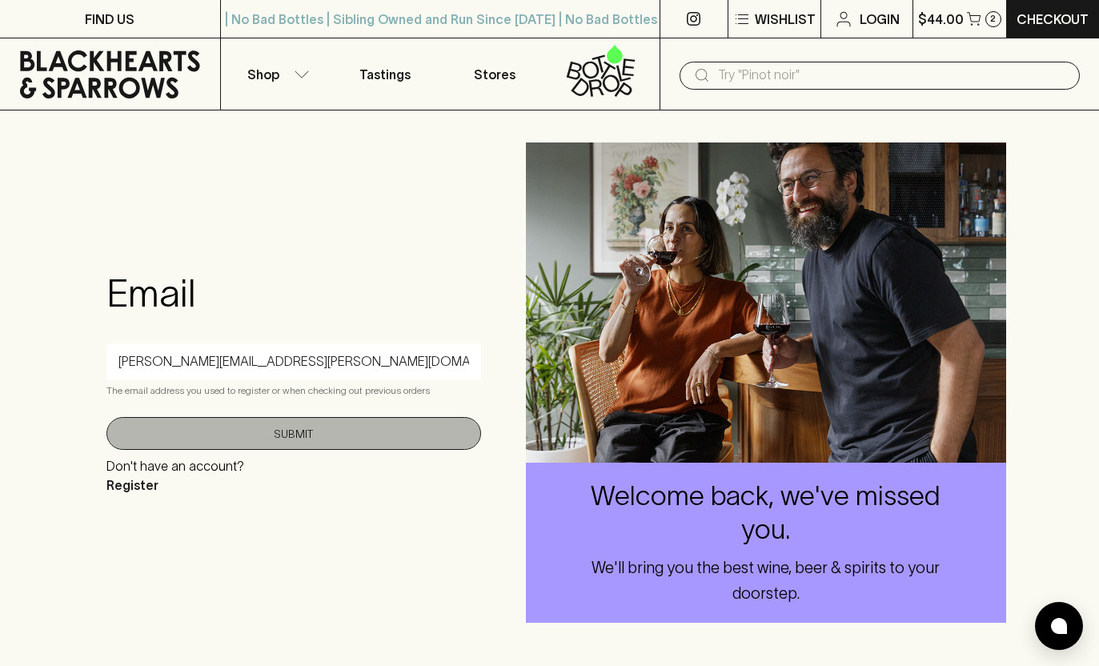
click at [266, 432] on button "Submit" at bounding box center [293, 433] width 374 height 33
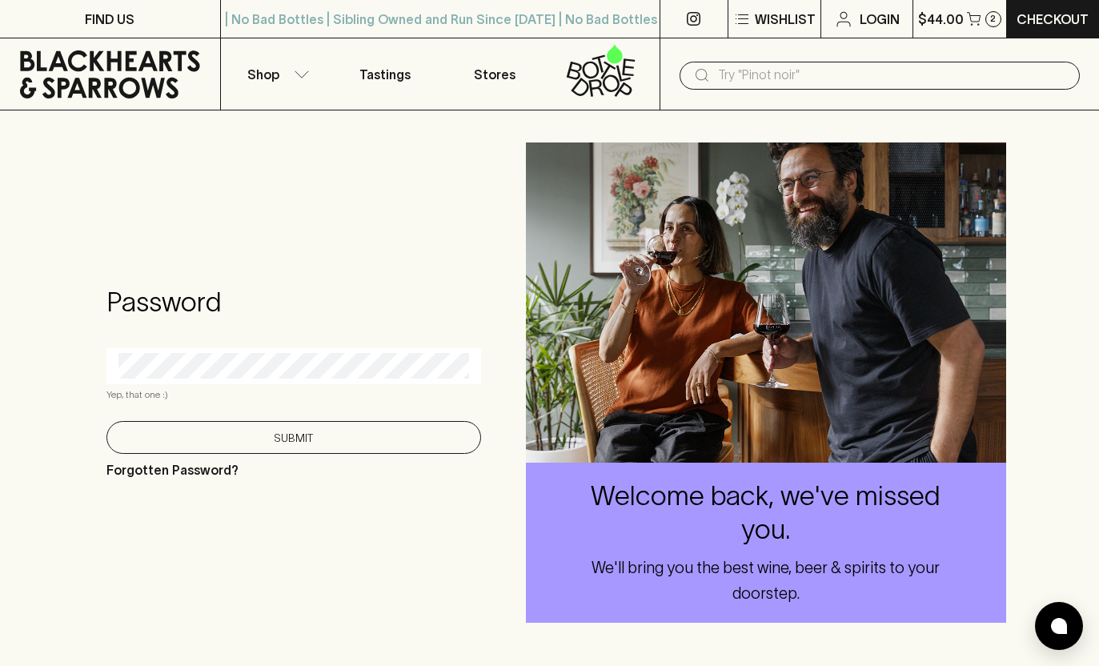
click at [254, 436] on button "Submit" at bounding box center [293, 437] width 374 height 33
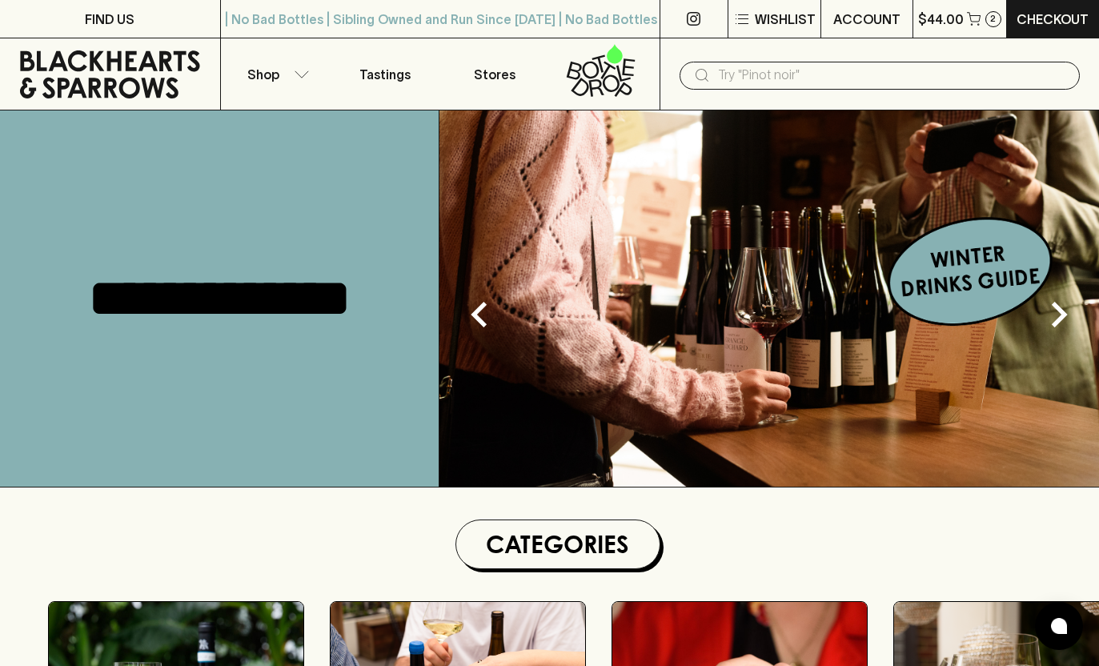
click at [759, 83] on input "text" at bounding box center [892, 75] width 349 height 26
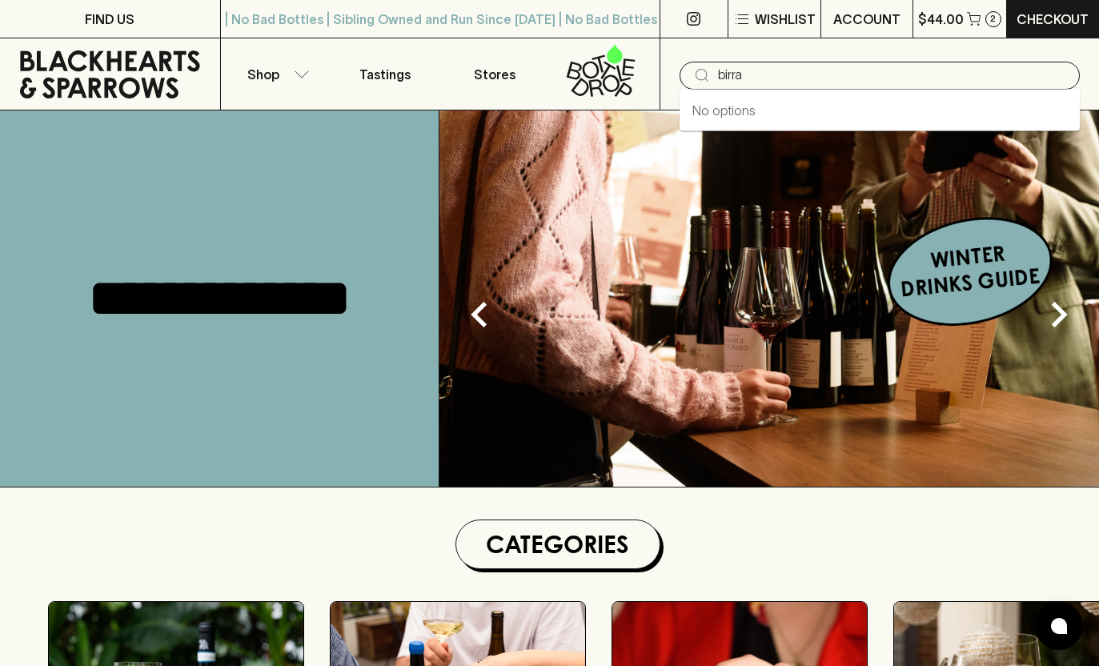
type input "birra"
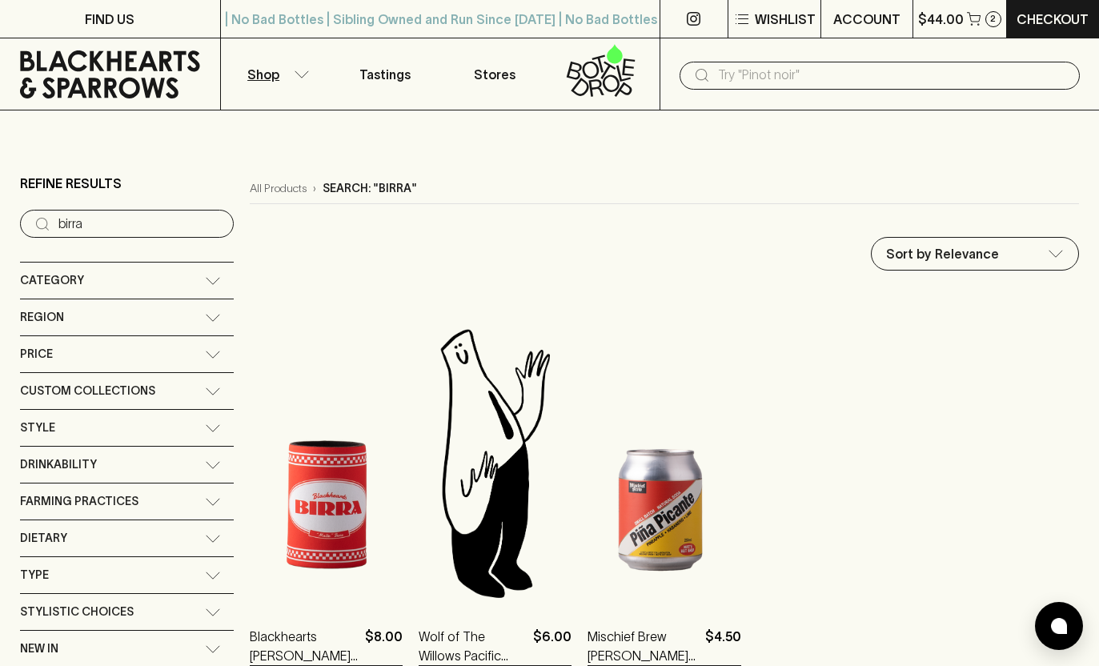
click at [133, 274] on div "Category" at bounding box center [112, 280] width 185 height 20
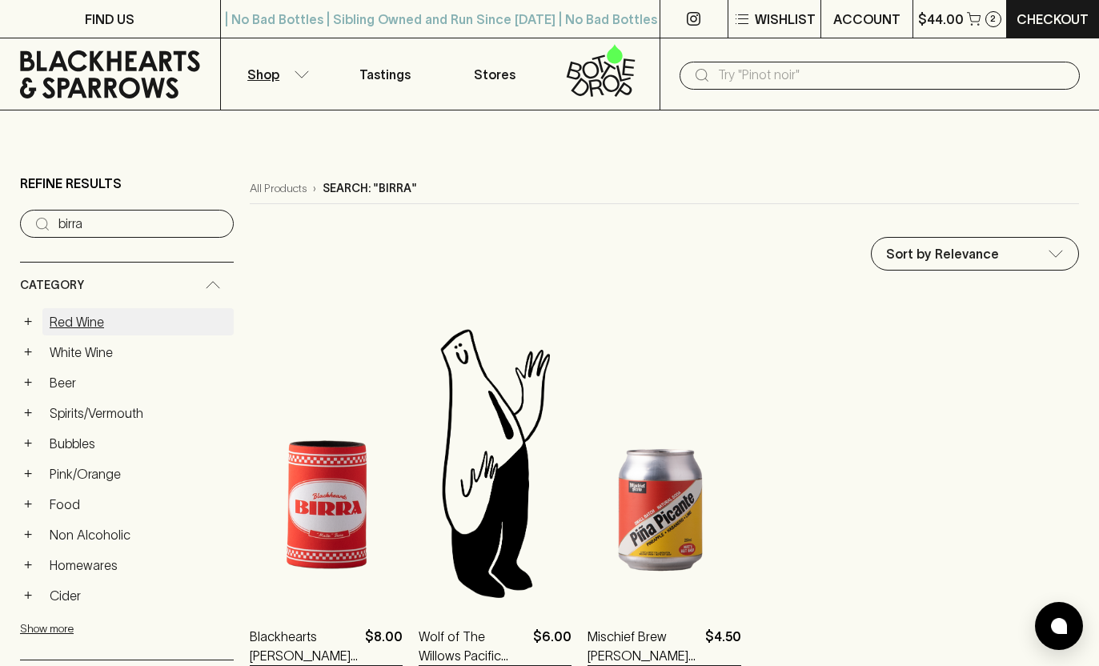
click at [103, 326] on link "Red Wine" at bounding box center [137, 321] width 191 height 27
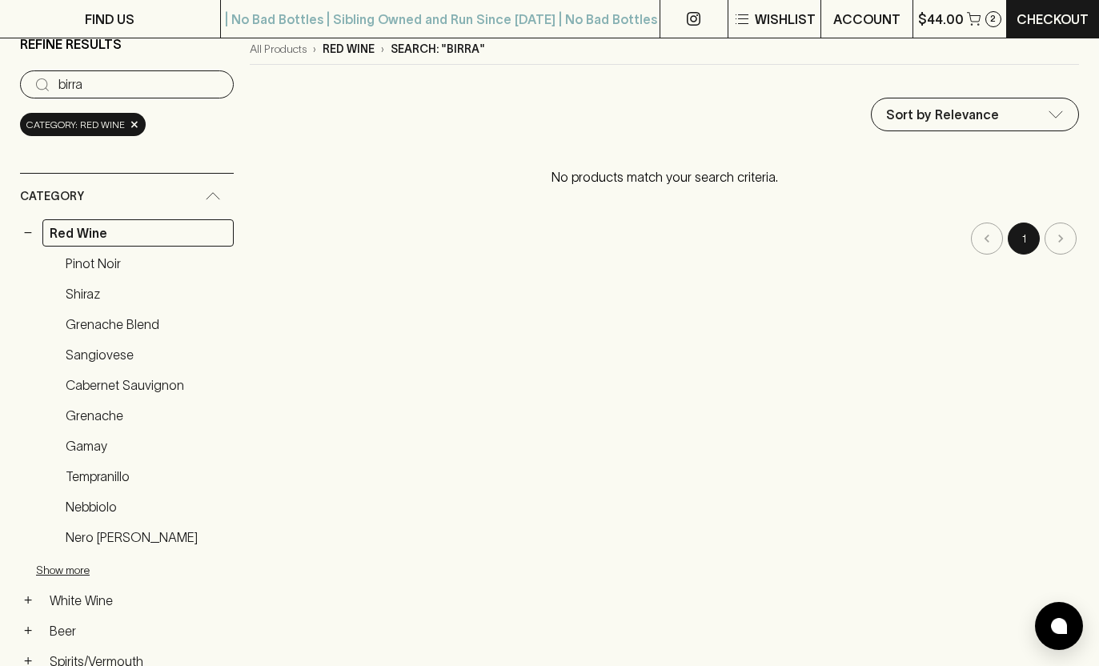
scroll to position [98, 0]
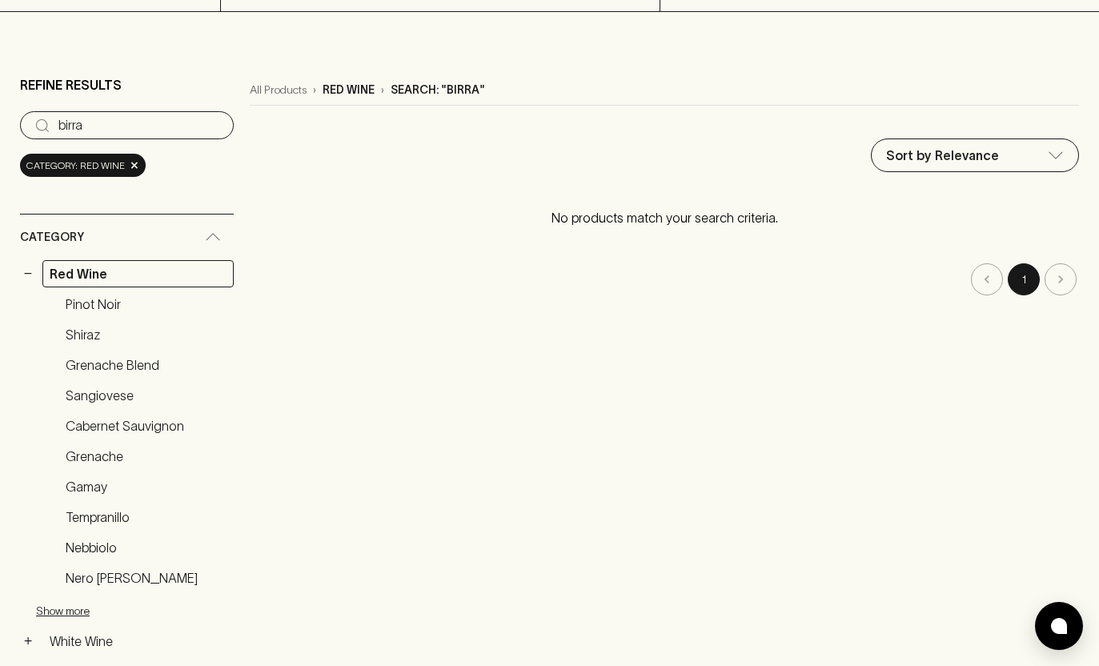
click at [144, 127] on input "birra" at bounding box center [139, 126] width 162 height 26
click at [216, 126] on div "​ birra" at bounding box center [127, 125] width 214 height 28
click at [200, 126] on input "birra" at bounding box center [139, 126] width 162 height 26
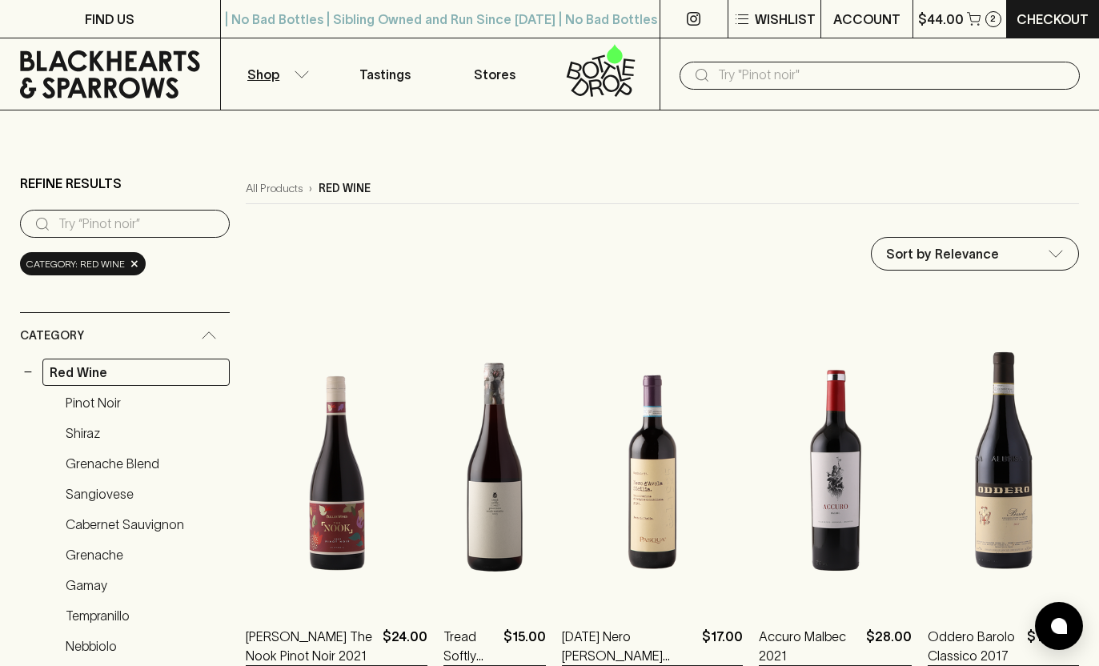
click at [296, 74] on icon "button" at bounding box center [302, 74] width 16 height 8
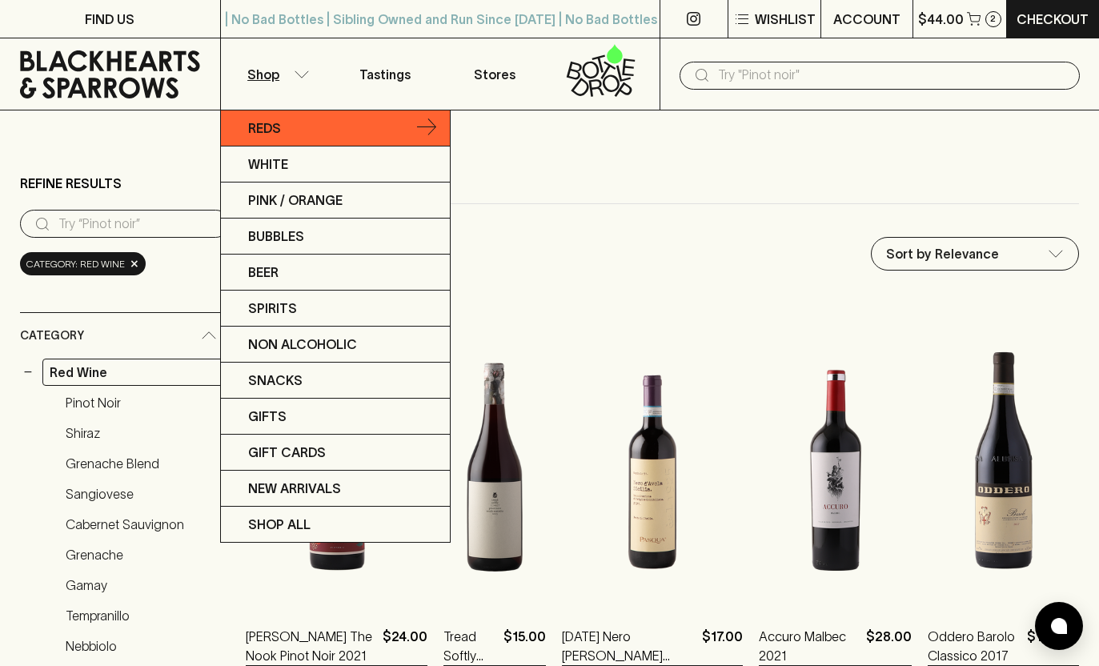
click at [274, 124] on p "Reds" at bounding box center [264, 127] width 33 height 19
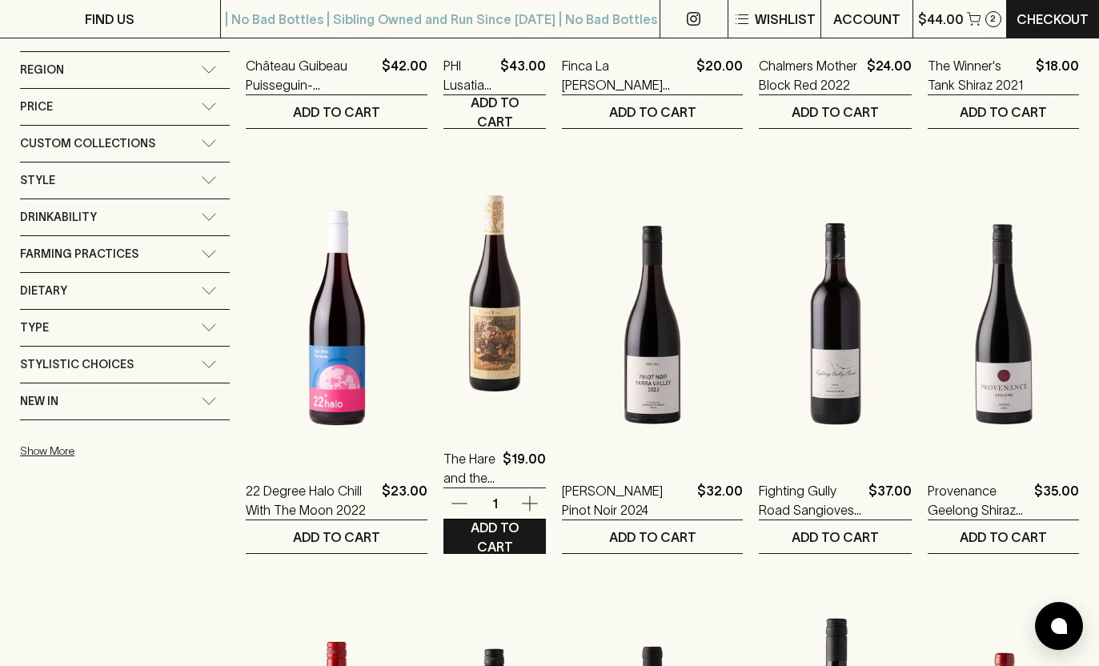
scroll to position [997, 0]
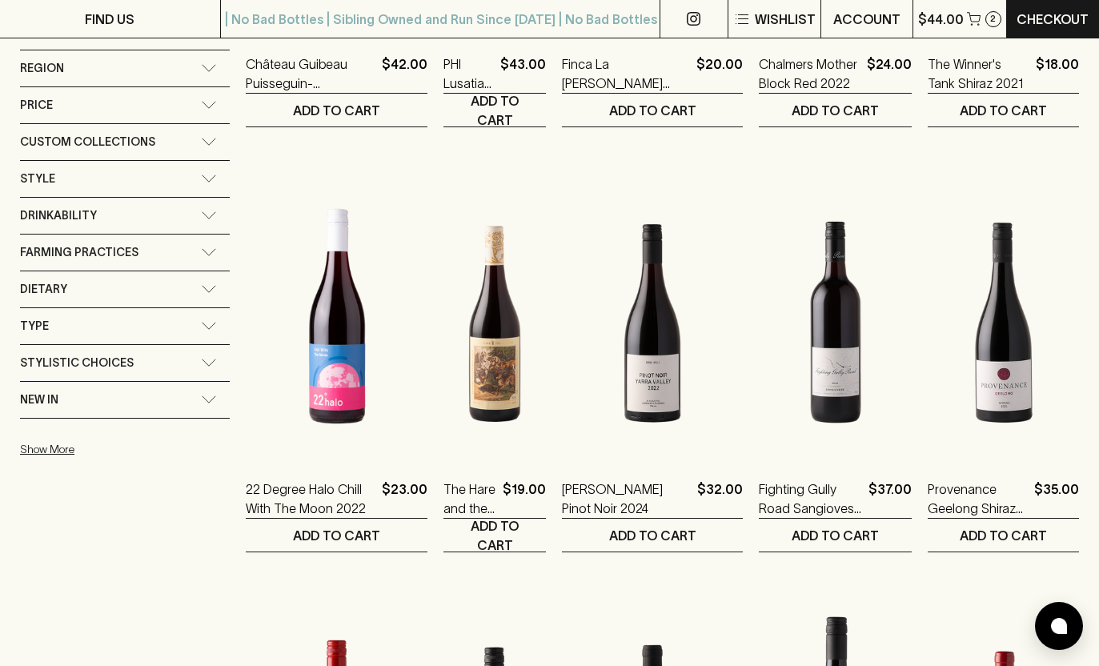
click at [201, 326] on icon at bounding box center [209, 326] width 16 height 8
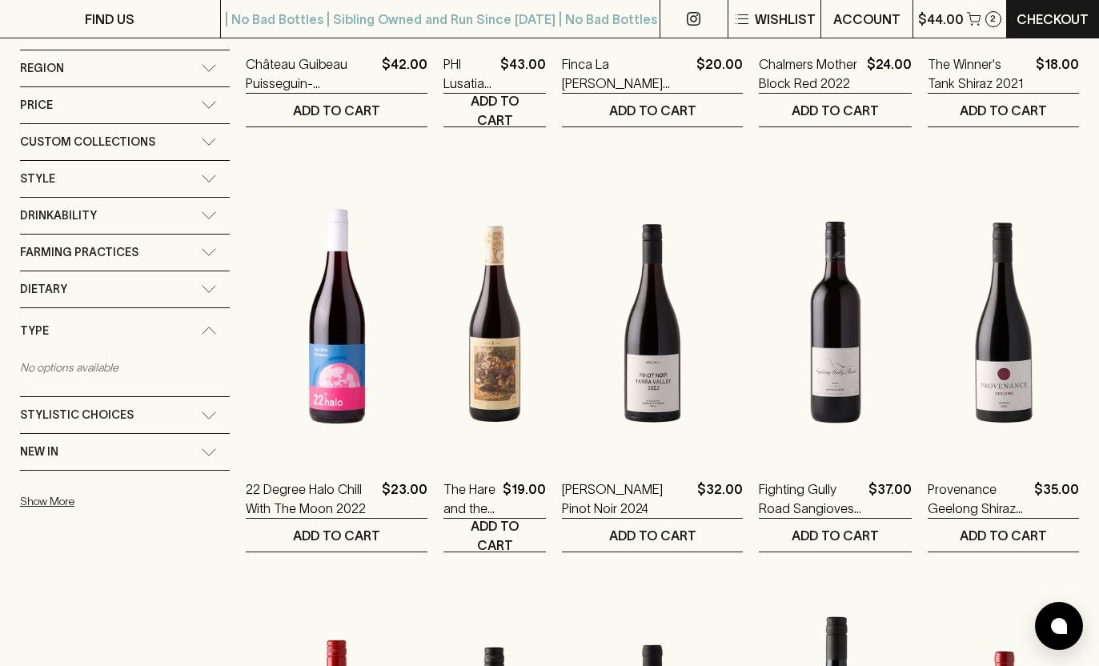
click at [198, 324] on div "Type" at bounding box center [125, 331] width 210 height 46
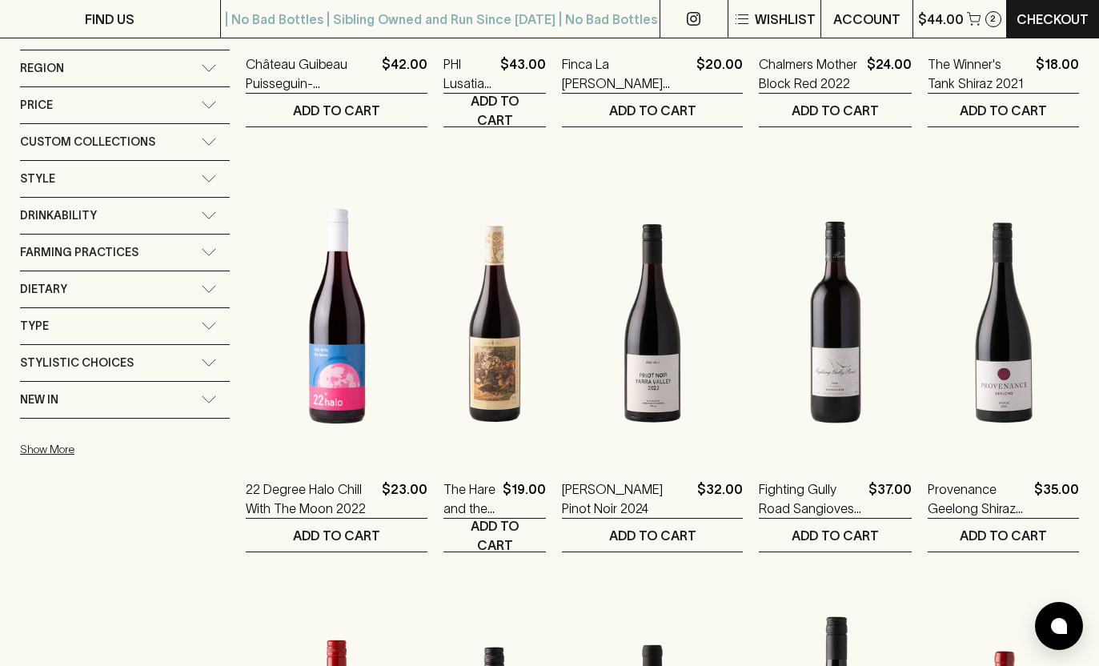
click at [201, 354] on div "Stylistic Choices" at bounding box center [125, 363] width 210 height 36
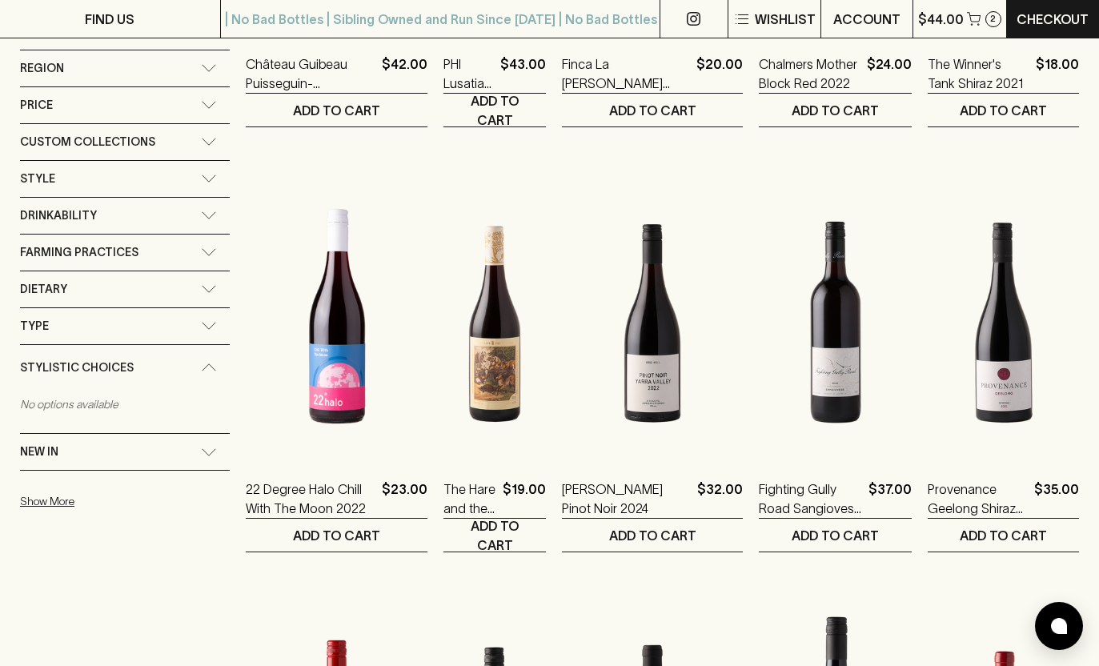
click at [201, 354] on div "Stylistic Choices" at bounding box center [125, 368] width 210 height 46
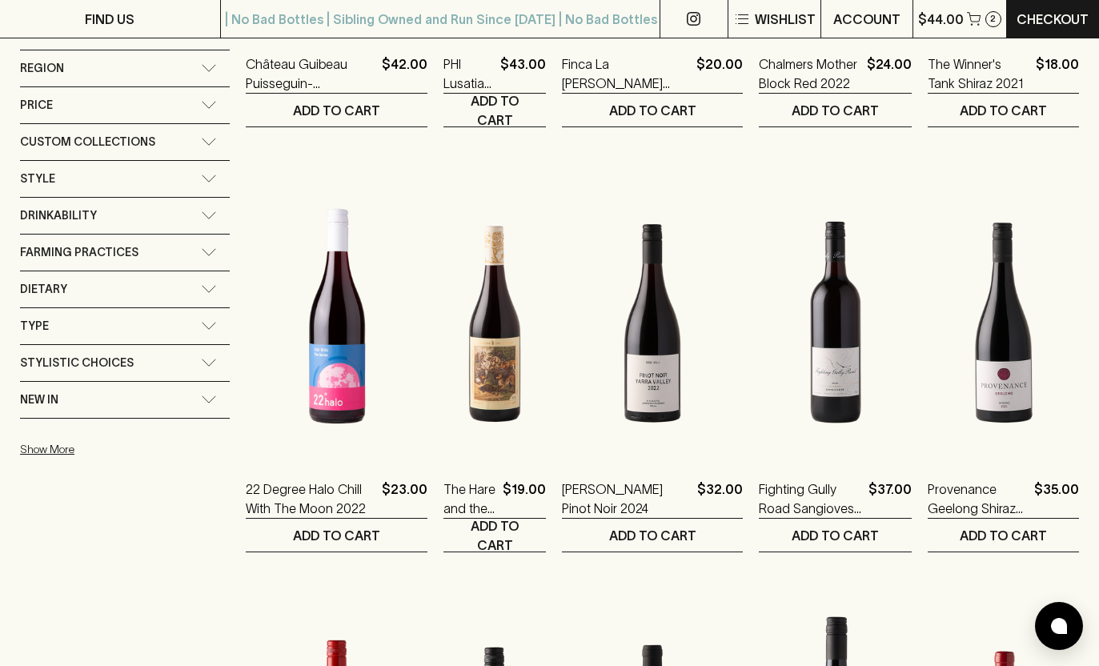
click at [201, 218] on icon at bounding box center [209, 215] width 16 height 8
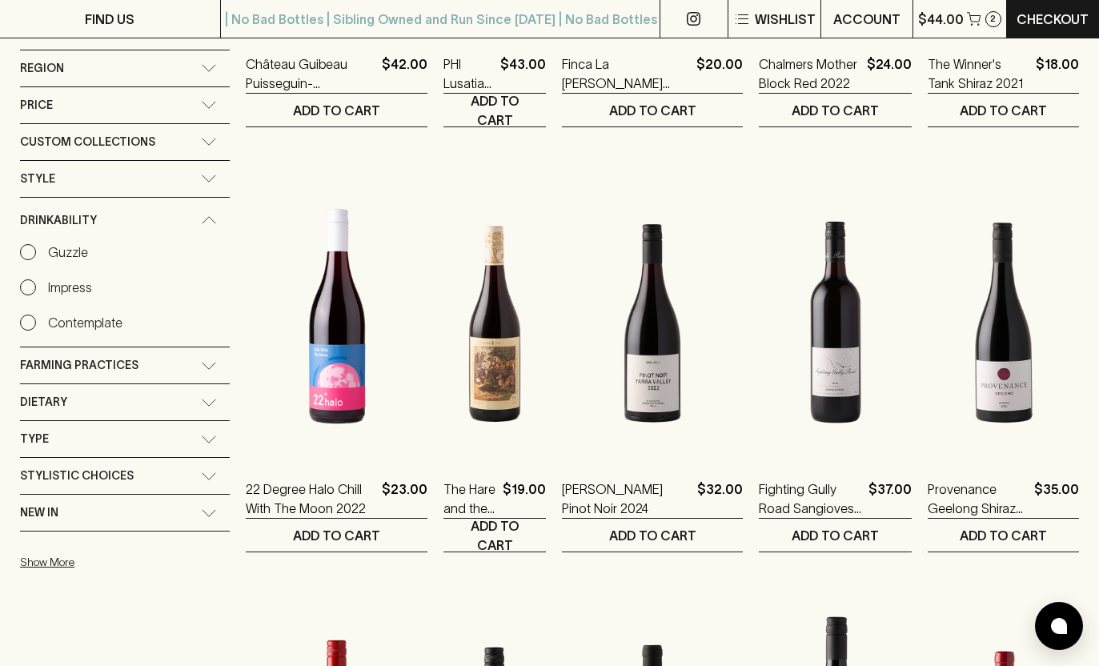
click at [201, 218] on icon at bounding box center [209, 220] width 16 height 8
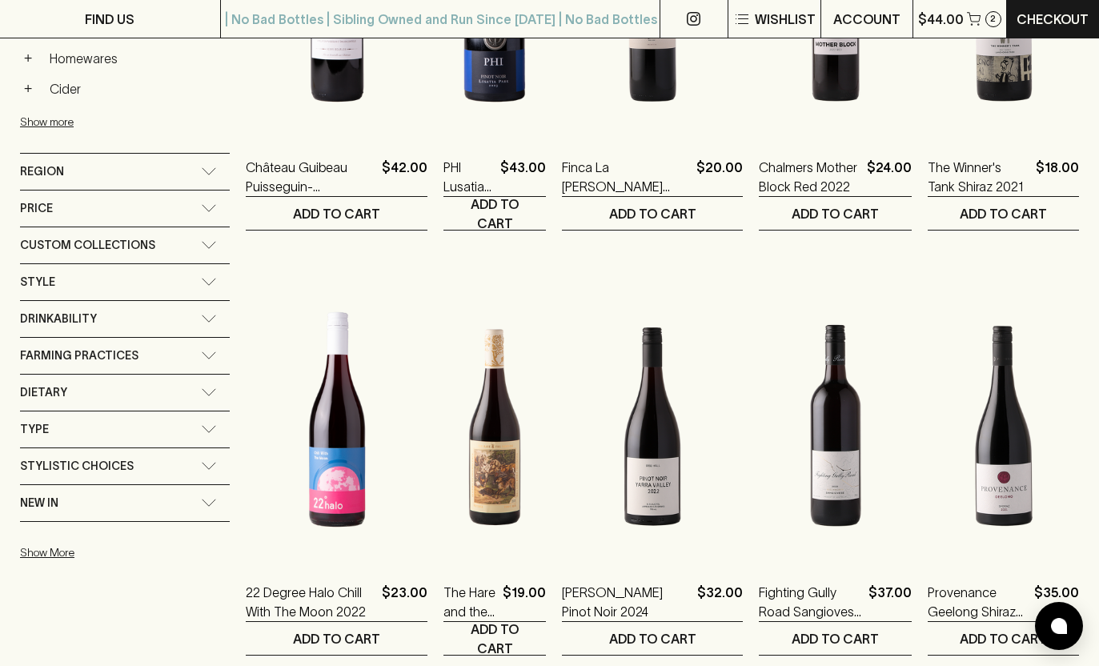
scroll to position [885, 0]
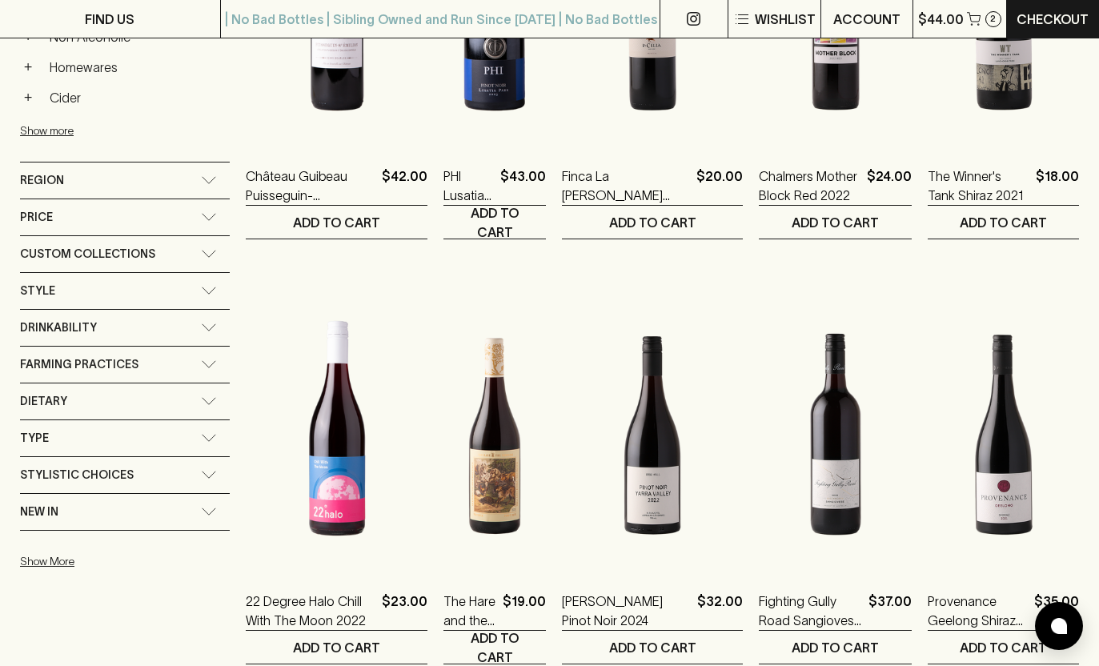
click at [201, 288] on icon at bounding box center [209, 290] width 16 height 8
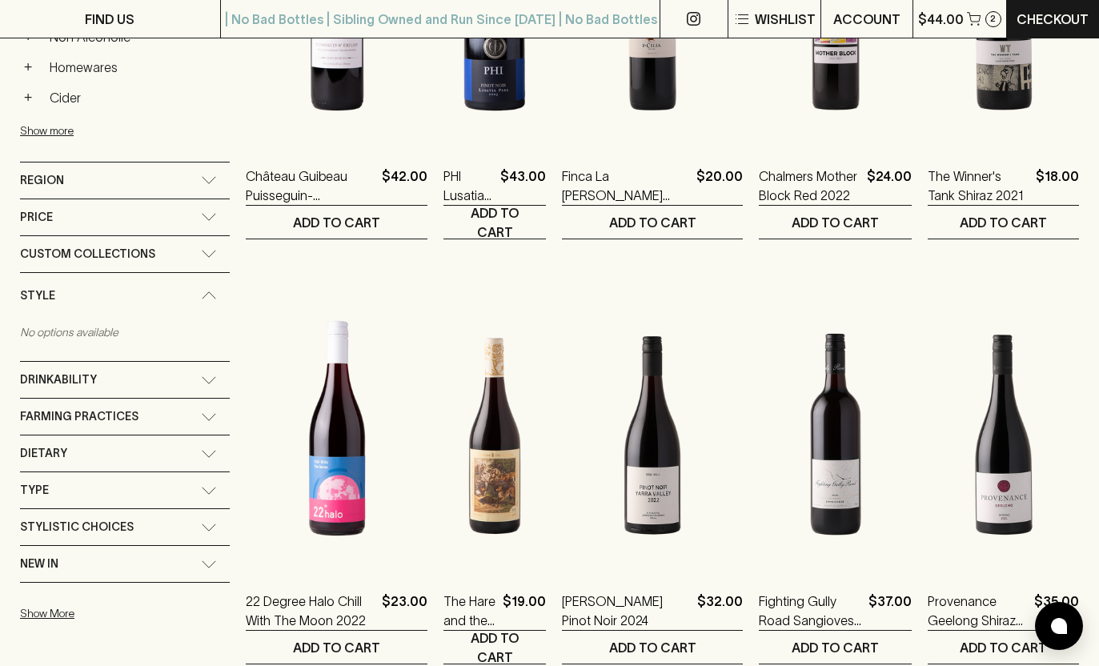
click at [198, 288] on div "Style" at bounding box center [125, 296] width 210 height 46
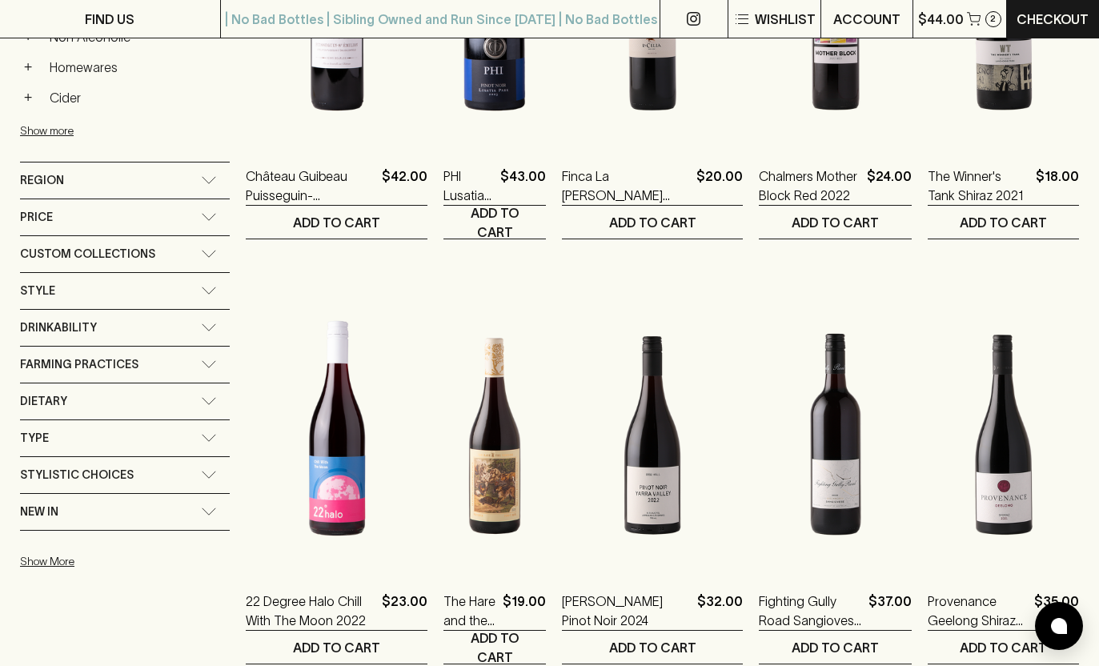
click at [202, 178] on icon at bounding box center [209, 180] width 16 height 8
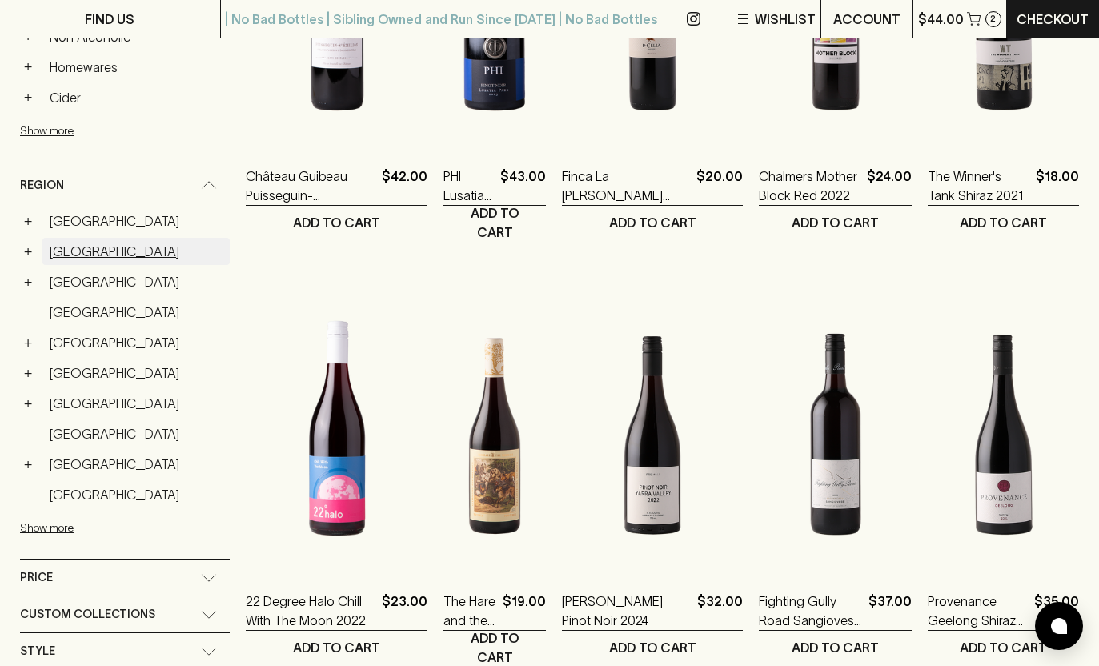
click at [82, 254] on link "Australia" at bounding box center [135, 251] width 187 height 27
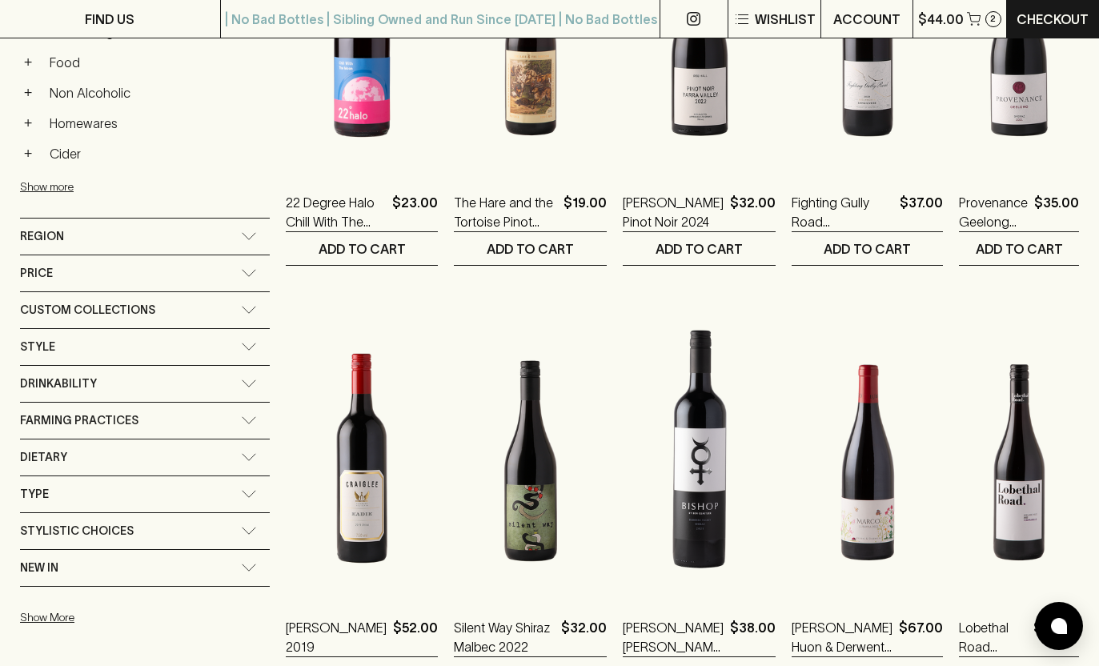
scroll to position [862, 0]
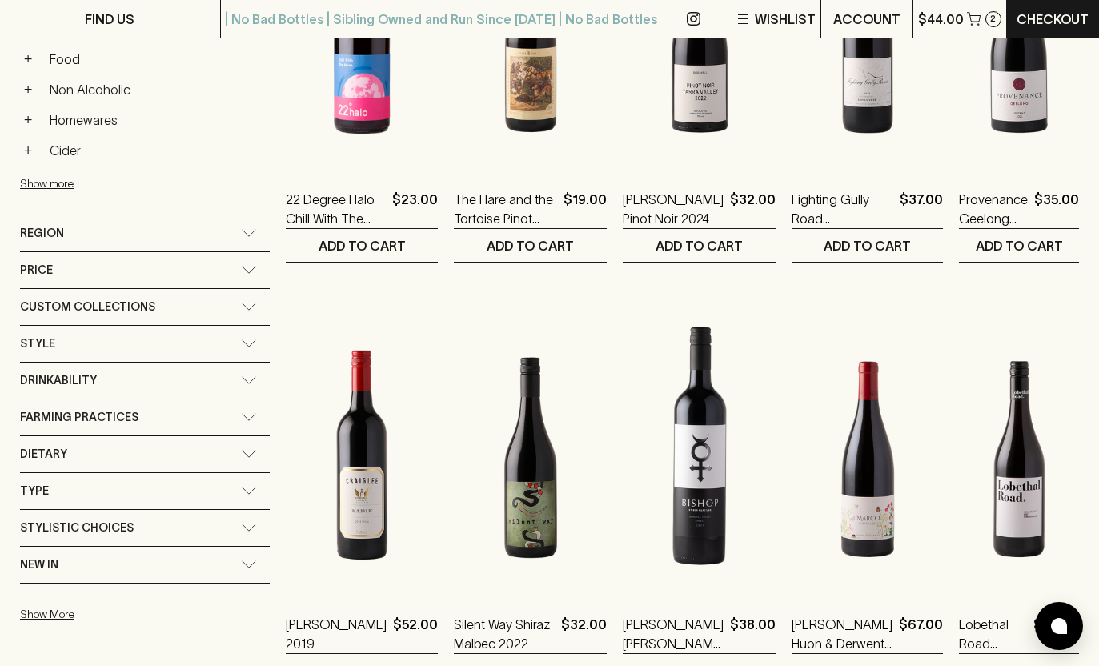
click at [204, 346] on div "Style" at bounding box center [130, 344] width 221 height 20
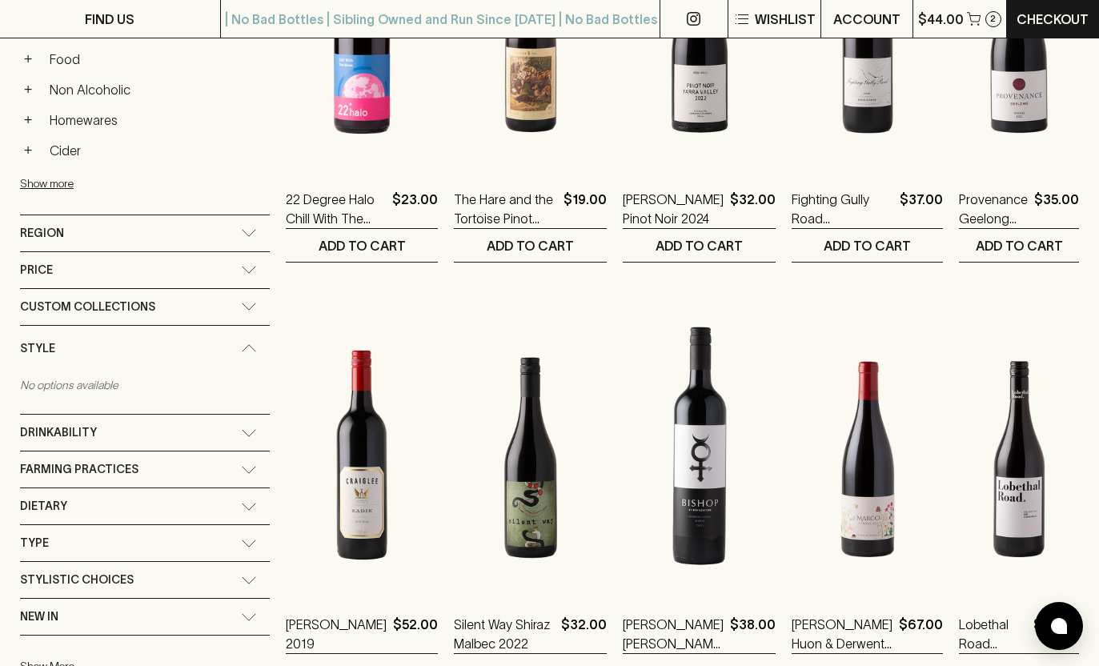
click at [257, 344] on icon at bounding box center [249, 348] width 16 height 8
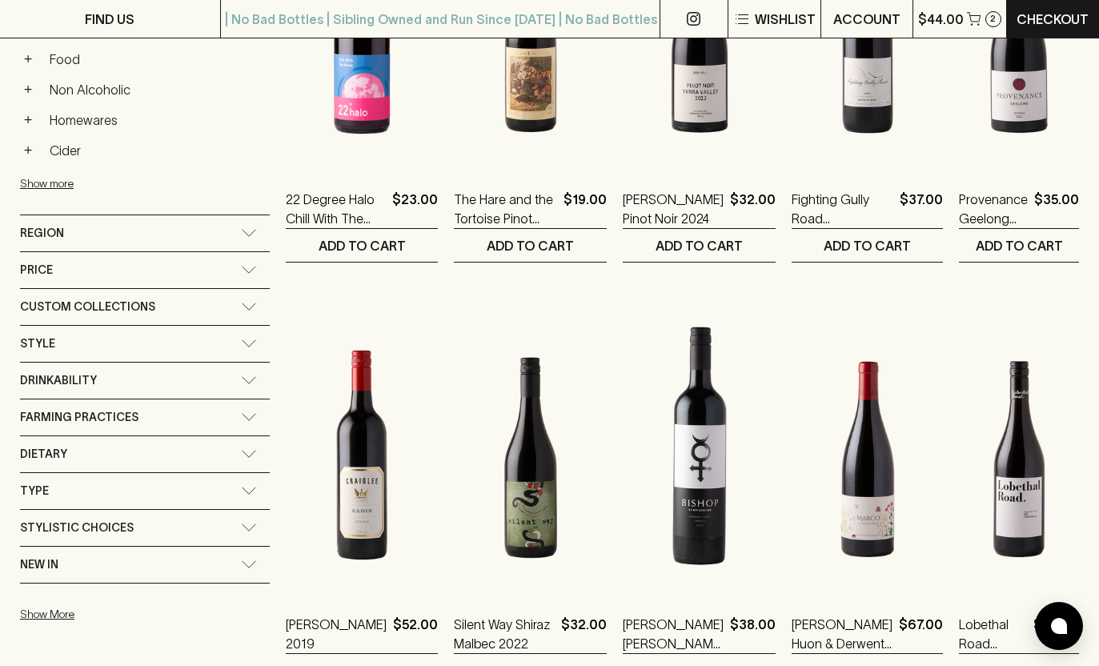
click at [241, 309] on div "Custom Collections" at bounding box center [130, 307] width 221 height 20
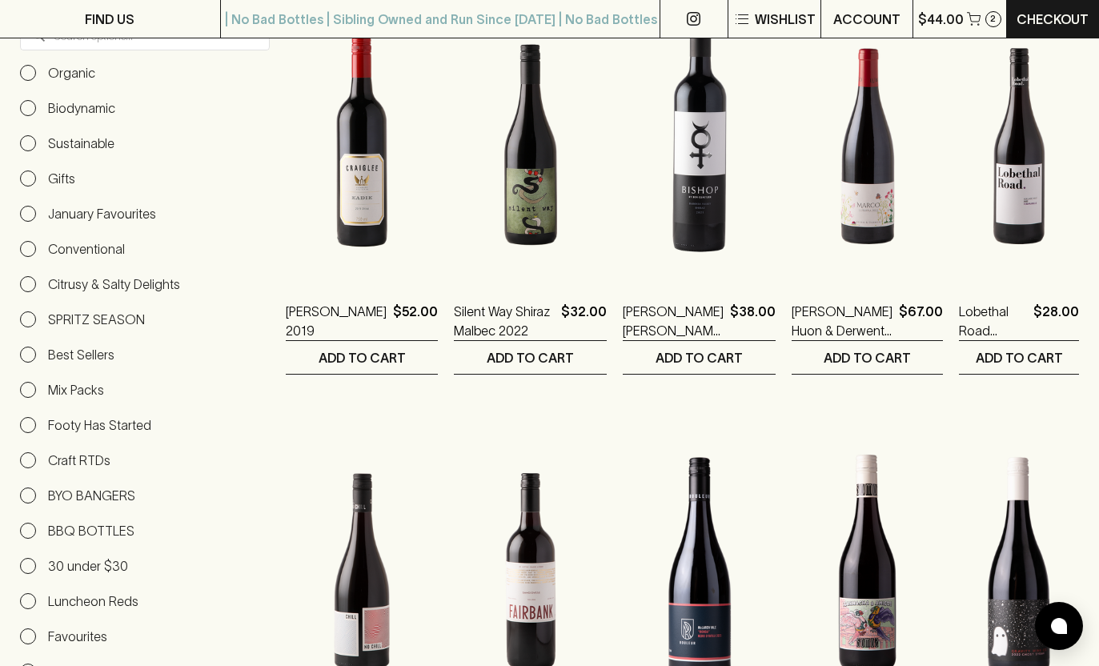
scroll to position [1141, 0]
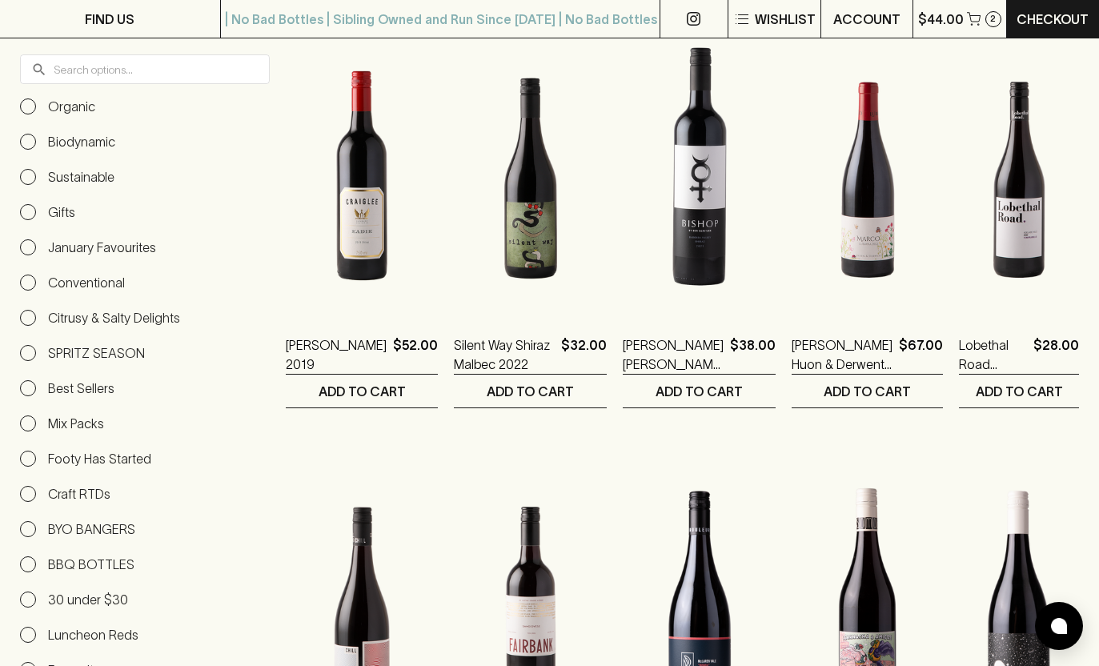
click at [27, 109] on input "Organic" at bounding box center [28, 106] width 16 height 16
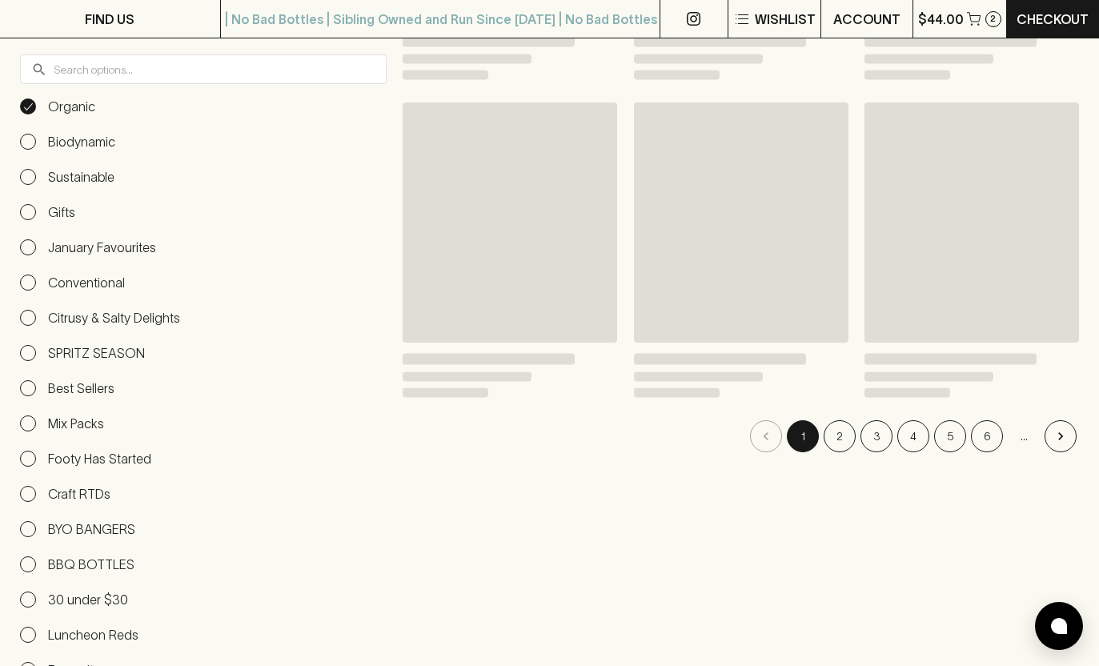
scroll to position [1142, 0]
click at [29, 139] on input "Biodynamic" at bounding box center [28, 141] width 16 height 16
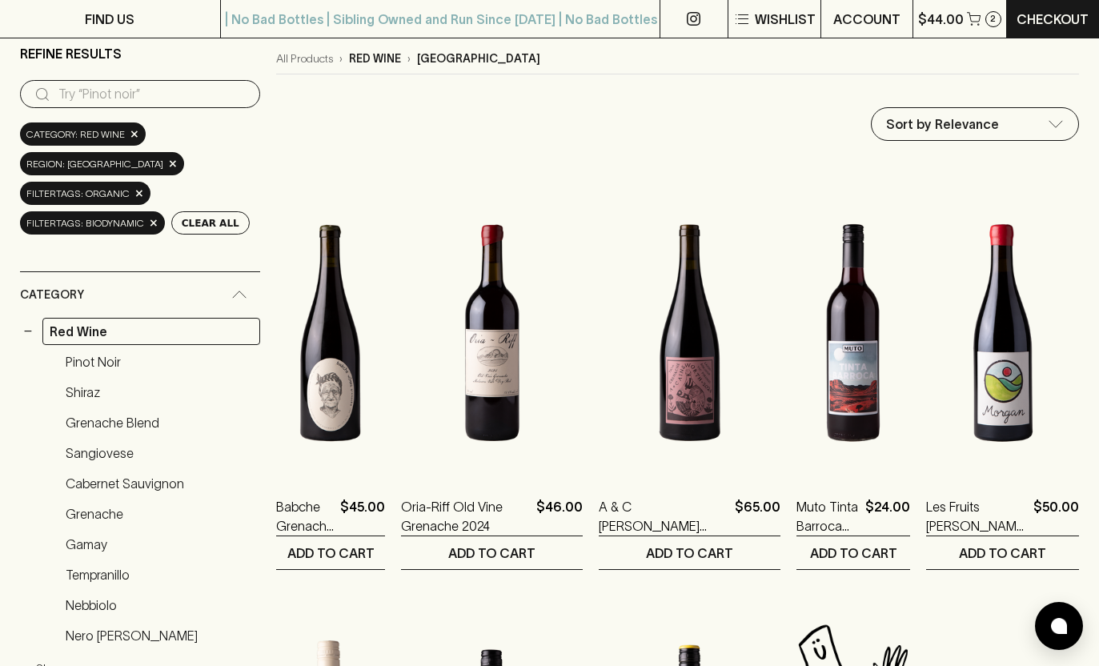
scroll to position [128, 0]
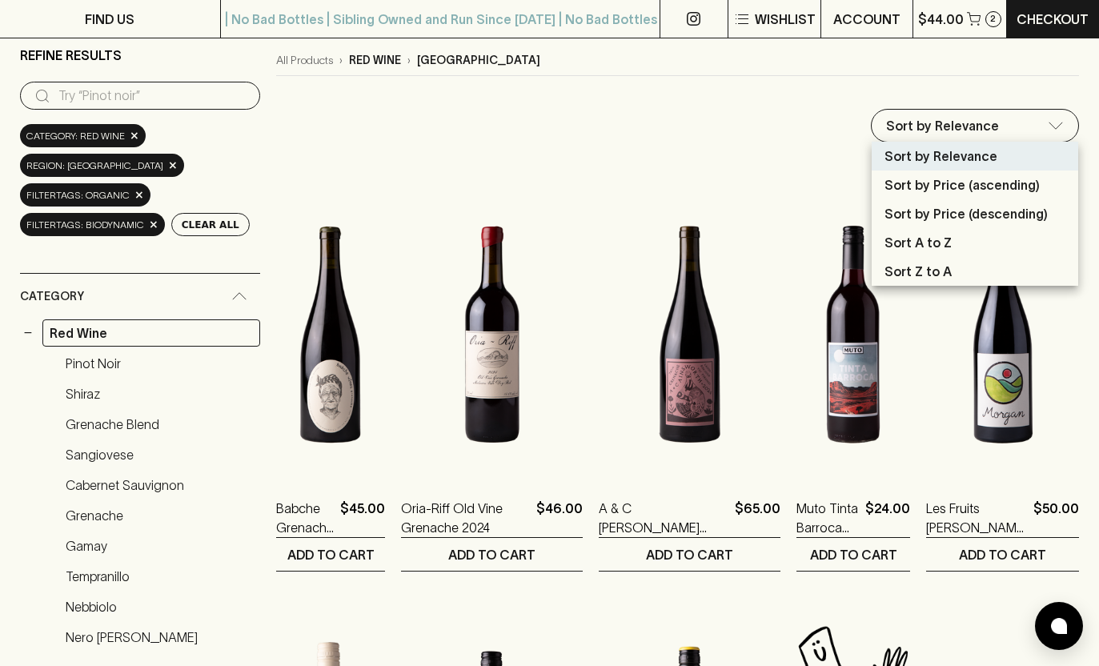
click at [755, 140] on div at bounding box center [549, 333] width 1099 height 666
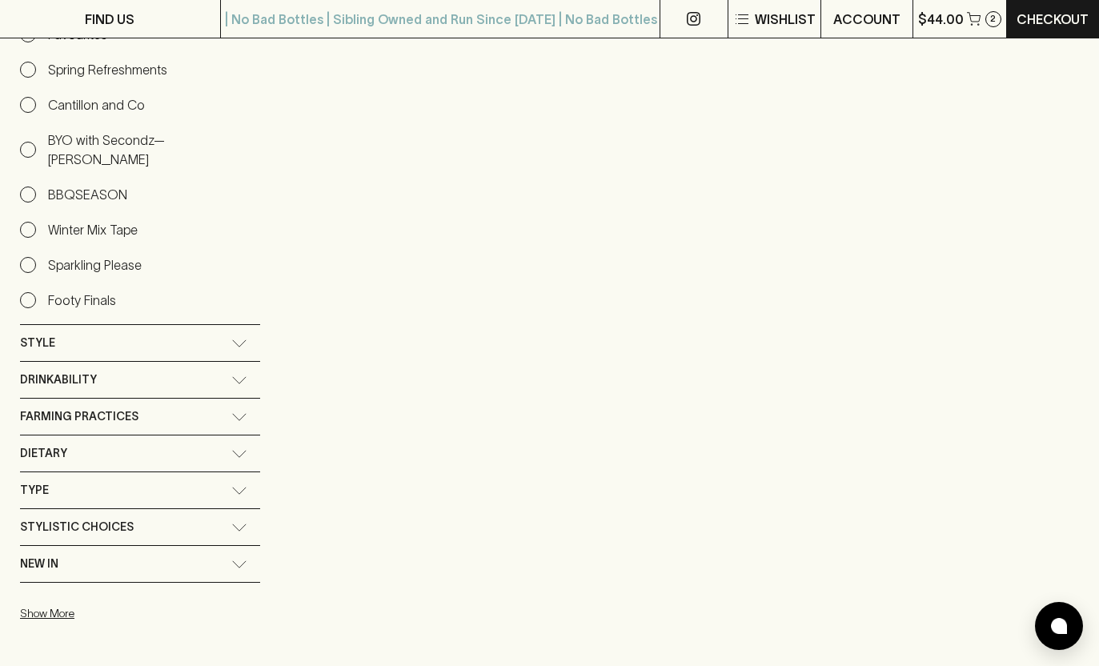
scroll to position [1839, 0]
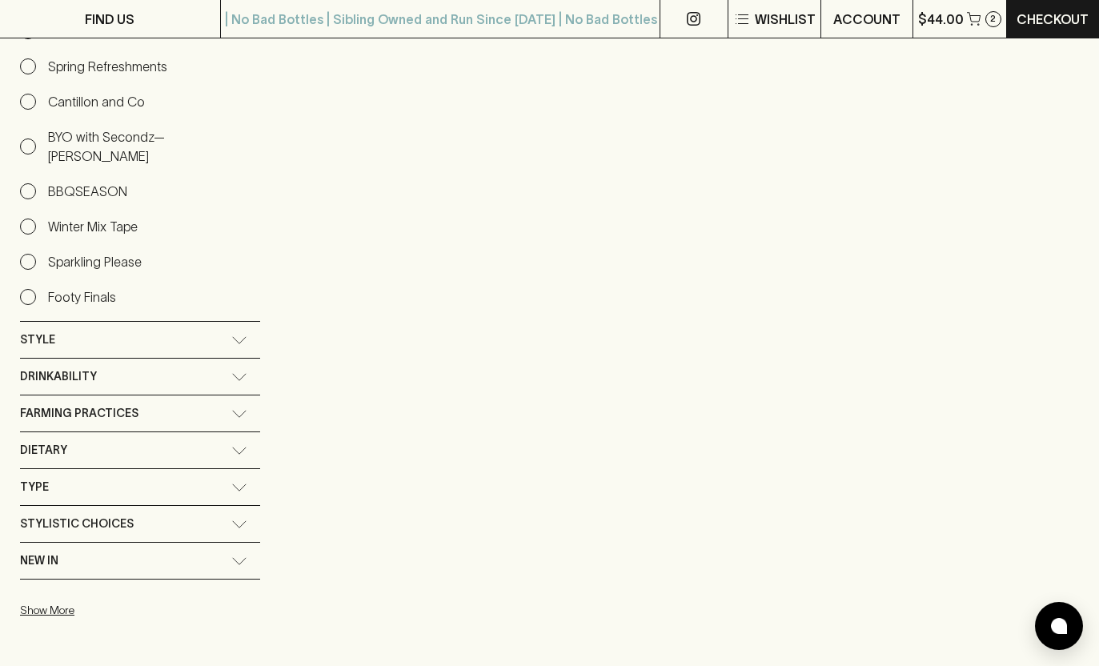
click at [246, 410] on icon at bounding box center [240, 413] width 14 height 6
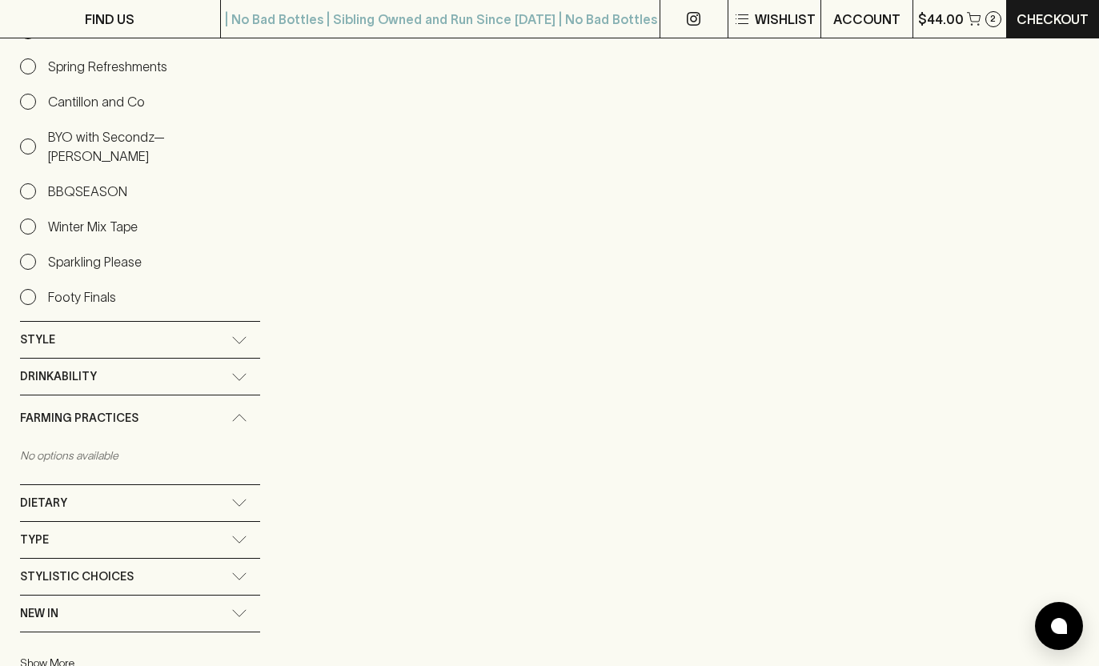
click at [260, 395] on div "Farming Practices" at bounding box center [140, 418] width 240 height 46
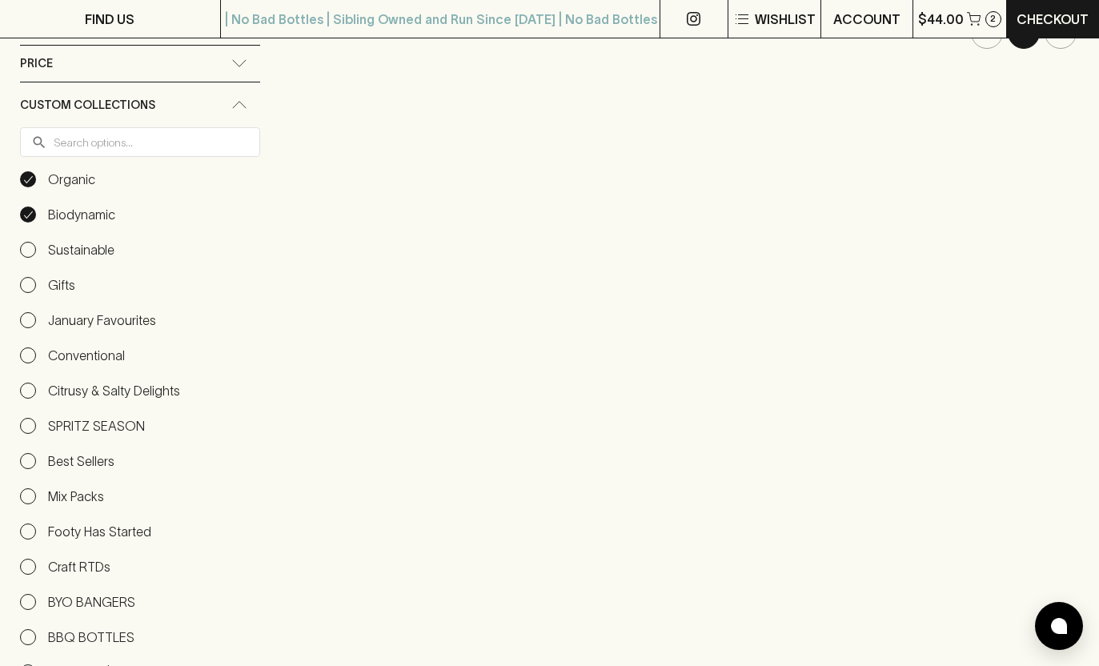
scroll to position [1120, 0]
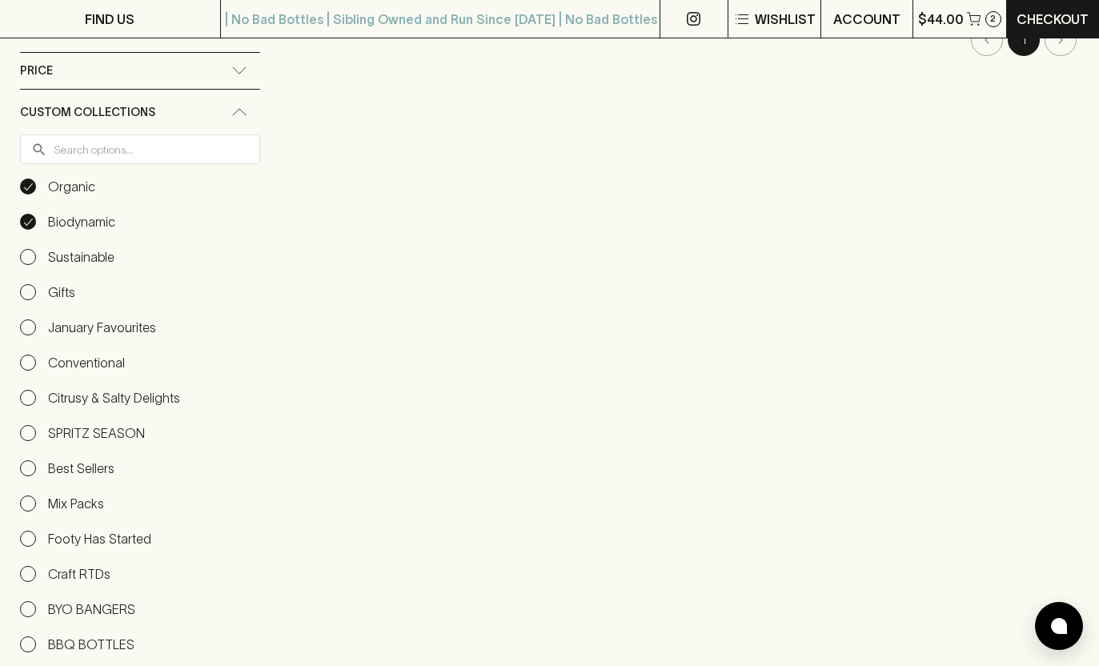
click at [106, 458] on p "Best Sellers" at bounding box center [81, 467] width 66 height 19
click at [36, 460] on input "Best Sellers" at bounding box center [28, 468] width 16 height 16
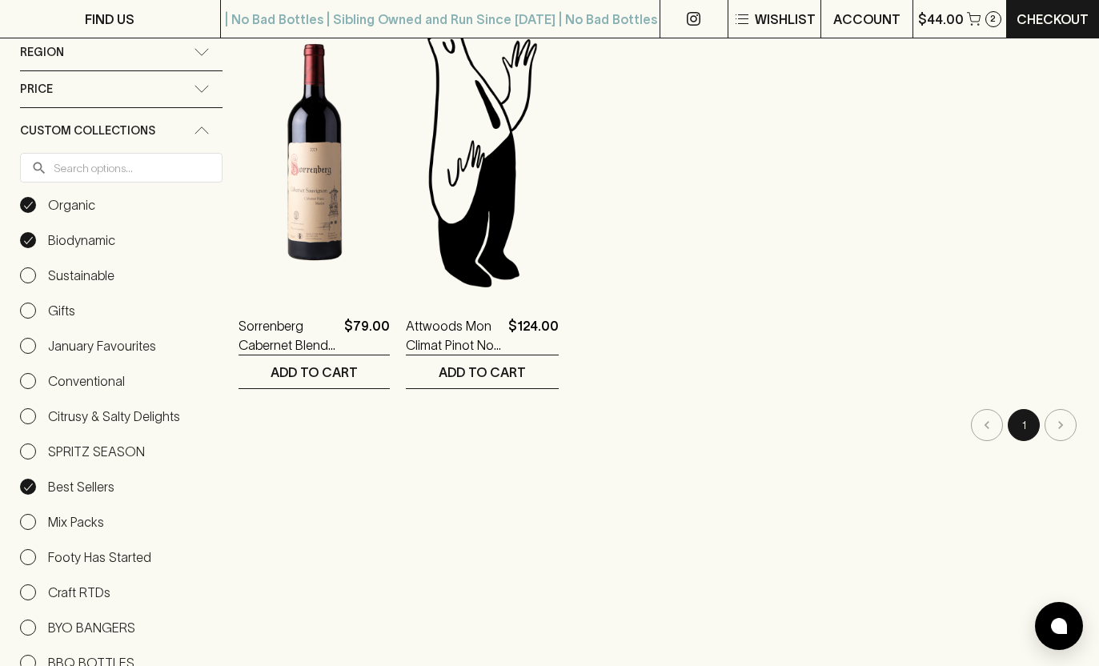
scroll to position [1148, 0]
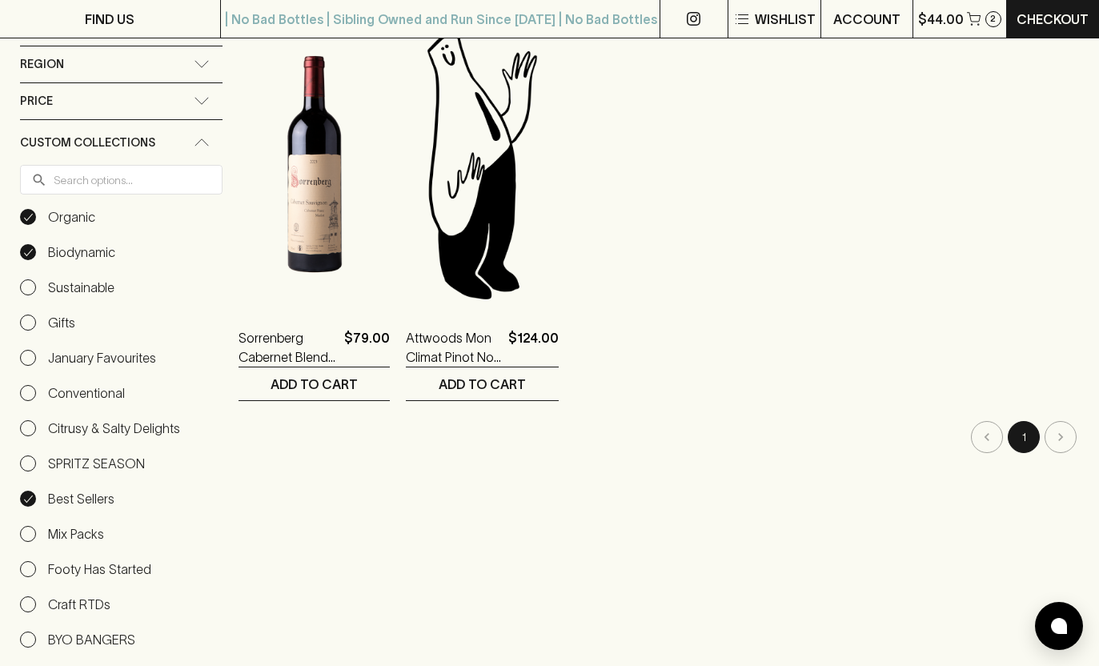
click at [29, 490] on input "Best Sellers" at bounding box center [28, 498] width 16 height 16
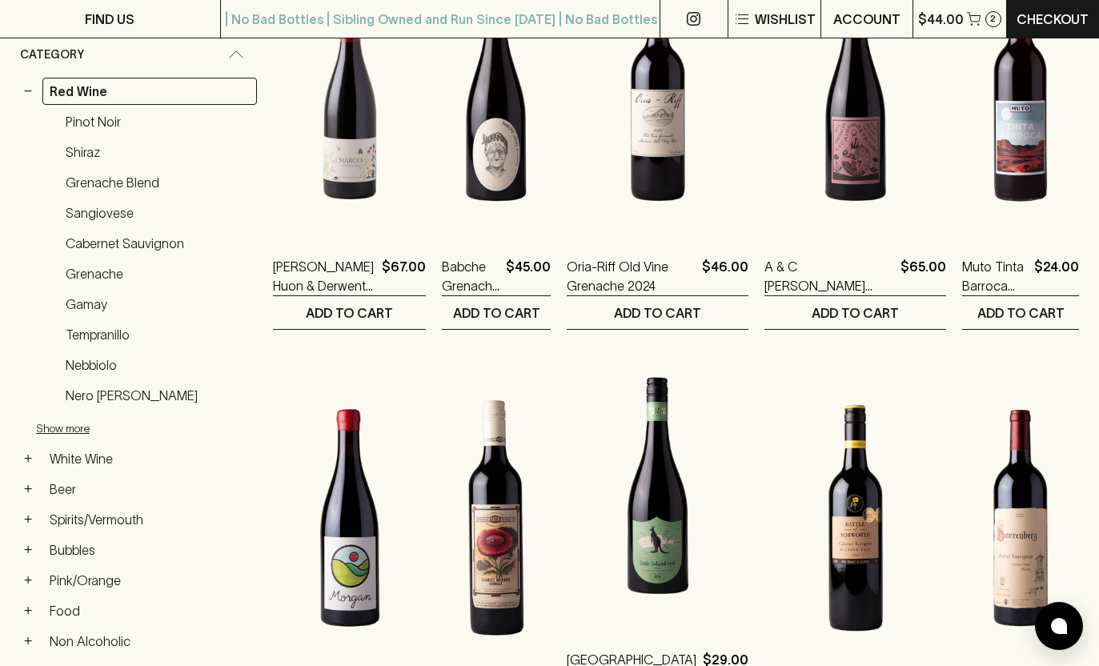
scroll to position [347, 0]
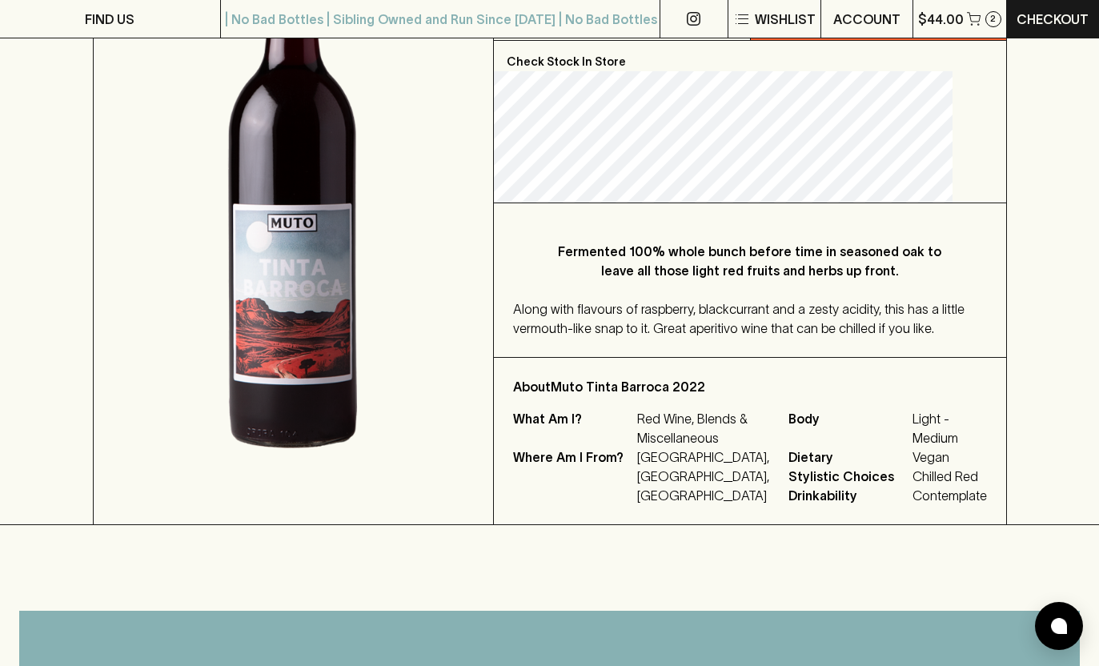
scroll to position [314, 0]
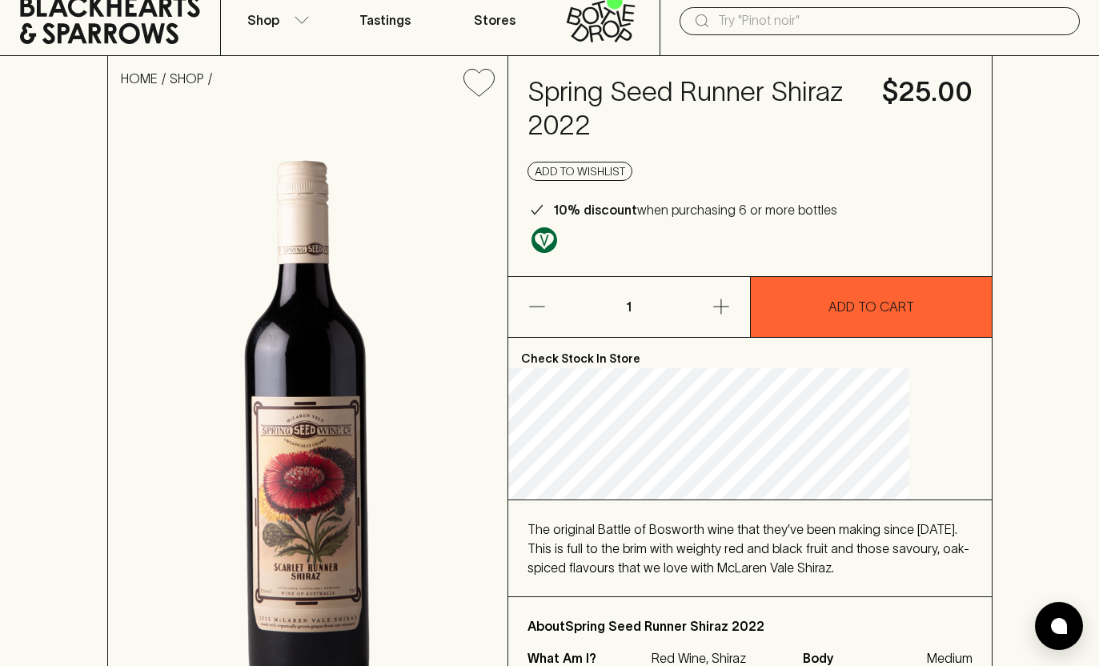
scroll to position [2, 0]
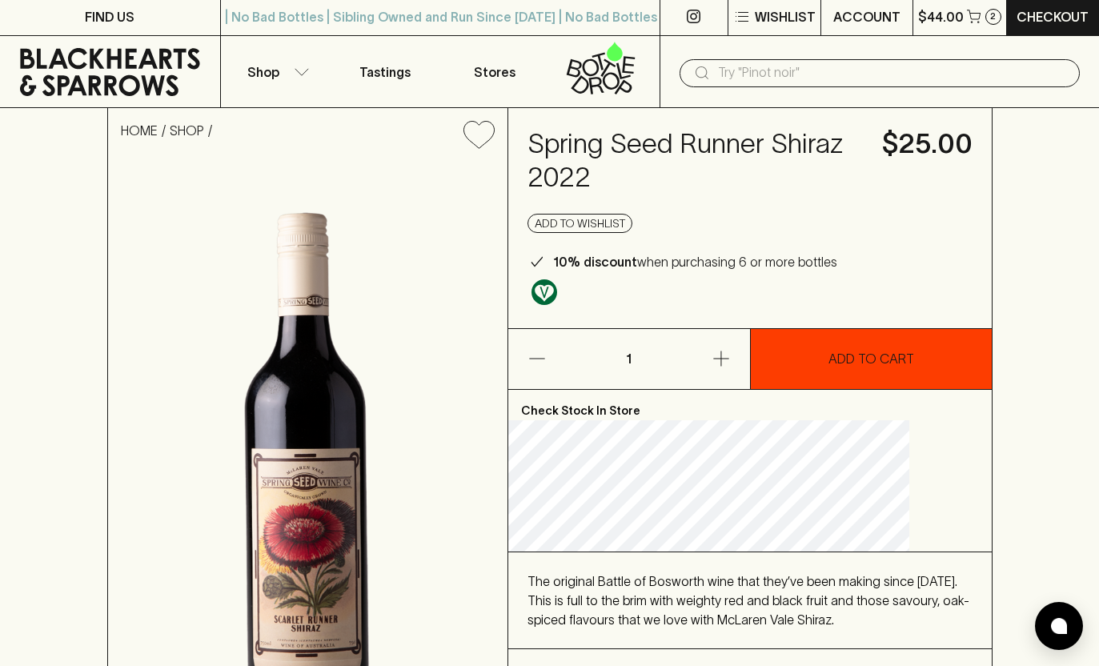
click at [848, 358] on p "ADD TO CART" at bounding box center [871, 358] width 86 height 19
click at [946, 16] on p "$69.00" at bounding box center [940, 16] width 46 height 19
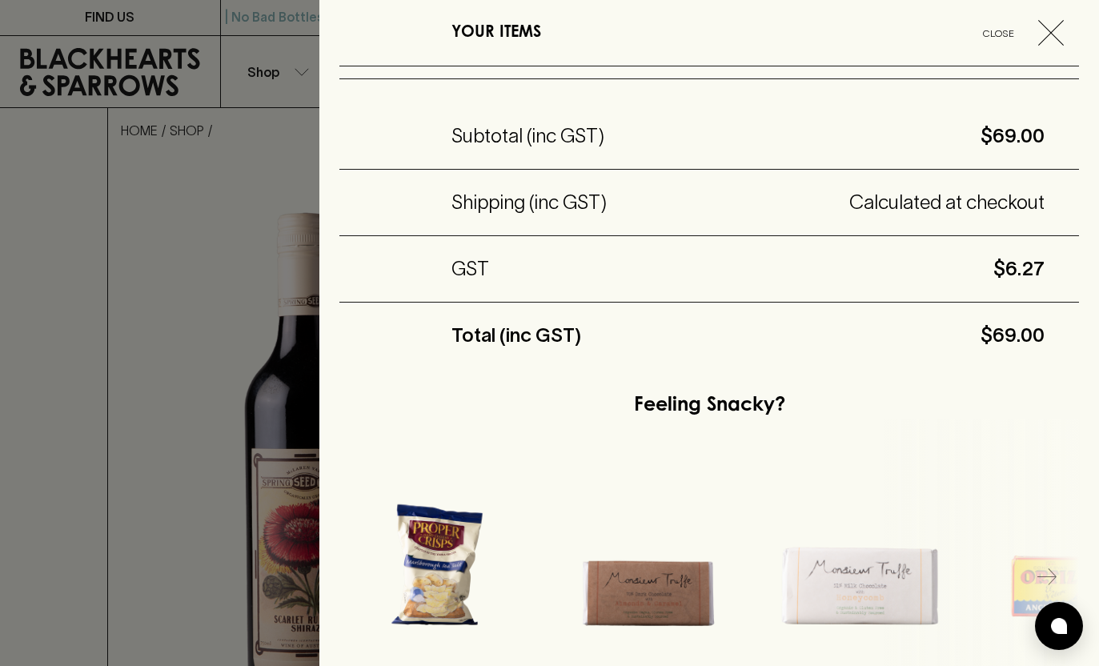
scroll to position [538, 0]
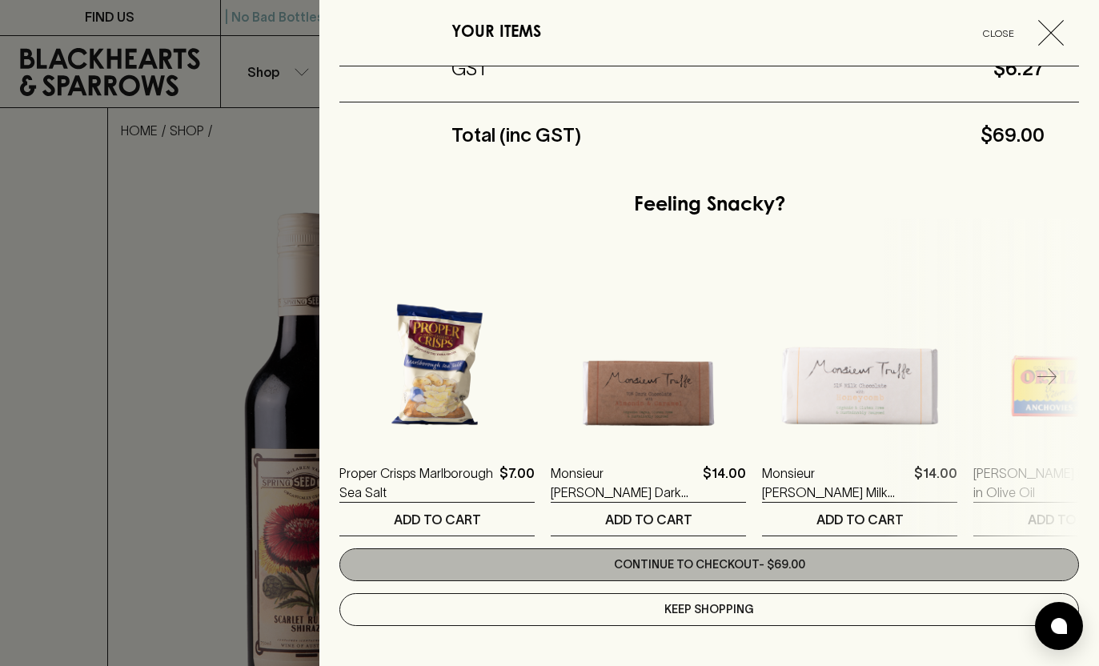
click at [714, 562] on link "Continue to checkout - $69.00" at bounding box center [708, 564] width 739 height 33
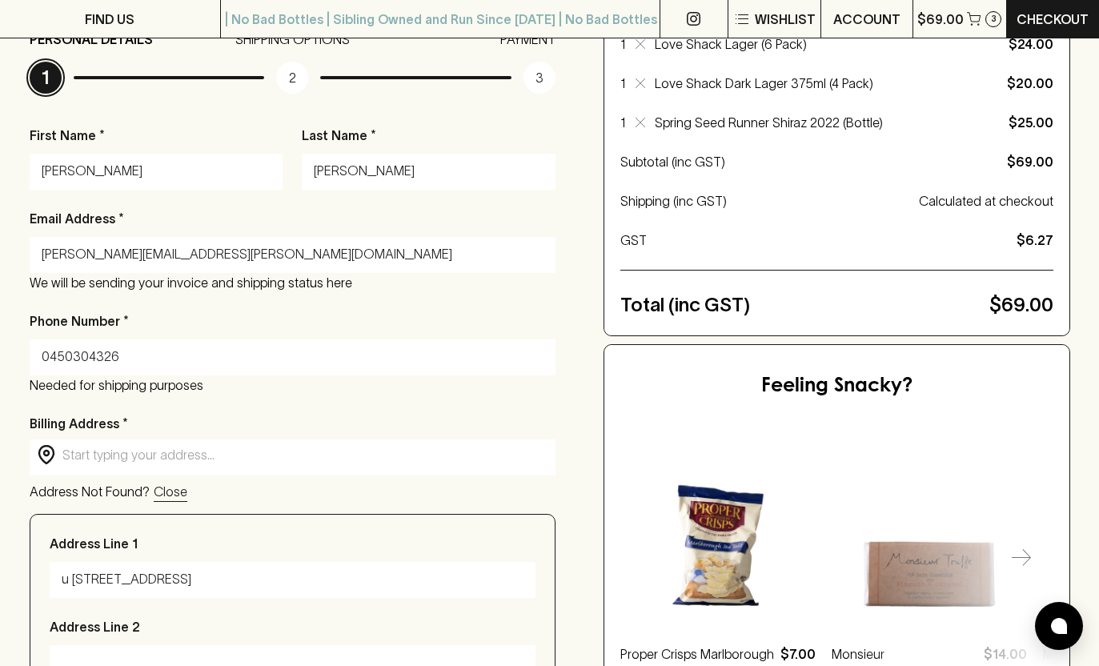
scroll to position [213, 0]
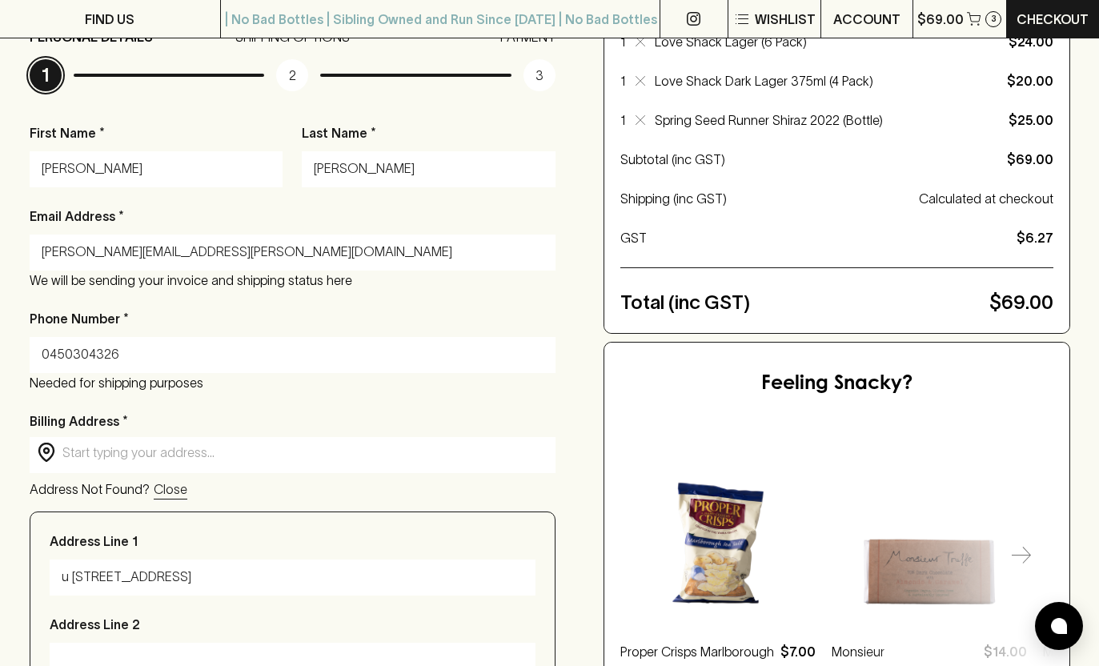
click at [204, 462] on input "text" at bounding box center [305, 452] width 486 height 18
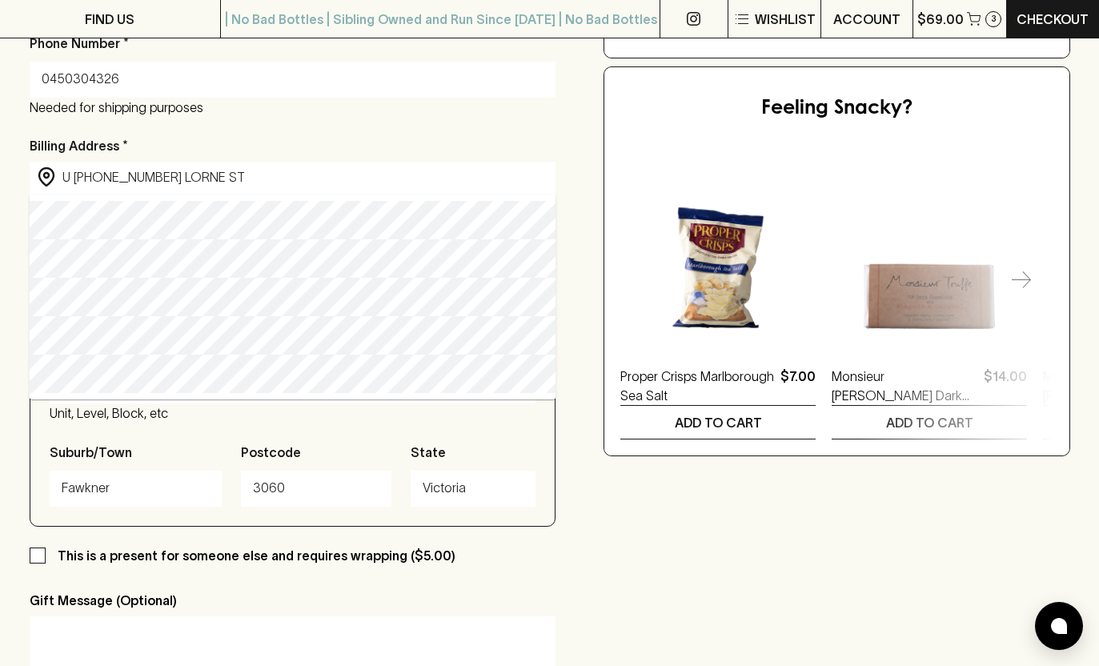
scroll to position [501, 0]
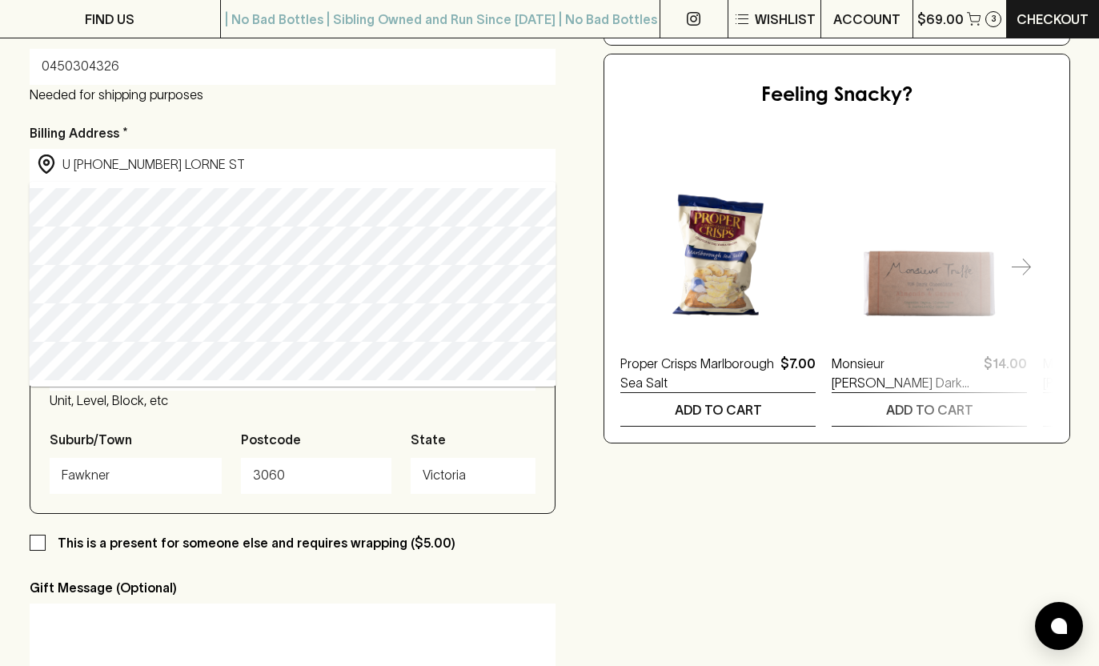
type input "u [STREET_ADDRESS]"
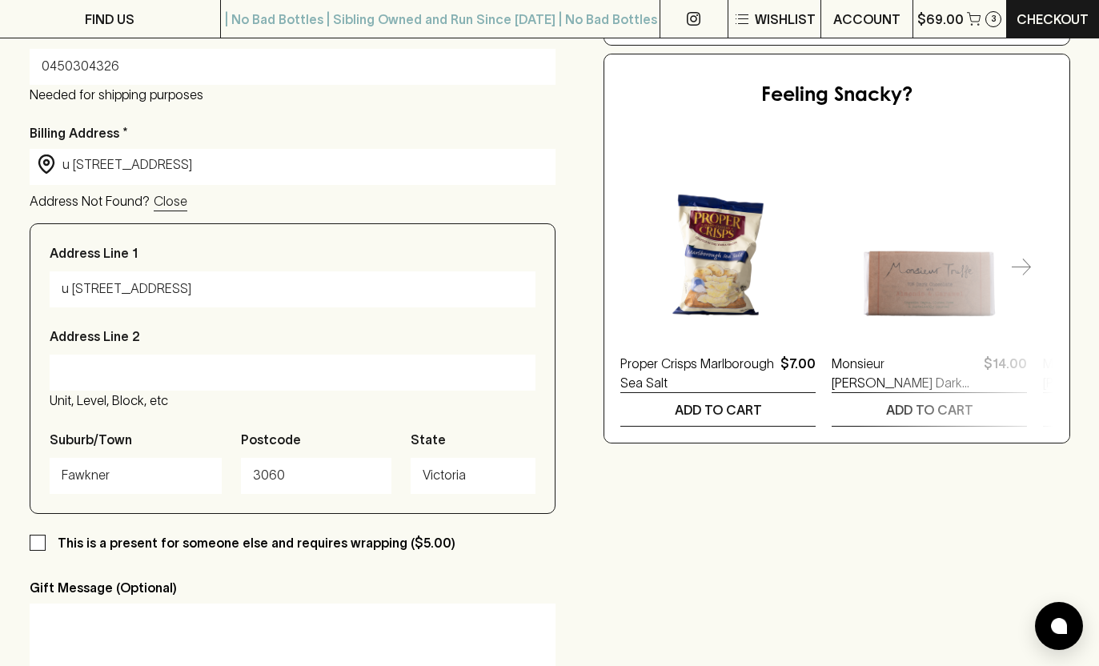
click at [143, 291] on input "u [STREET_ADDRESS]" at bounding box center [293, 289] width 462 height 26
click at [157, 366] on input "Address Line 2" at bounding box center [293, 372] width 462 height 26
drag, startPoint x: 211, startPoint y: 277, endPoint x: 63, endPoint y: 261, distance: 148.9
click at [63, 261] on div "Address Line 1 u [STREET_ADDRESS]" at bounding box center [293, 275] width 486 height 64
click at [128, 279] on input "u [STREET_ADDRESS]" at bounding box center [293, 289] width 462 height 26
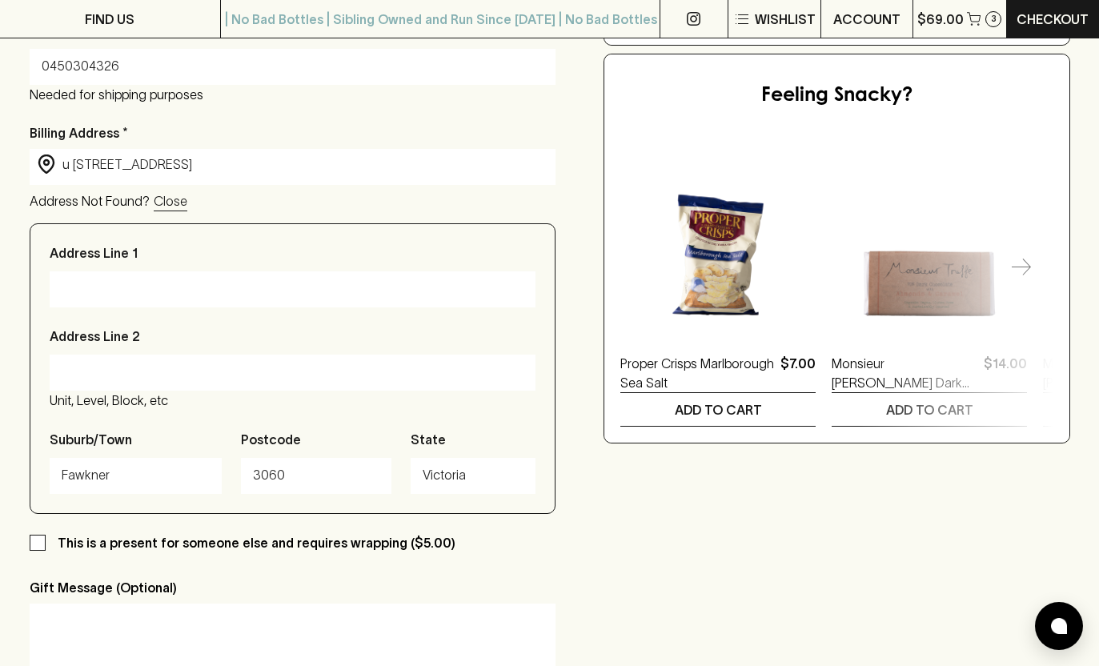
click at [529, 578] on div "This is a present for someone else and requires wrapping ($5.00) Gift Message (…" at bounding box center [293, 627] width 526 height 189
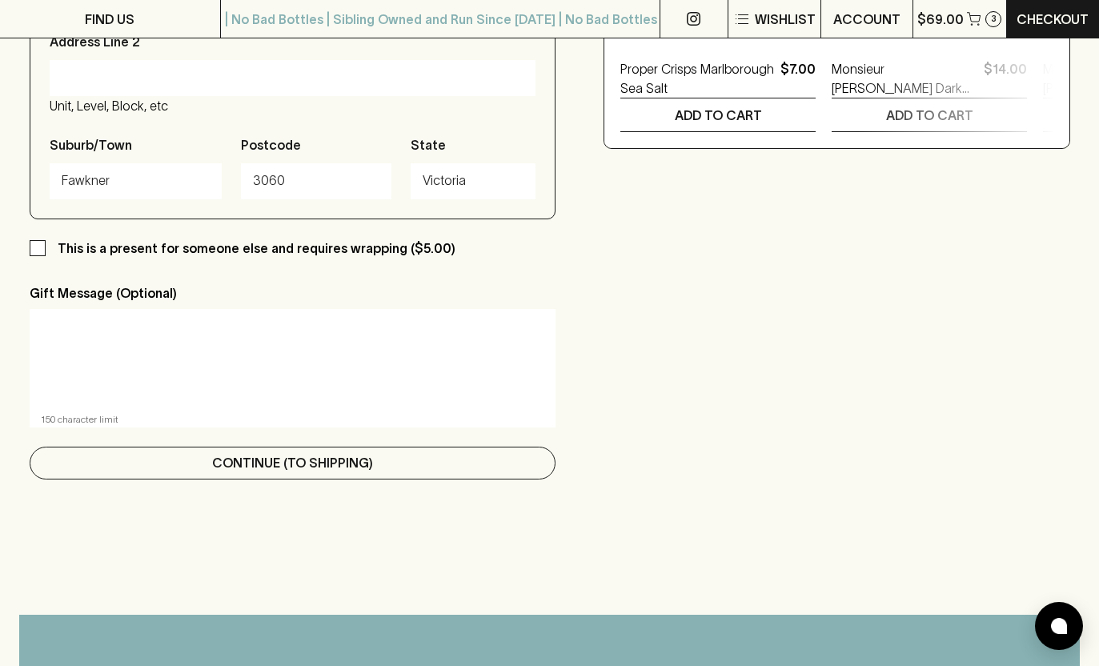
click at [341, 462] on p "Continue (To Shipping)" at bounding box center [292, 462] width 161 height 19
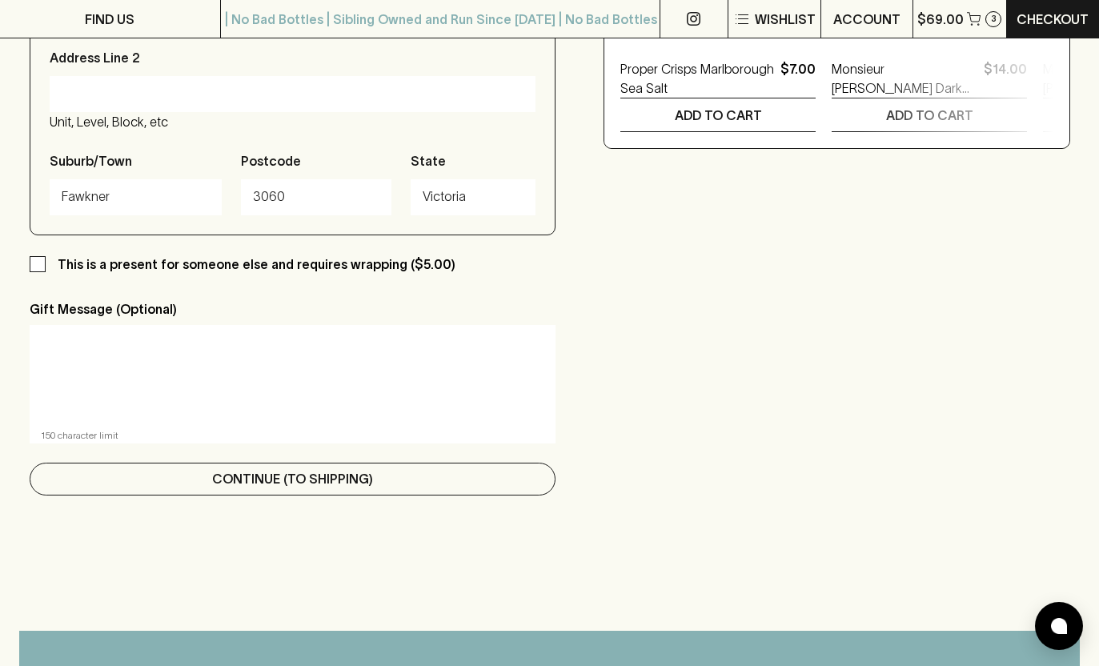
scroll to position [794, 0]
click at [292, 481] on p "Continue (To Shipping)" at bounding box center [292, 479] width 161 height 19
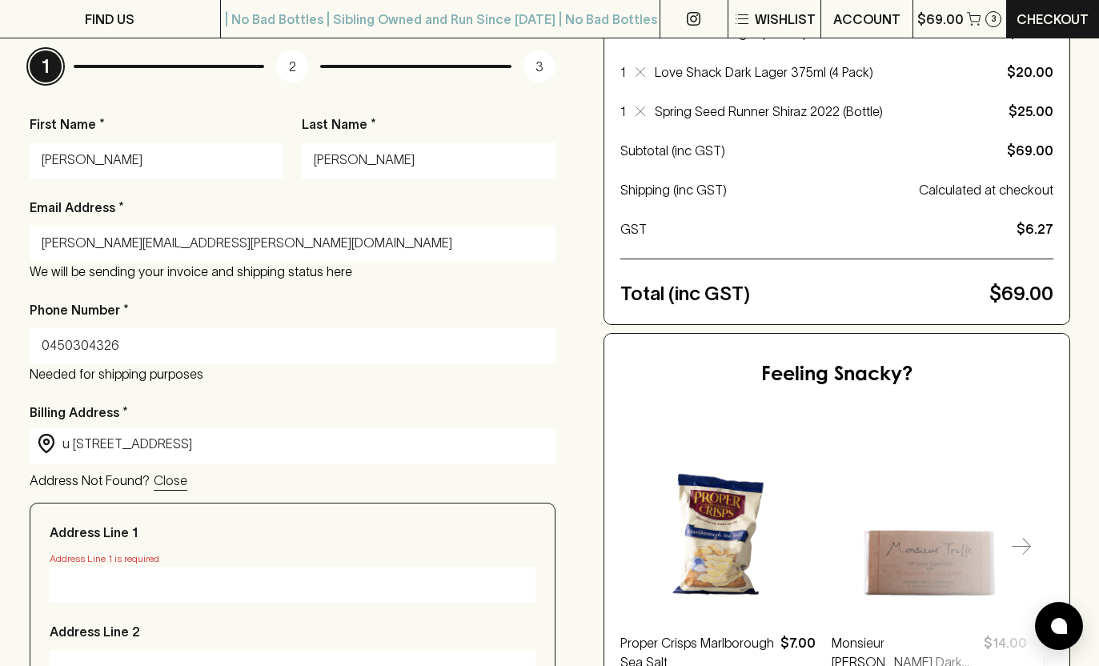
scroll to position [220, 0]
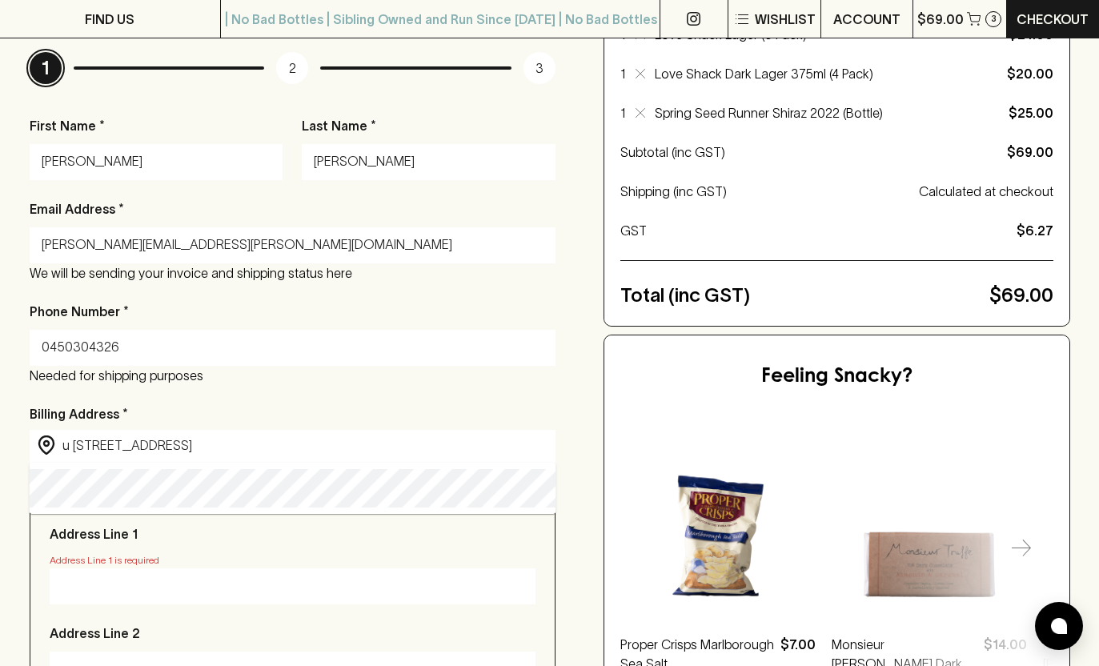
click at [214, 446] on input "u [STREET_ADDRESS]" at bounding box center [305, 445] width 486 height 18
type input "u [STREET_ADDRESS]"
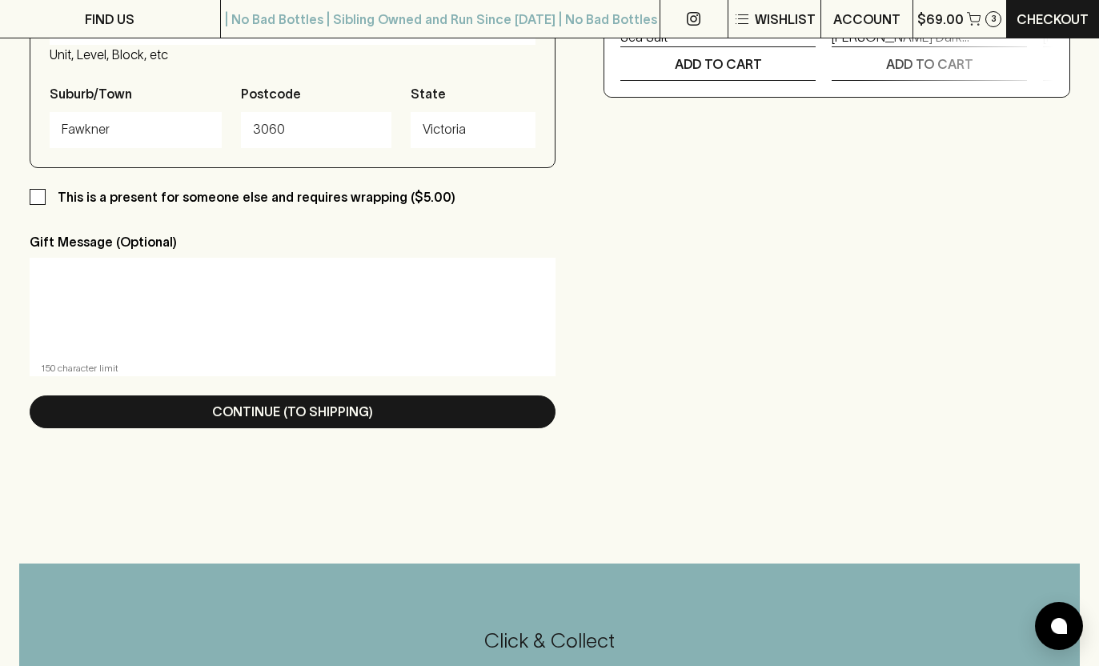
scroll to position [843, 0]
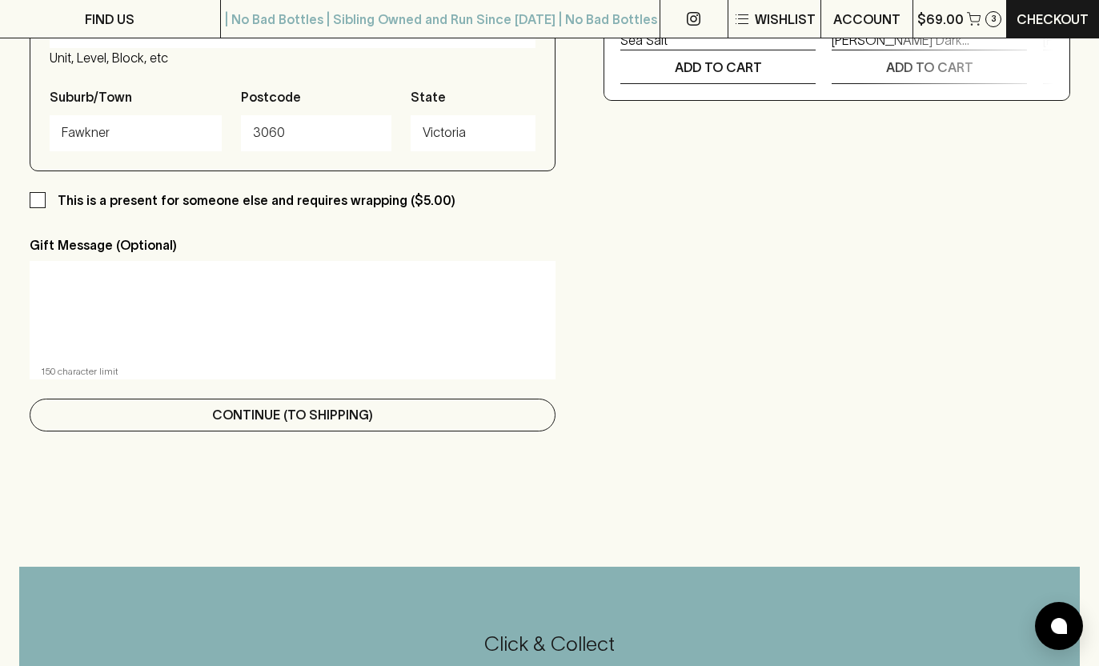
click at [234, 420] on p "Continue (To Shipping)" at bounding box center [292, 414] width 161 height 19
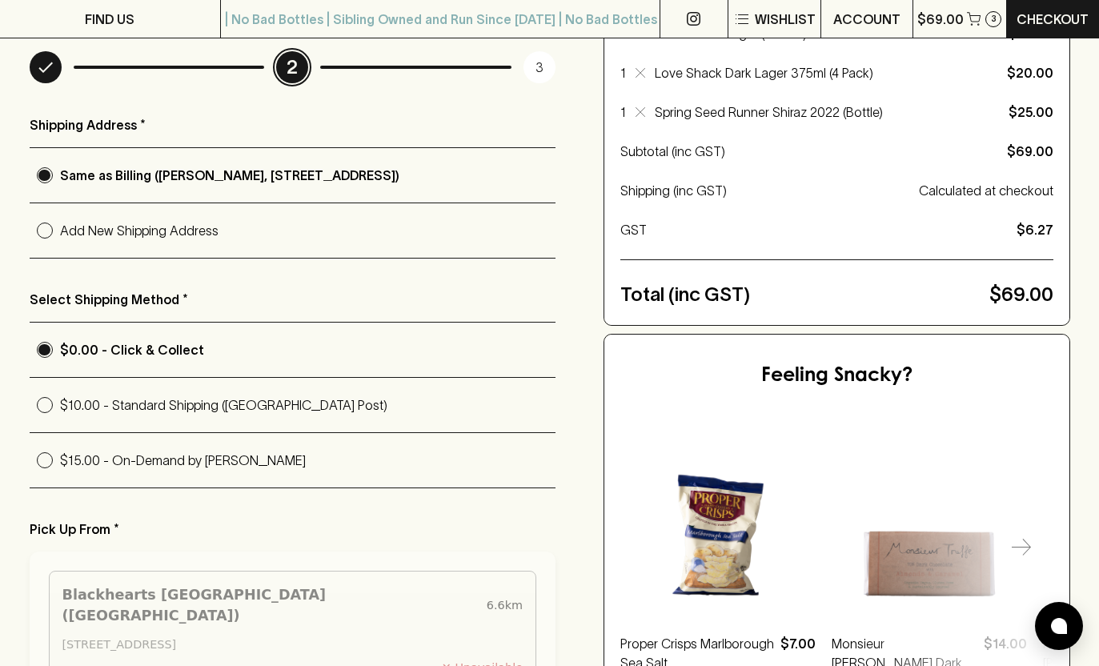
scroll to position [224, 0]
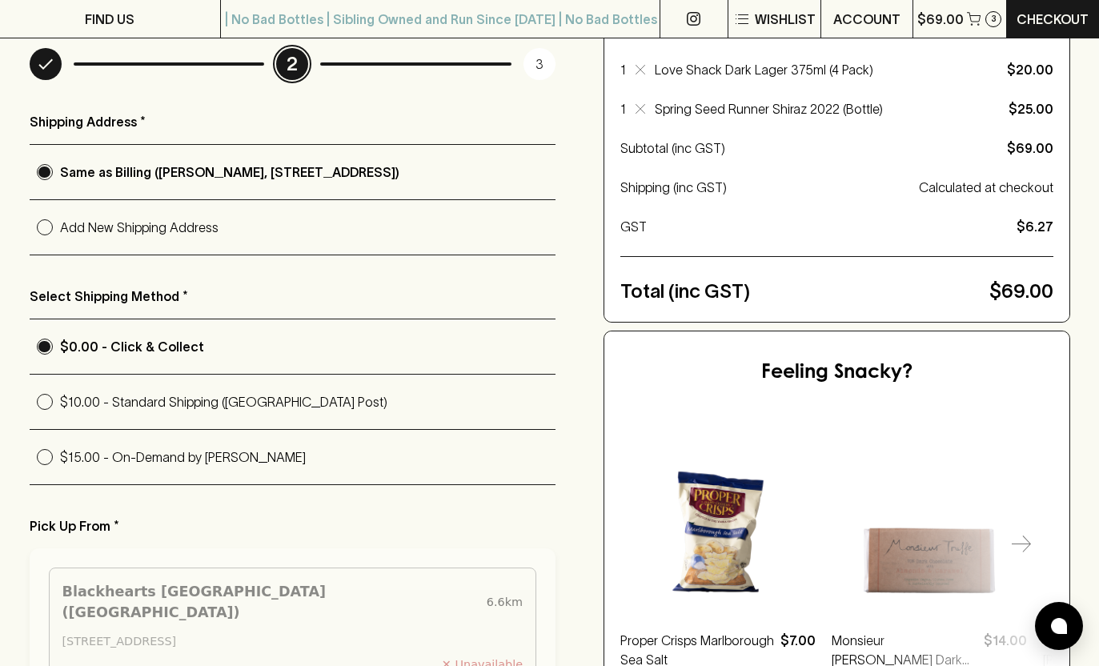
click at [208, 398] on p "$10.00 - Standard Shipping ([GEOGRAPHIC_DATA] Post)" at bounding box center [308, 401] width 496 height 19
click at [60, 398] on input "$10.00 - Standard Shipping ([GEOGRAPHIC_DATA] Post)" at bounding box center [45, 401] width 30 height 30
radio input "true"
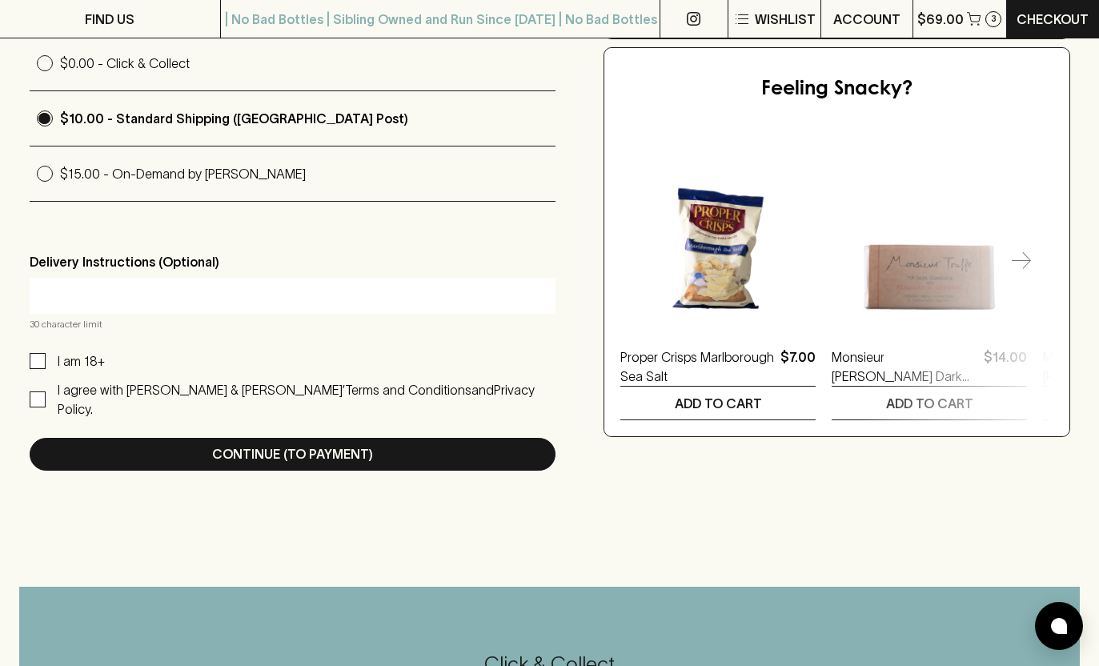
scroll to position [508, 0]
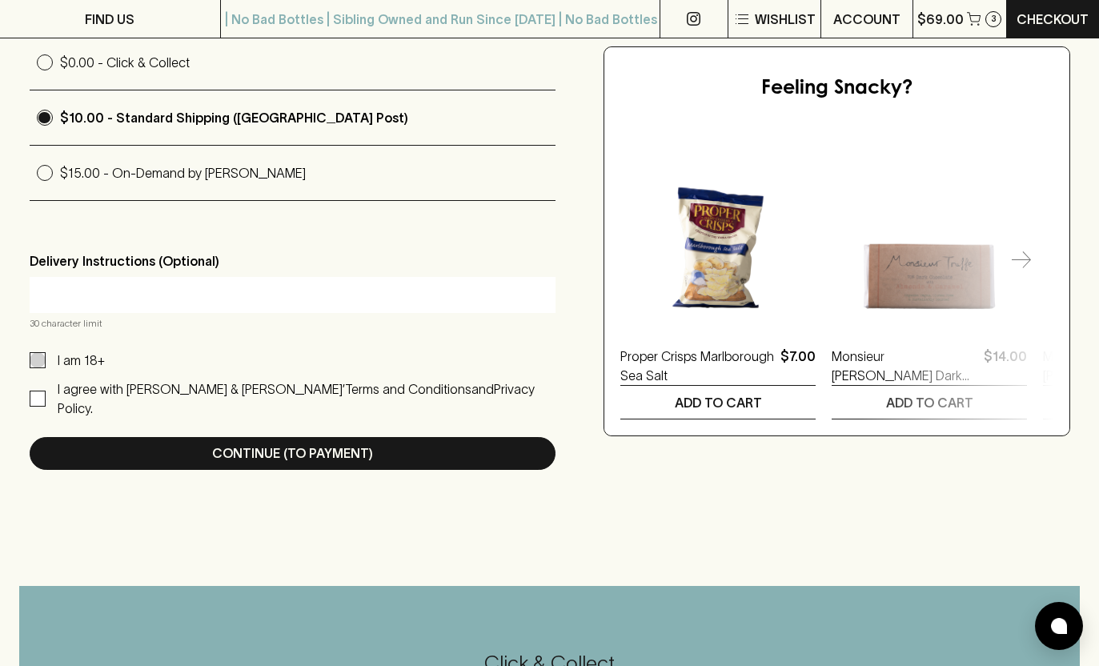
click at [41, 356] on input "I am 18+" at bounding box center [38, 360] width 16 height 16
checkbox input "true"
click at [40, 390] on input "I agree with [PERSON_NAME] & [PERSON_NAME]’ Terms and Conditions and Privacy Po…" at bounding box center [38, 398] width 16 height 16
checkbox input "true"
click at [170, 298] on input "text" at bounding box center [293, 295] width 502 height 26
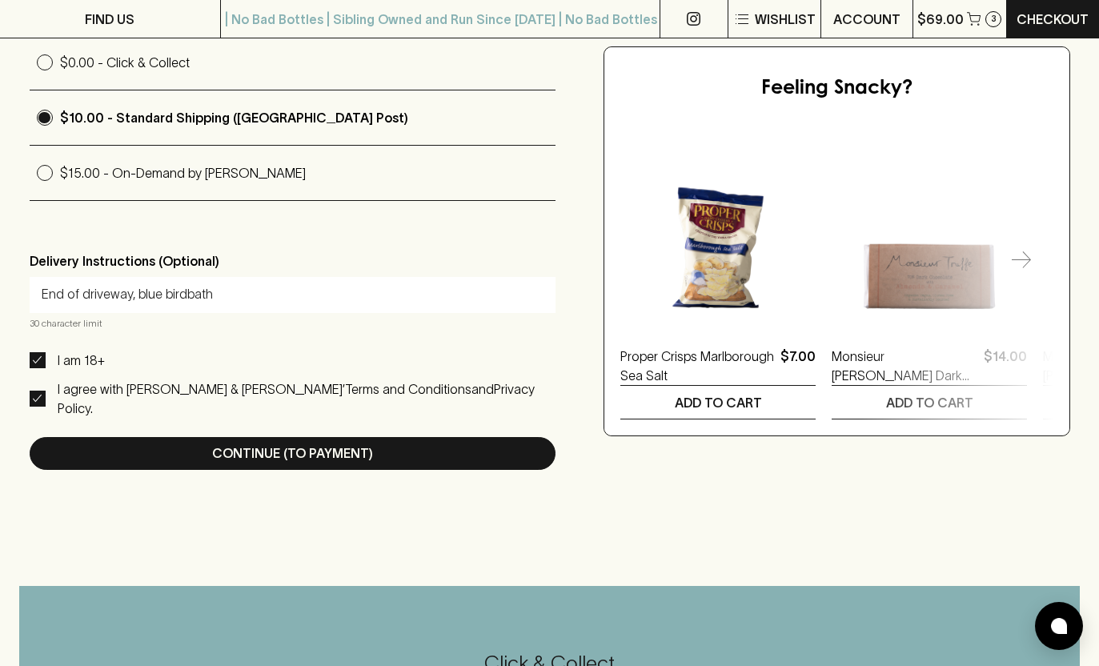
click at [134, 297] on input "End of driveway, blue birdbath" at bounding box center [293, 295] width 502 height 26
drag, startPoint x: 128, startPoint y: 298, endPoint x: 222, endPoint y: 292, distance: 93.8
click at [222, 292] on input "End of driveway, blue birdbath" at bounding box center [293, 295] width 502 height 26
click at [78, 296] on input "End of driveway- birdbath out" at bounding box center [293, 295] width 502 height 26
click at [202, 295] on input "End driveway- birdbath out" at bounding box center [293, 295] width 502 height 26
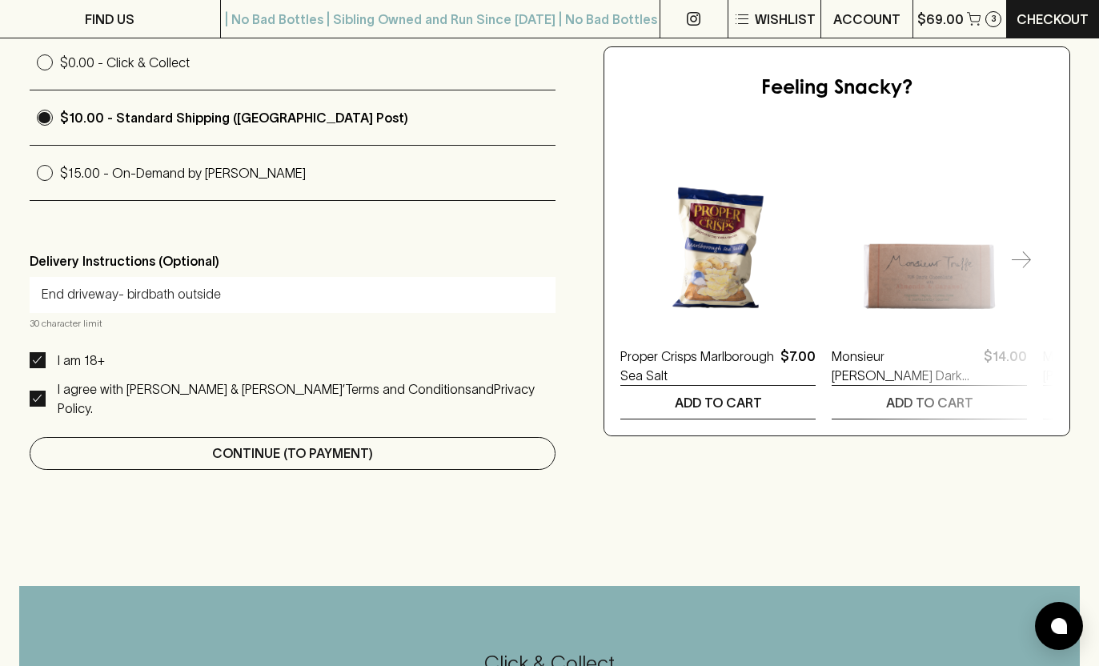
type input "End driveway- birdbath outside"
click at [266, 443] on p "Continue (To Payment)" at bounding box center [292, 452] width 161 height 19
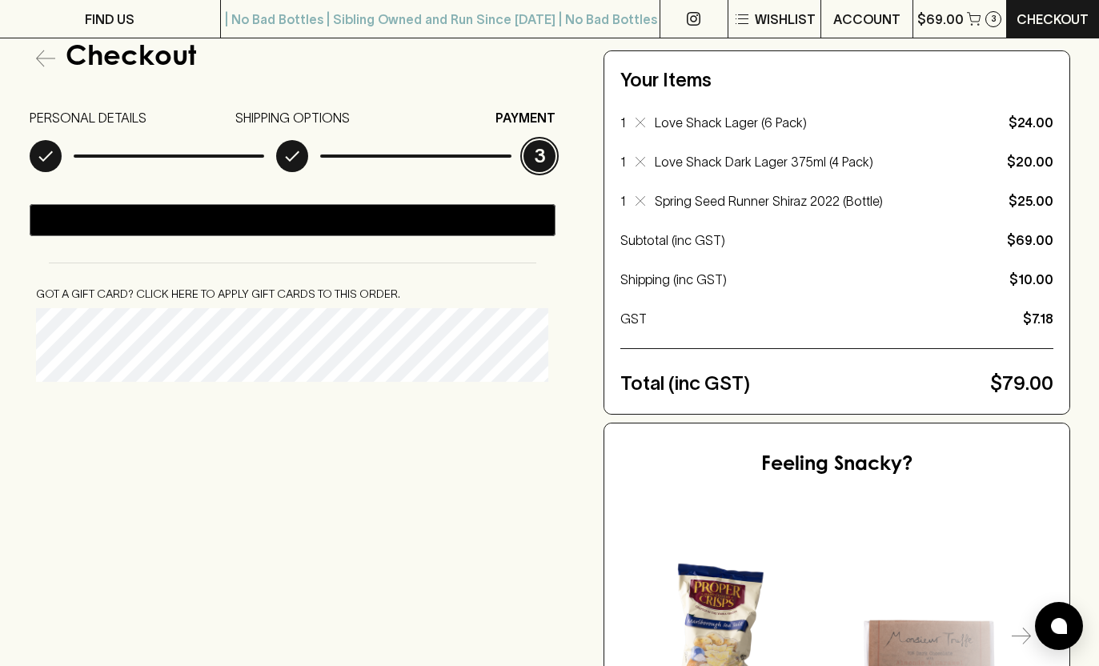
scroll to position [134, 0]
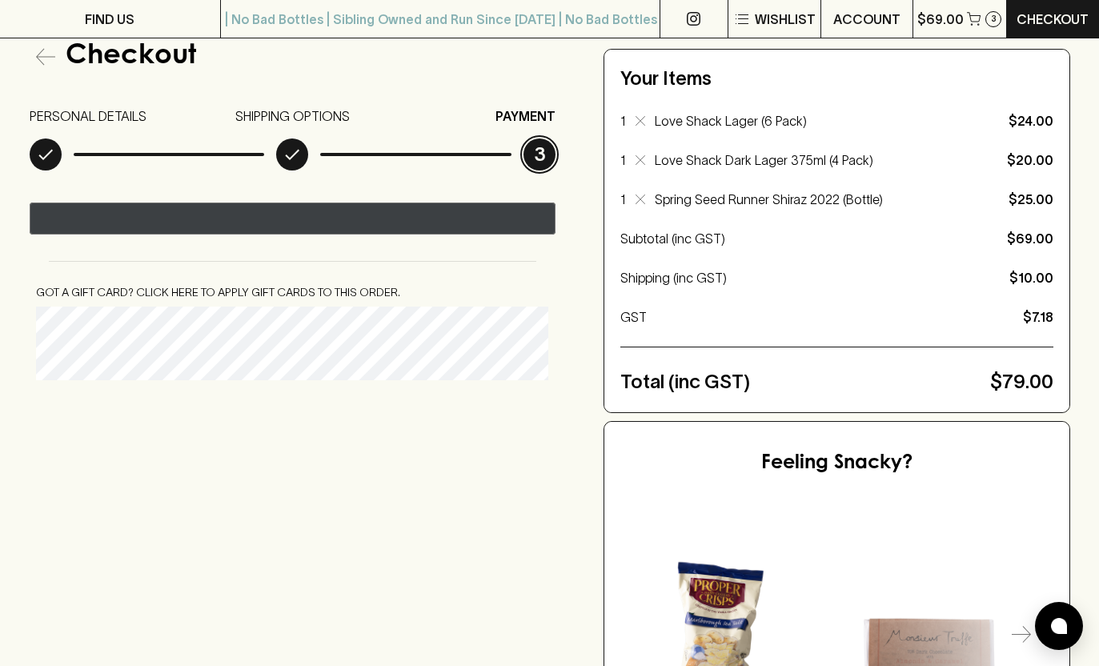
click at [341, 224] on div "@import url(//[DOMAIN_NAME][URL]) ••••••" at bounding box center [411, 220] width 316 height 24
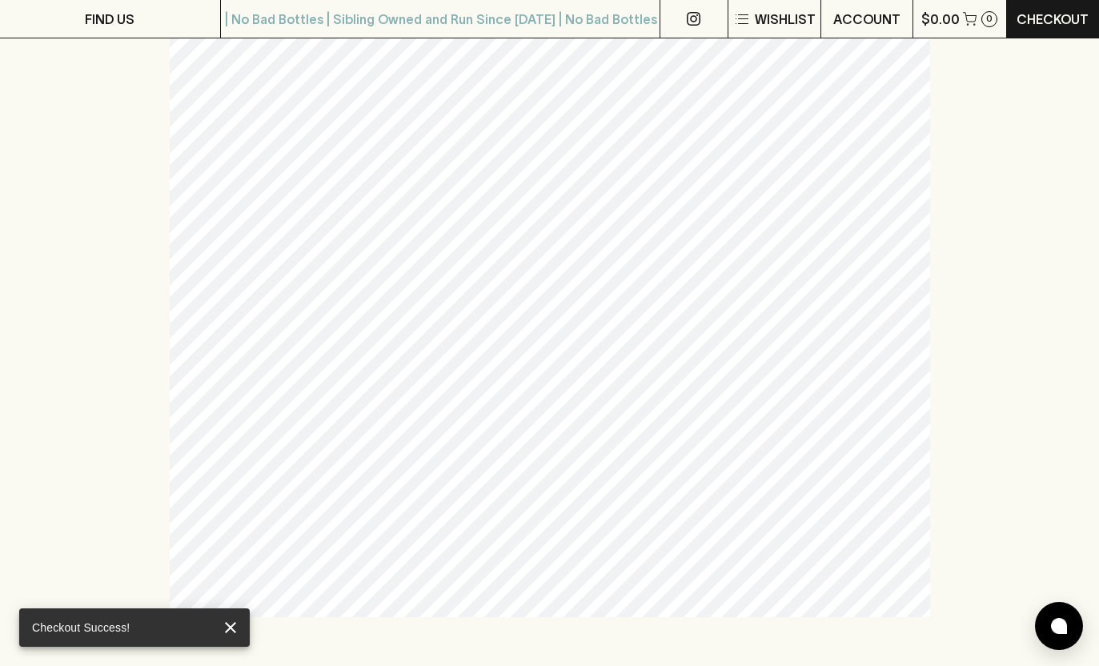
scroll to position [492, 0]
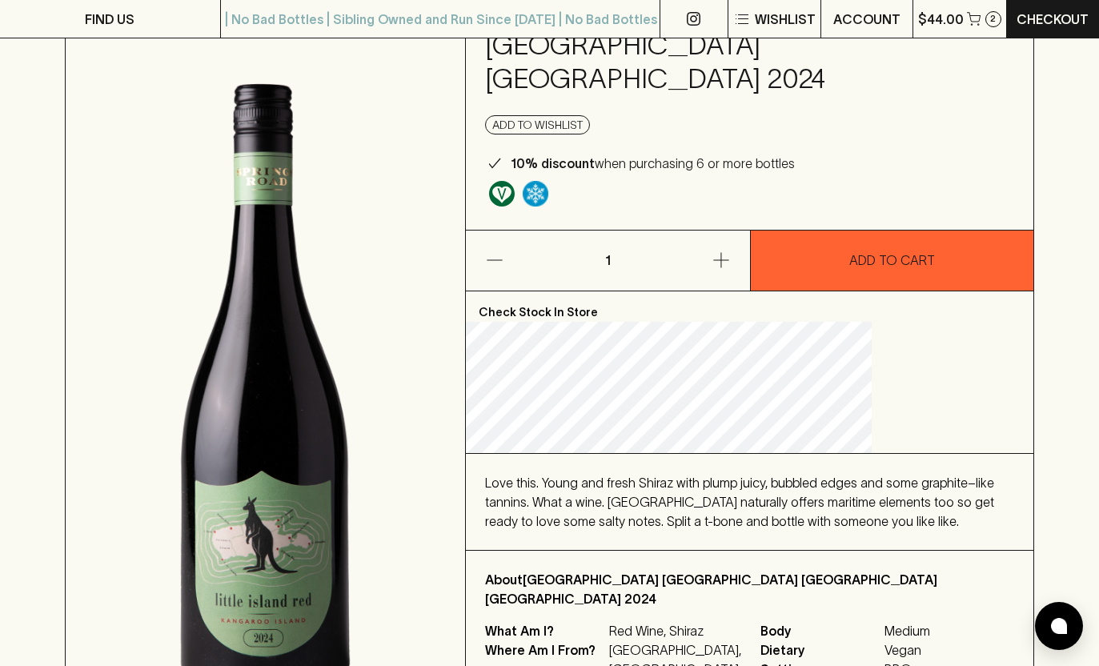
scroll to position [329, 0]
